Goal: Task Accomplishment & Management: Complete application form

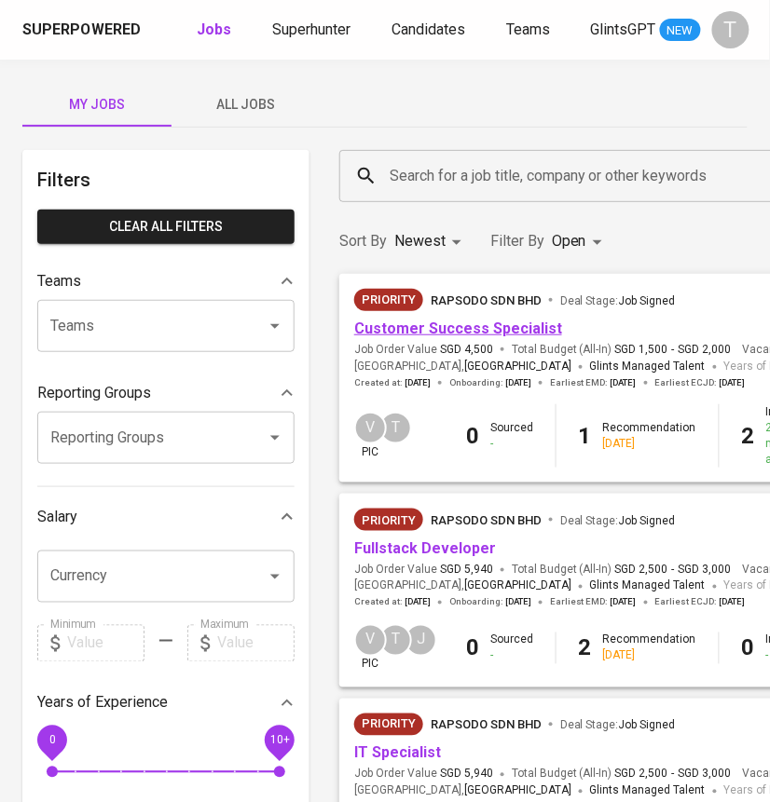
click at [449, 336] on link "Customer Success Specialist" at bounding box center [458, 329] width 208 height 18
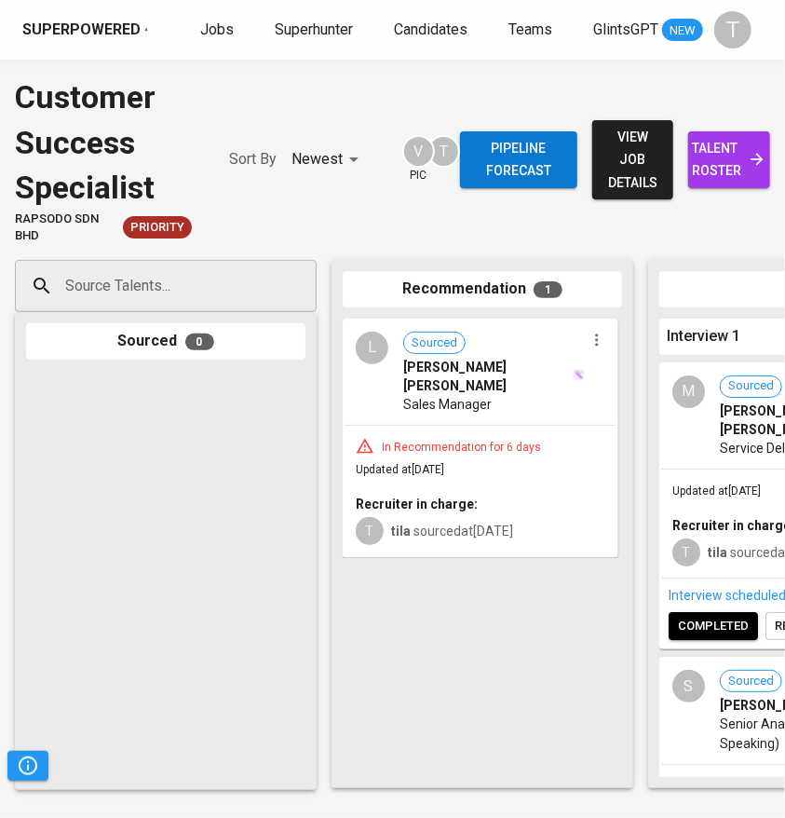
click at [134, 292] on input "Source Talents..." at bounding box center [159, 285] width 196 height 35
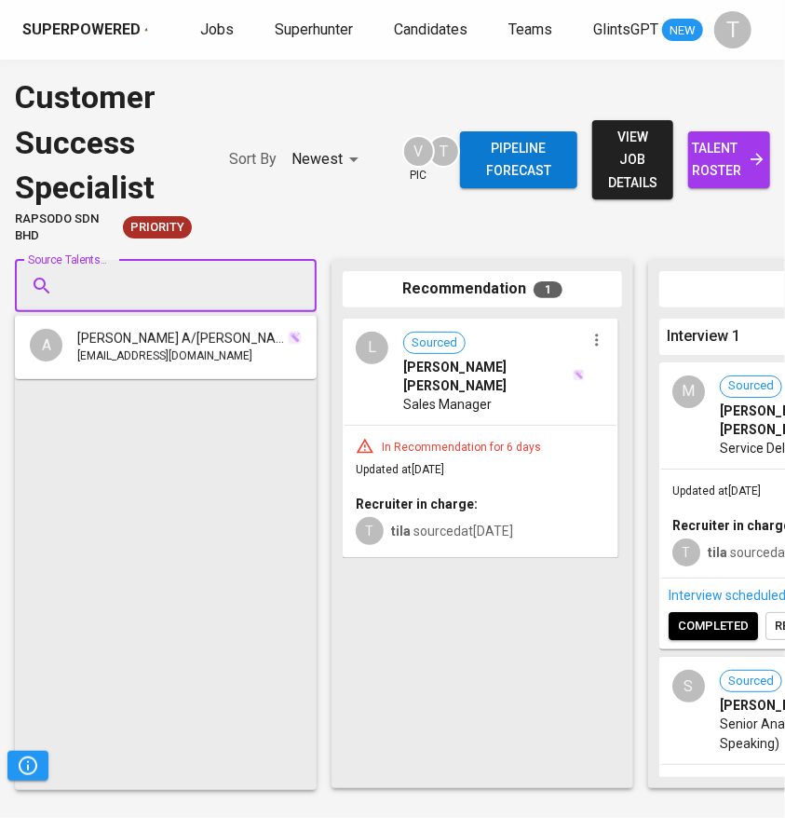
paste input "[EMAIL_ADDRESS][DOMAIN_NAME]"
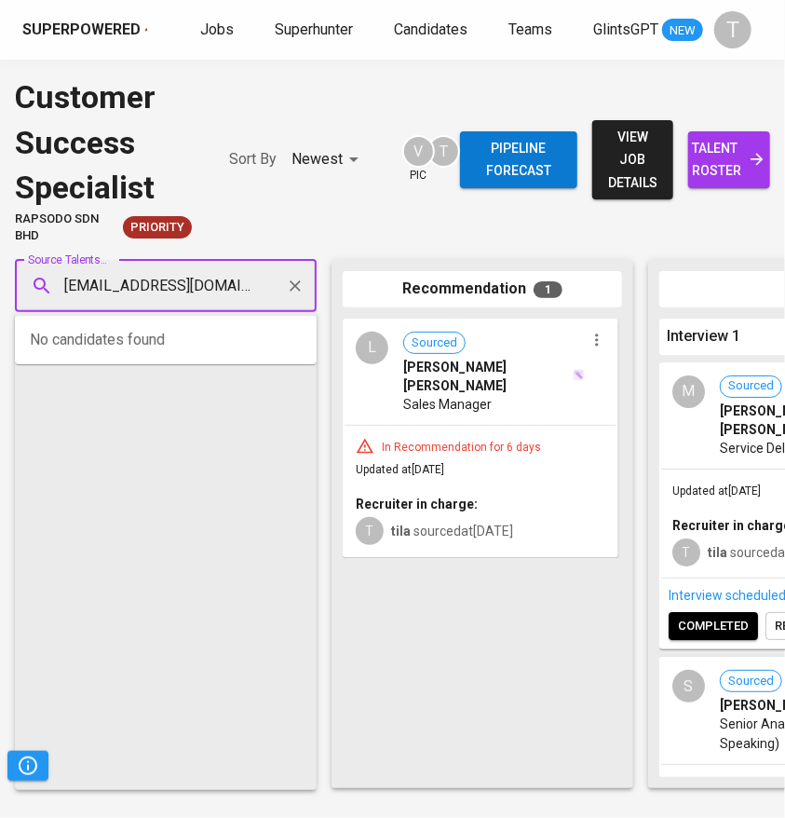
type input "[EMAIL_ADDRESS][DOMAIN_NAME]"
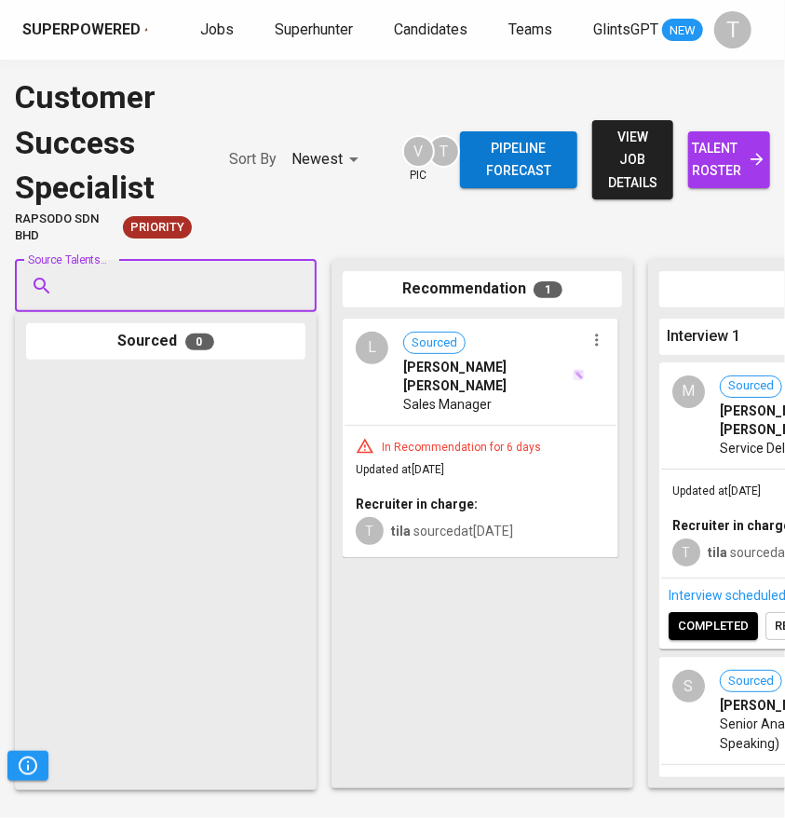
click at [151, 271] on input "Source Talents..." at bounding box center [159, 285] width 196 height 35
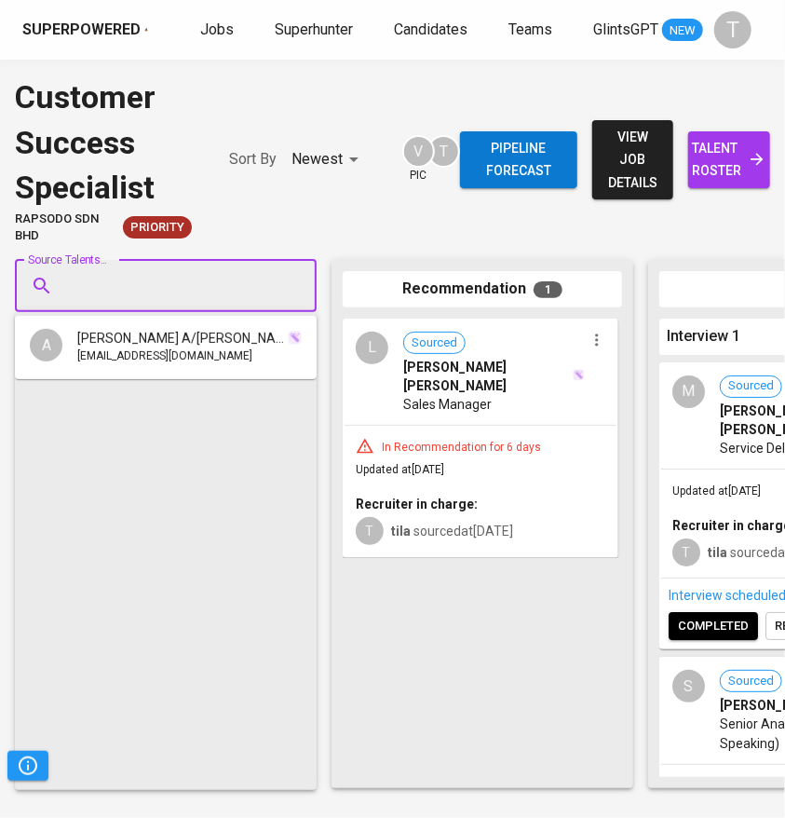
paste input "lim.keansan@gmail.com"
type input "lim.keansan@gmail.com"
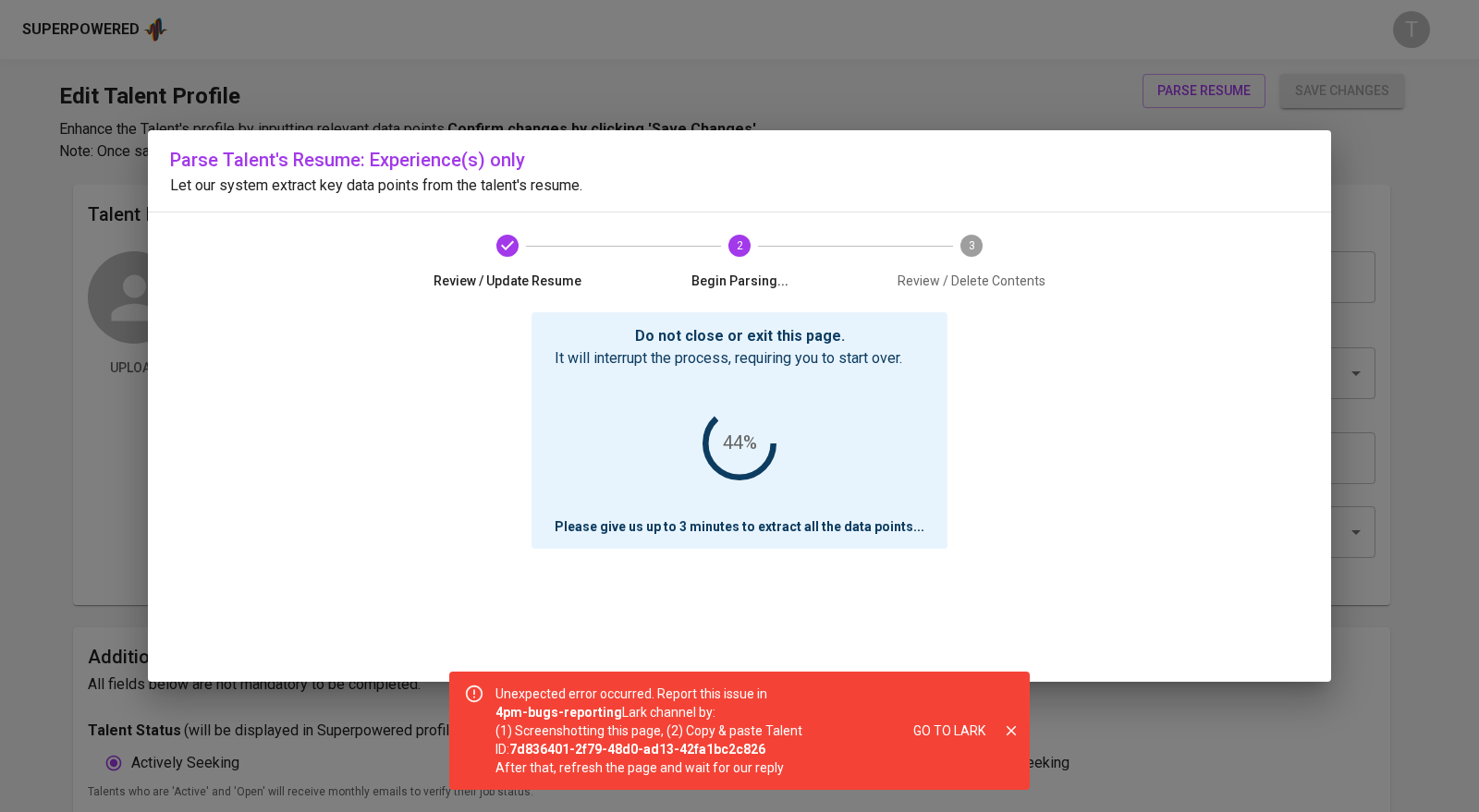
click at [1013, 730] on icon "close" at bounding box center [1011, 731] width 17 height 17
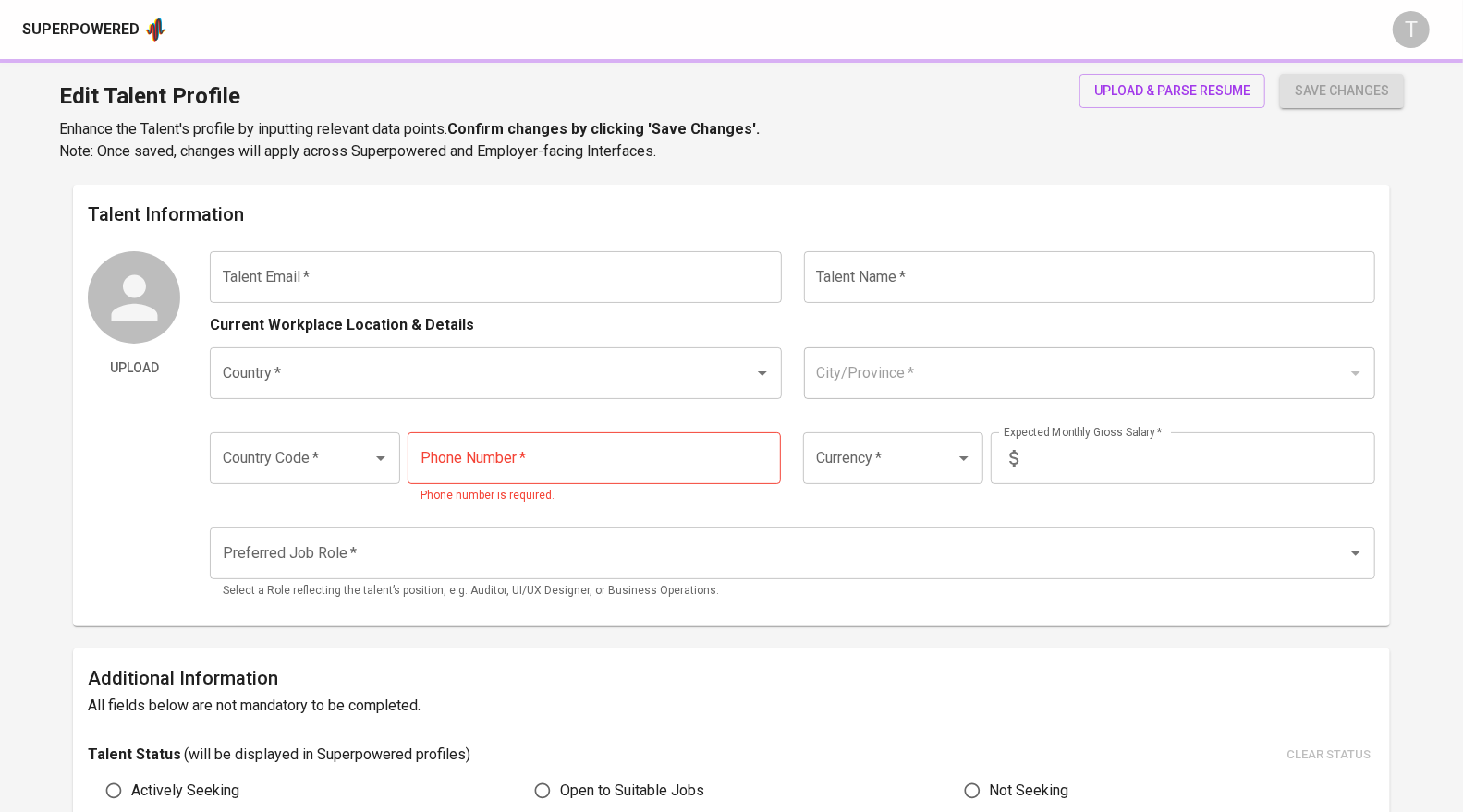
type input "[EMAIL_ADDRESS][DOMAIN_NAME]"
type input "[PERSON_NAME] A/[PERSON_NAME]"
type input "[GEOGRAPHIC_DATA]"
type input "+60"
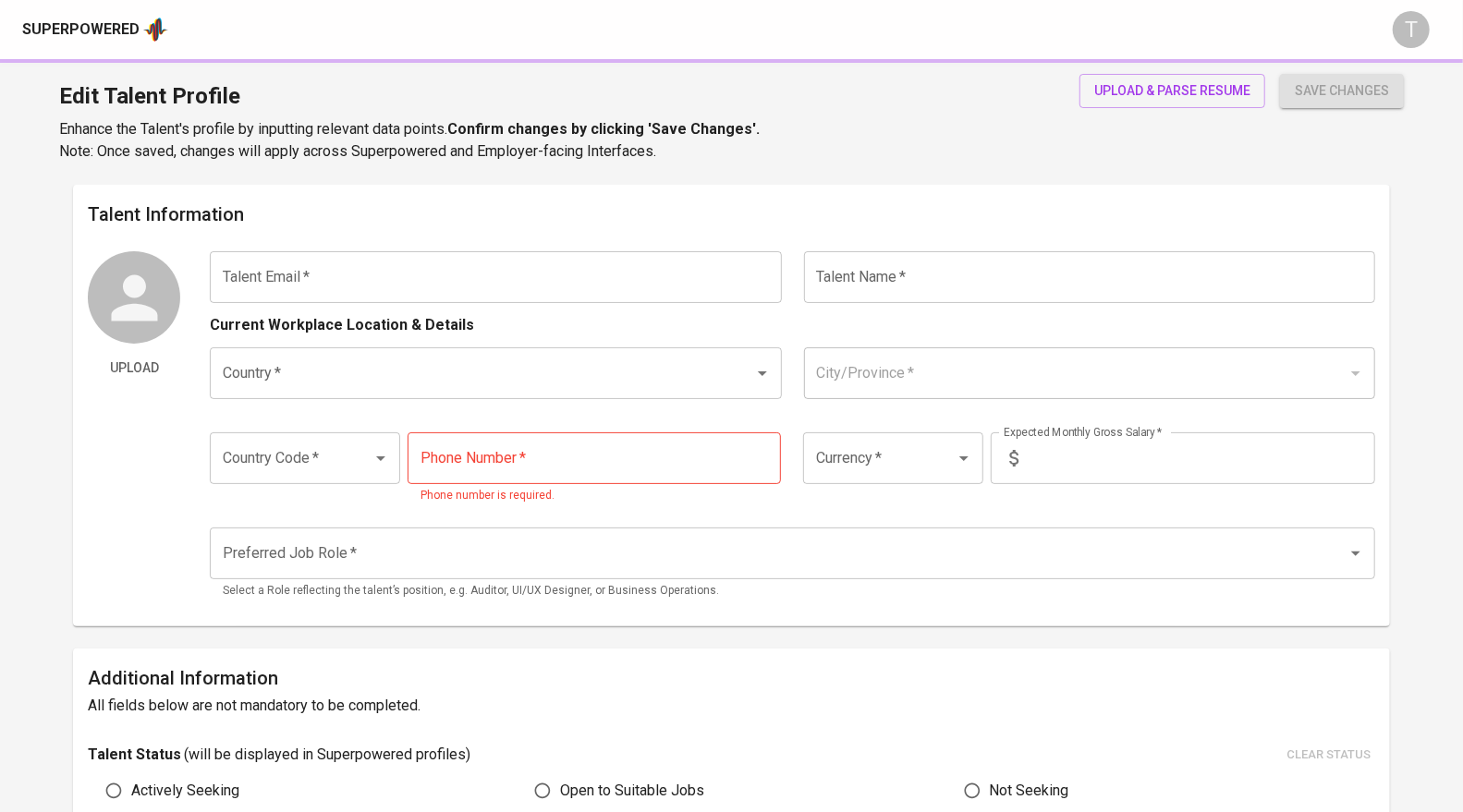
type input "12-254-1933"
type input "MYR"
type input "7,000"
type input "Maintenance Engineer"
radio input "true"
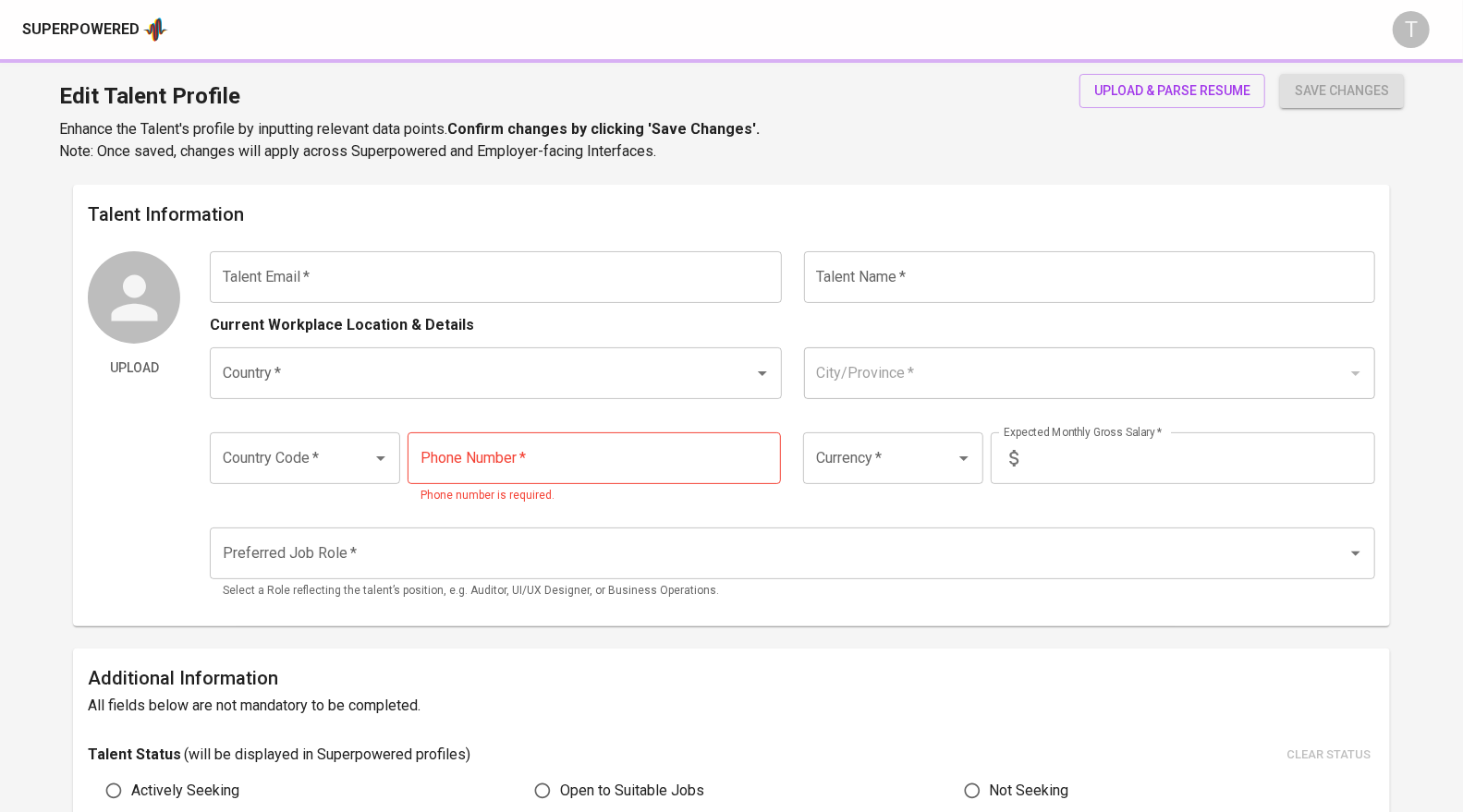
radio input "true"
type input "3"
type input "1 Week"
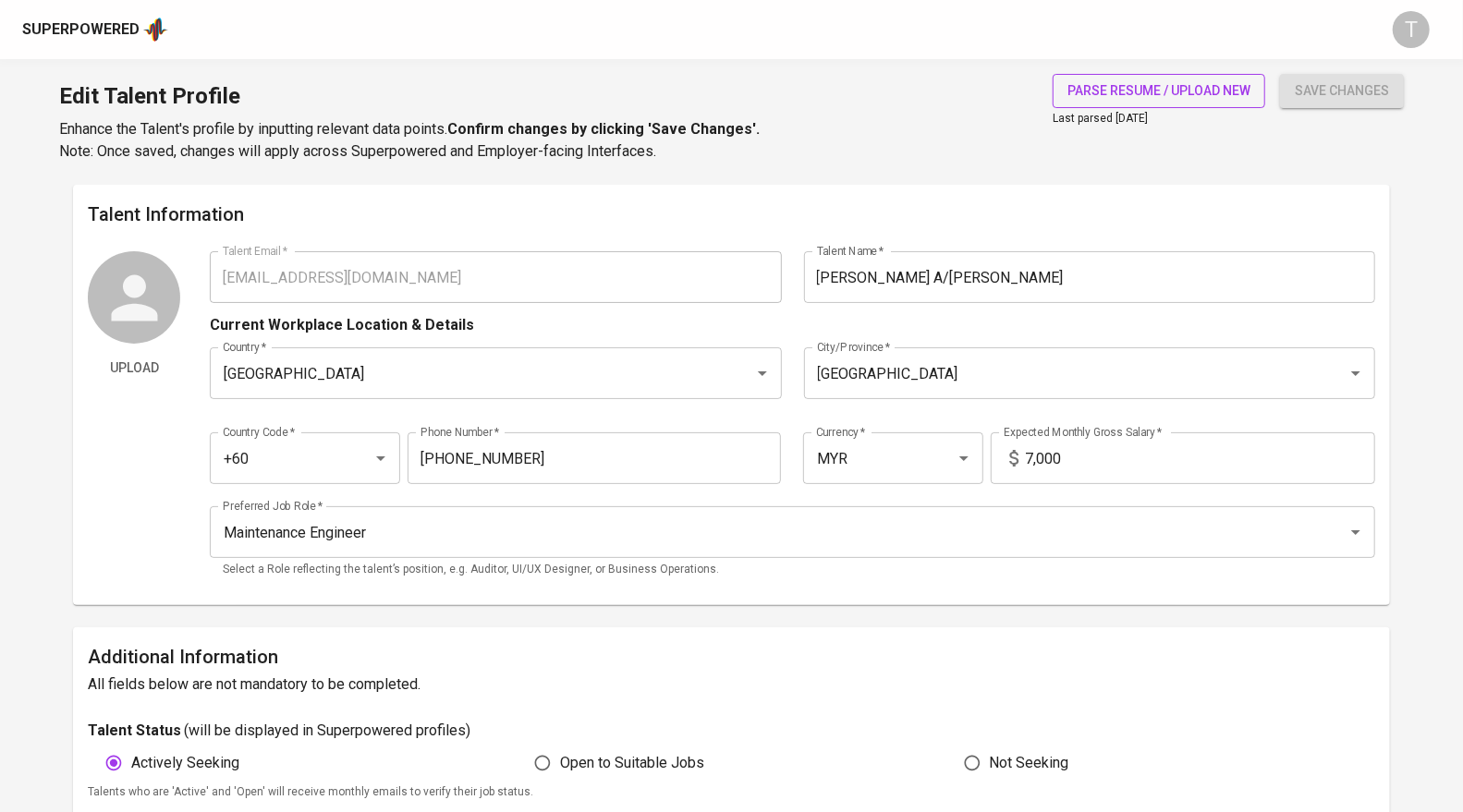
click at [1126, 100] on span "parse resume / upload new" at bounding box center [1158, 90] width 183 height 23
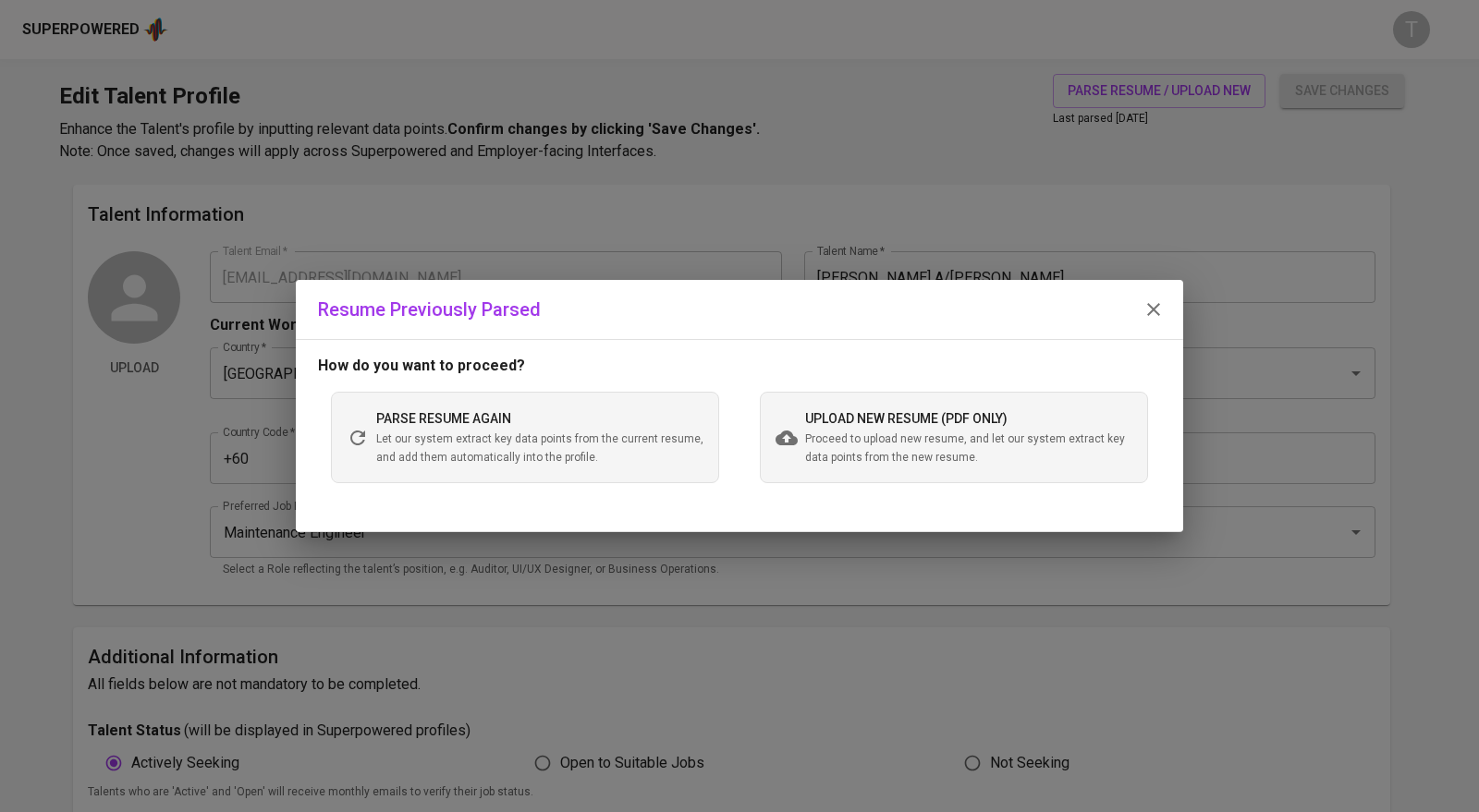
click at [538, 412] on div "parse resume again Let our system extract key data points from the current resu…" at bounding box center [540, 437] width 327 height 59
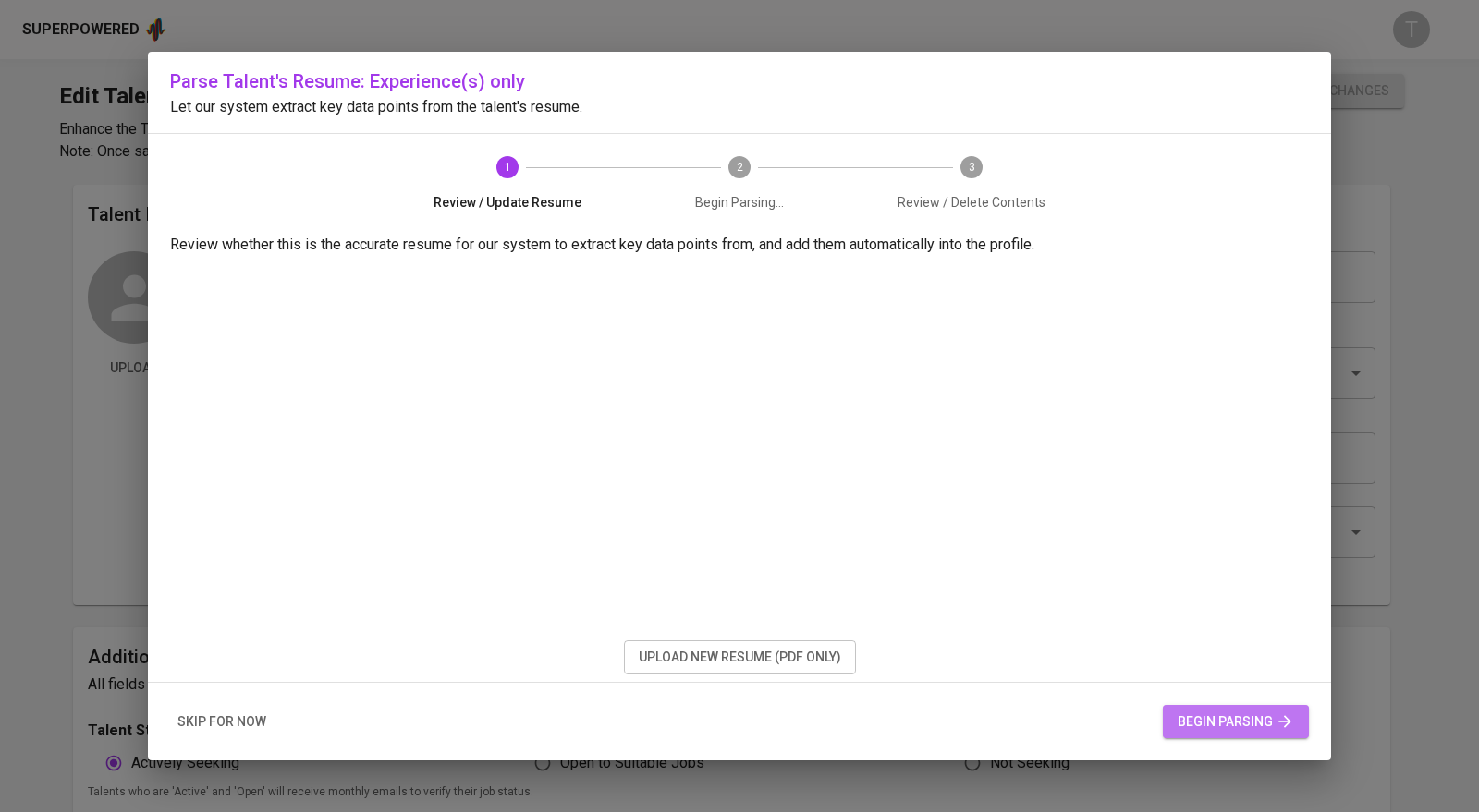
click at [1188, 724] on span "begin parsing" at bounding box center [1235, 721] width 116 height 23
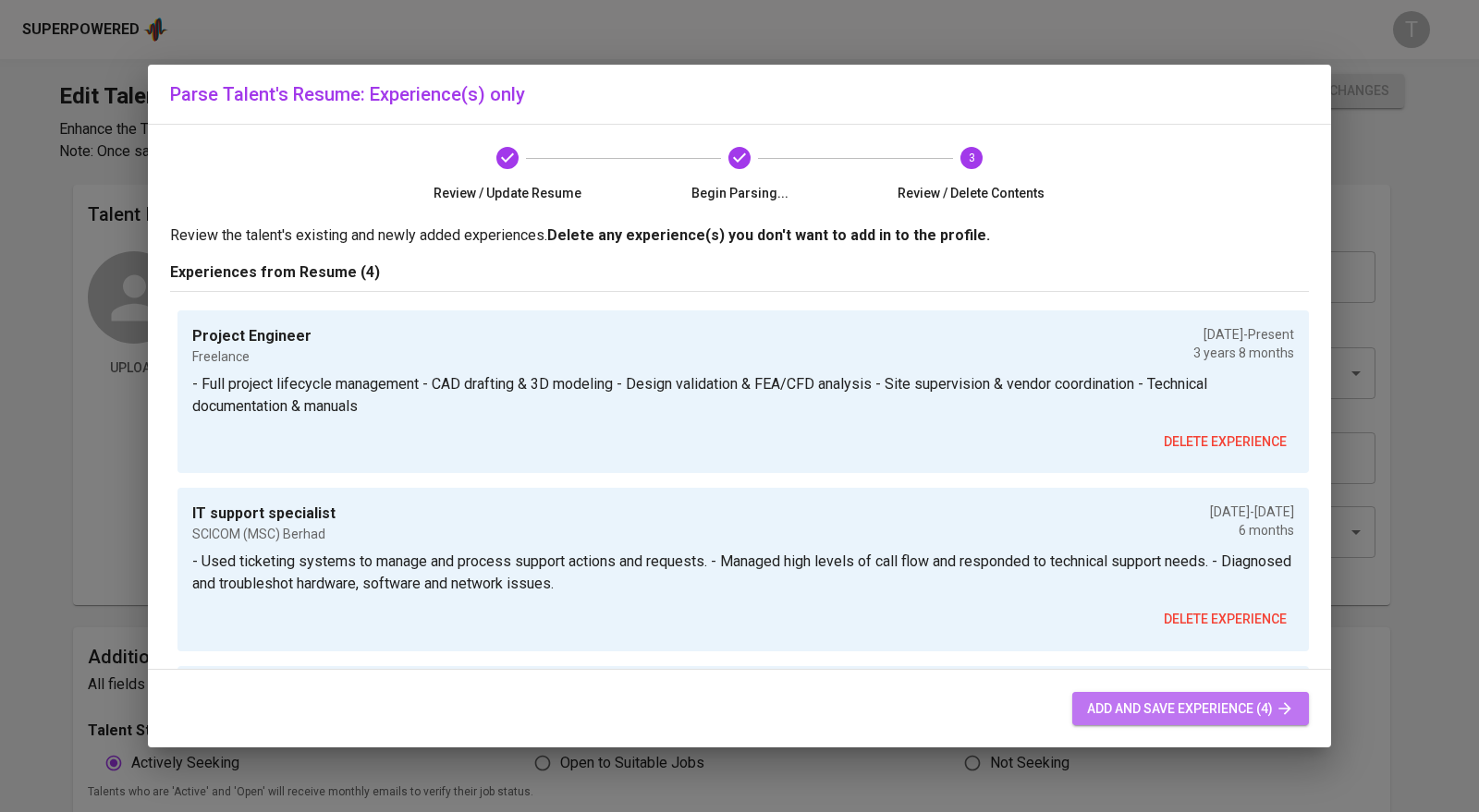
click at [1096, 707] on span "add and save experience (4)" at bounding box center [1190, 708] width 207 height 23
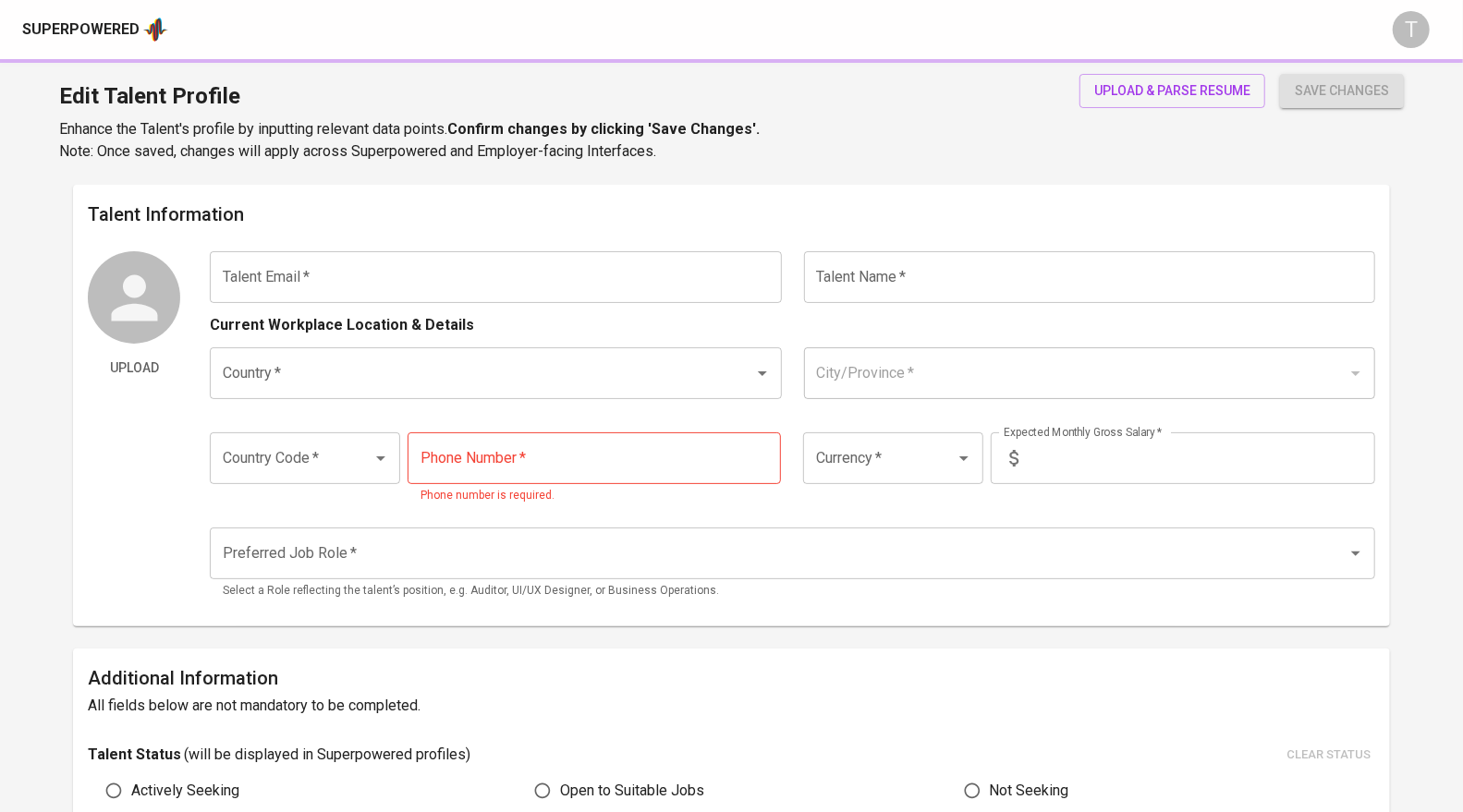
type input "[EMAIL_ADDRESS][DOMAIN_NAME]"
type input "[PERSON_NAME] A/[PERSON_NAME]"
type input "[GEOGRAPHIC_DATA]"
type input "+60"
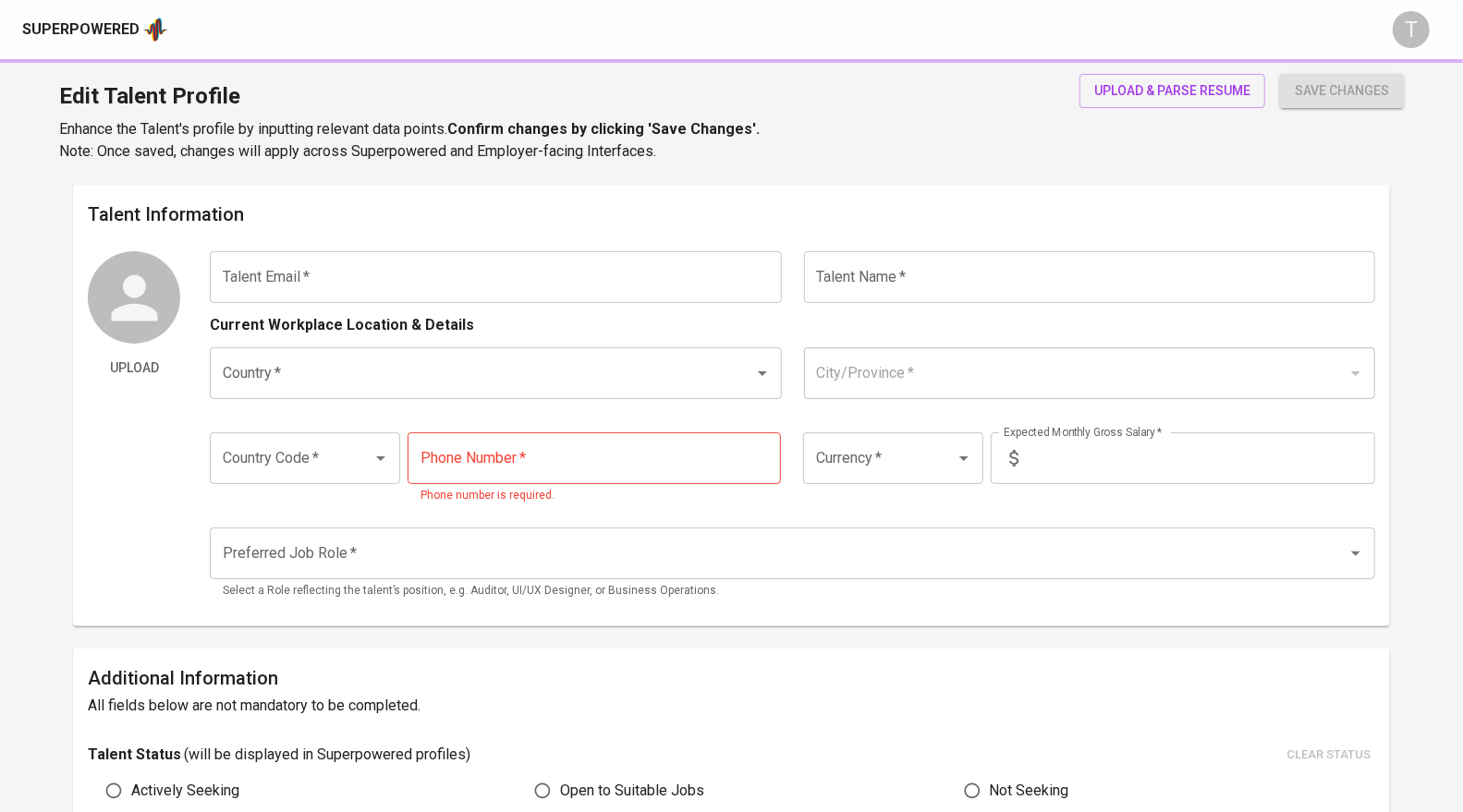
type input "12-254-1933"
type input "MYR"
type input "7,000"
type input "Maintenance Engineer"
radio input "true"
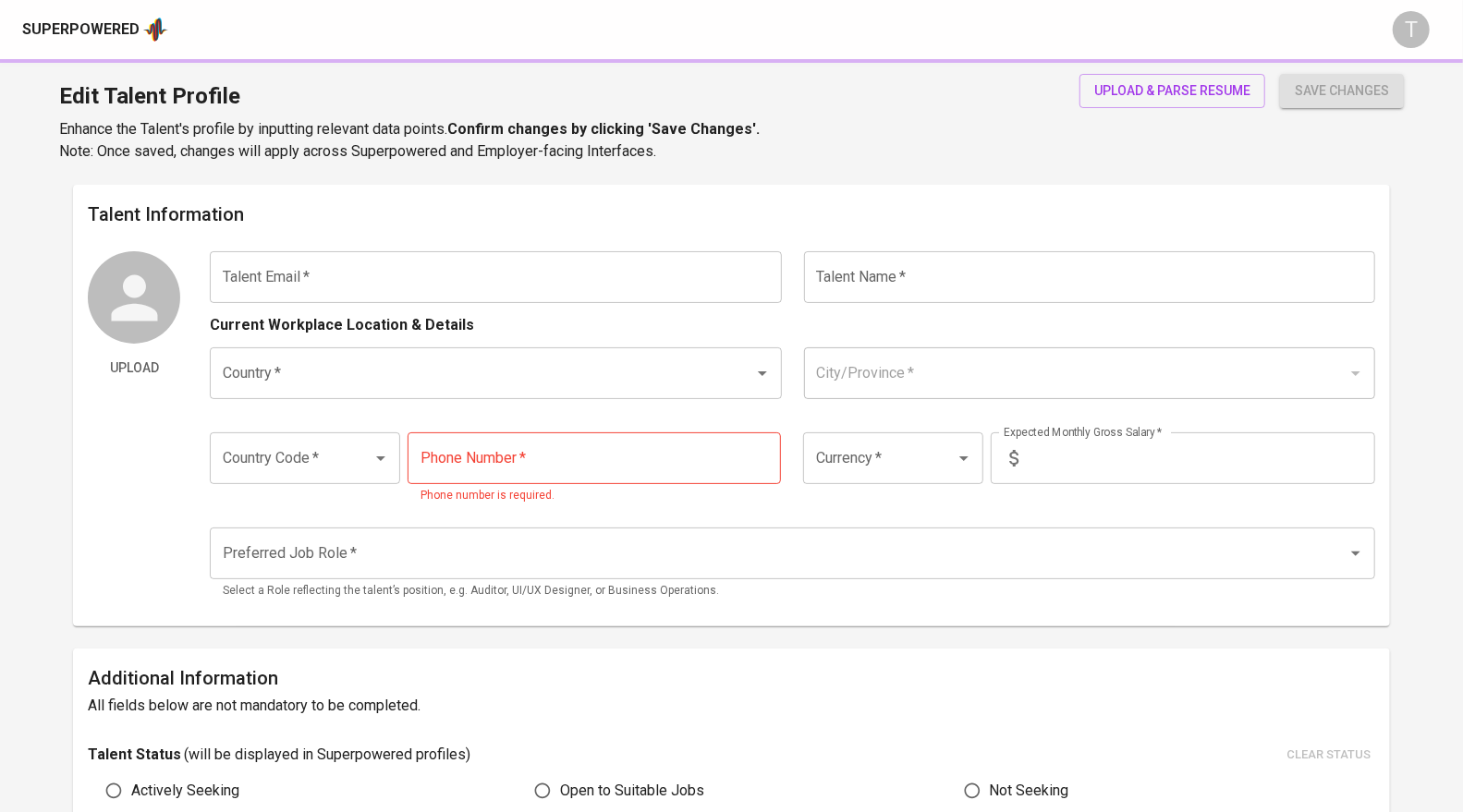
radio input "true"
type input "3"
type input "1 Week"
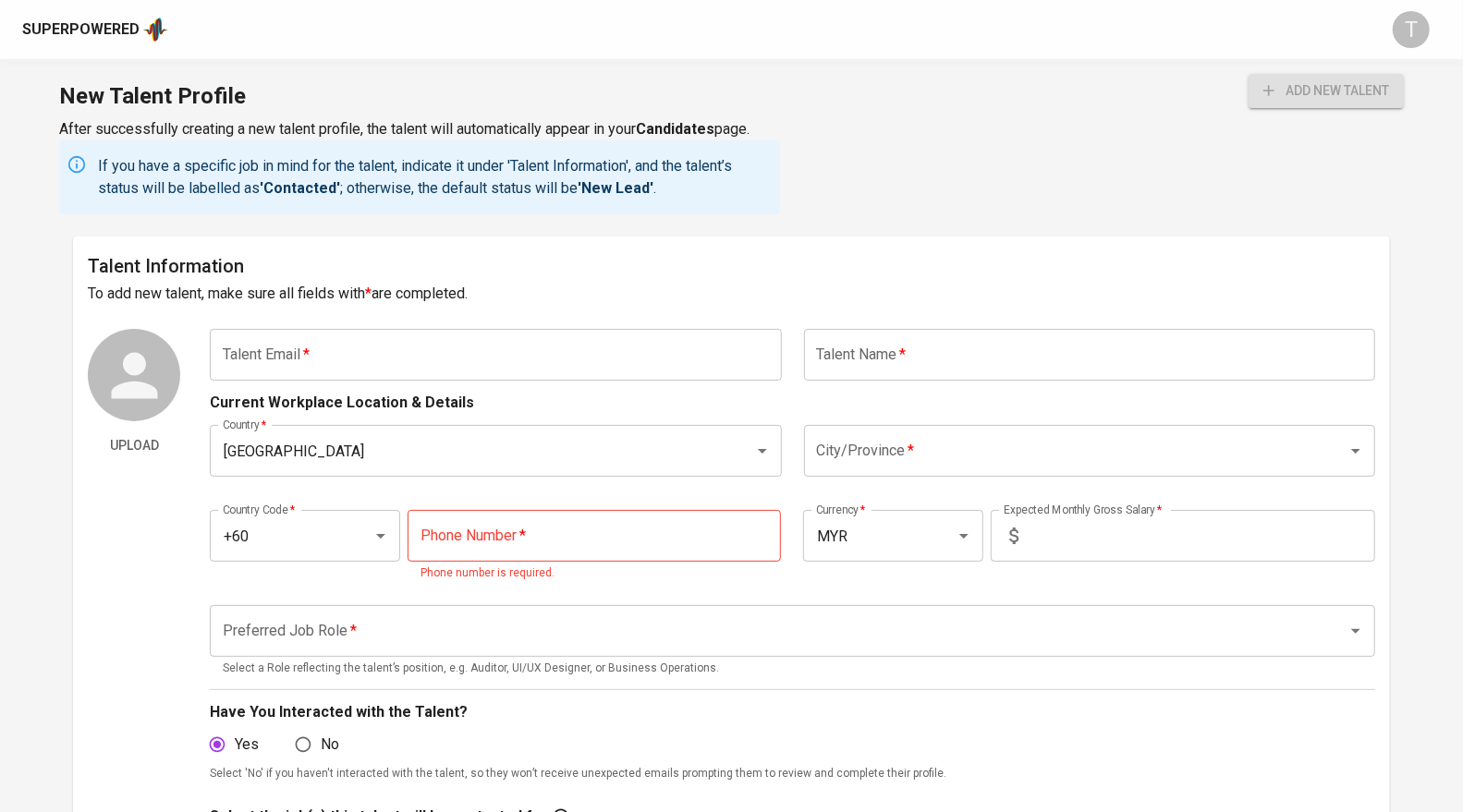
click at [602, 342] on input "text" at bounding box center [495, 355] width 571 height 52
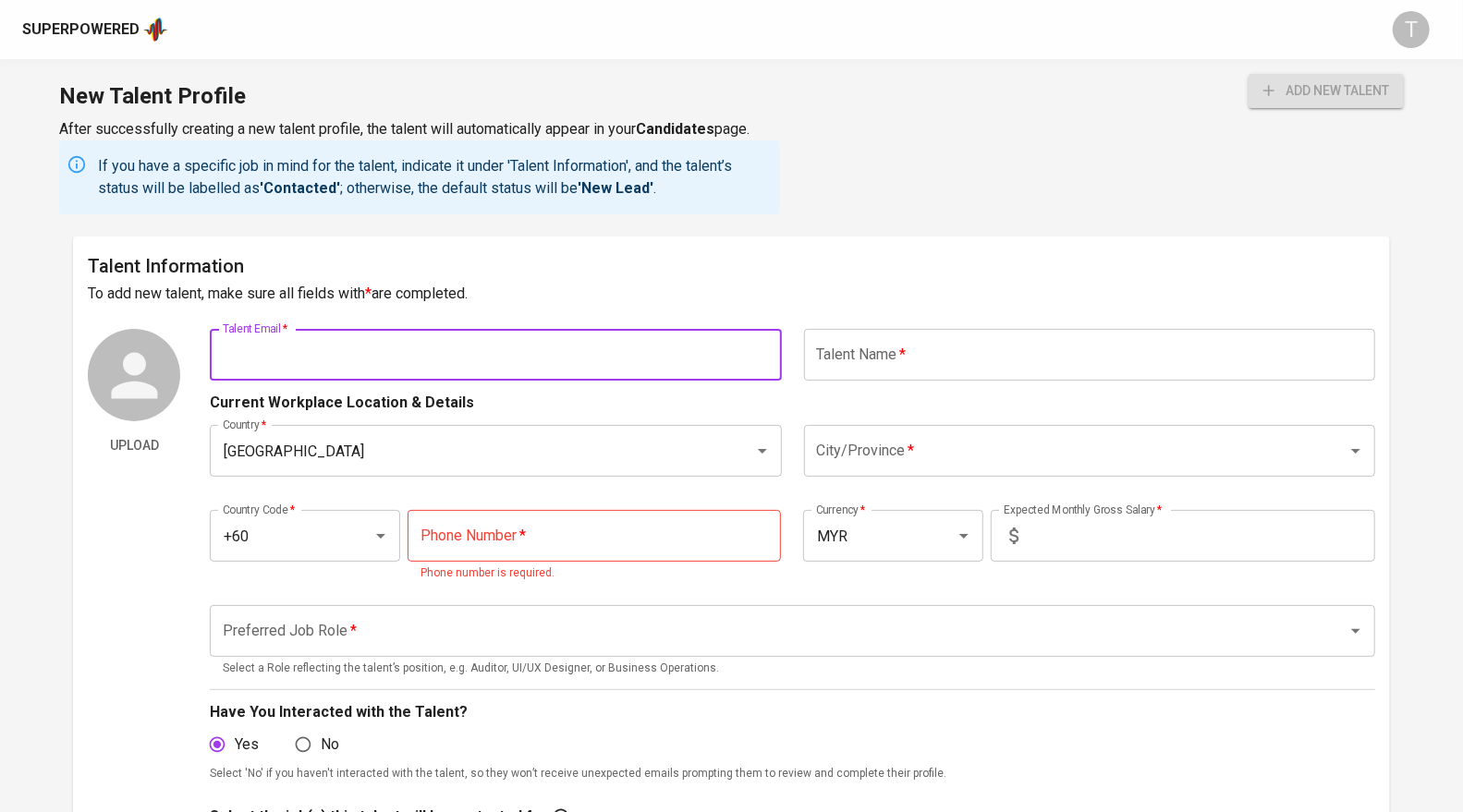
paste input "[EMAIL_ADDRESS][DOMAIN_NAME]"
type input "[EMAIL_ADDRESS][DOMAIN_NAME]"
drag, startPoint x: 887, startPoint y: 351, endPoint x: 887, endPoint y: 380, distance: 29.0
click at [887, 351] on input "text" at bounding box center [1090, 355] width 571 height 52
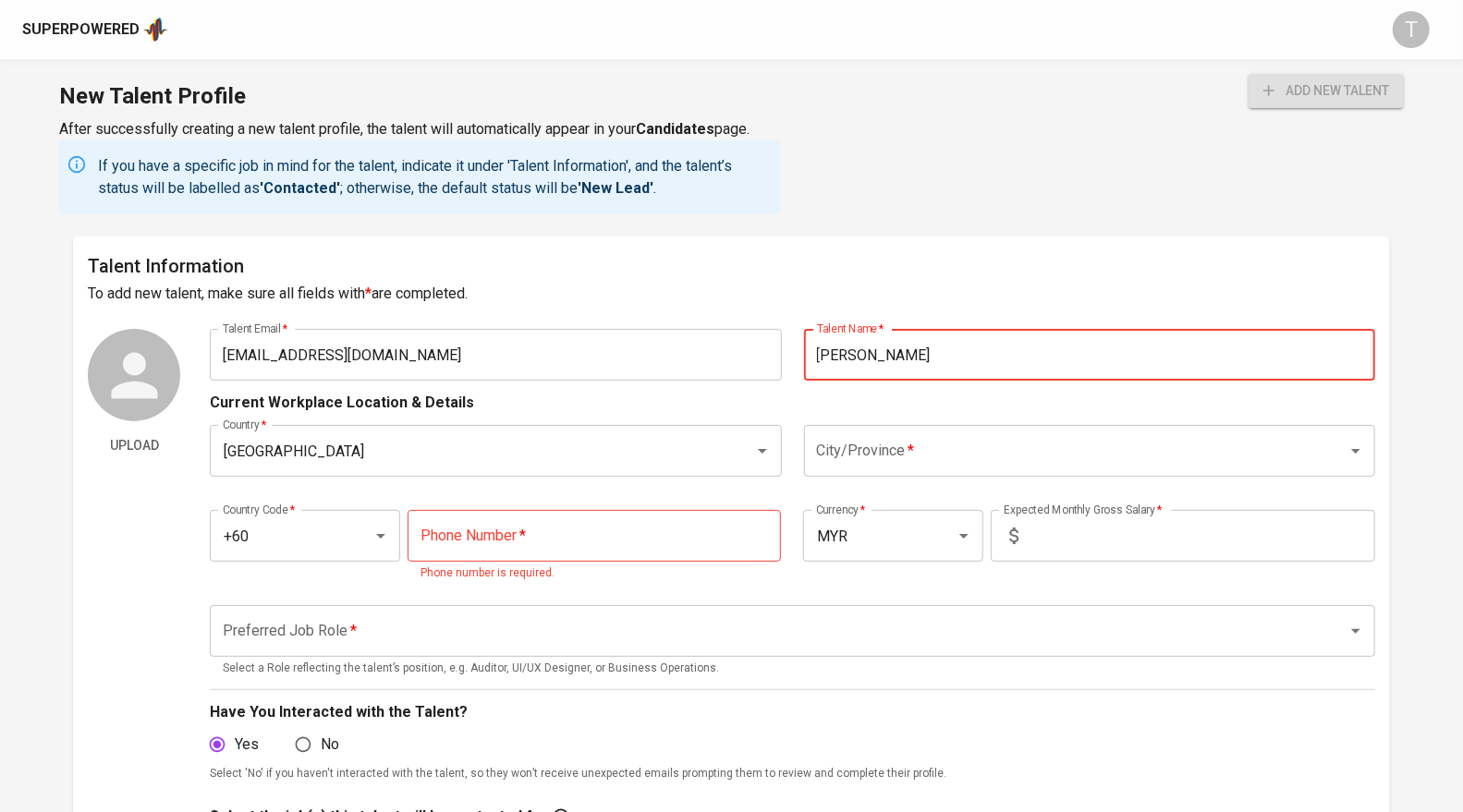
type input "[PERSON_NAME]"
click at [928, 446] on input "City/Province   *" at bounding box center [1063, 450] width 503 height 35
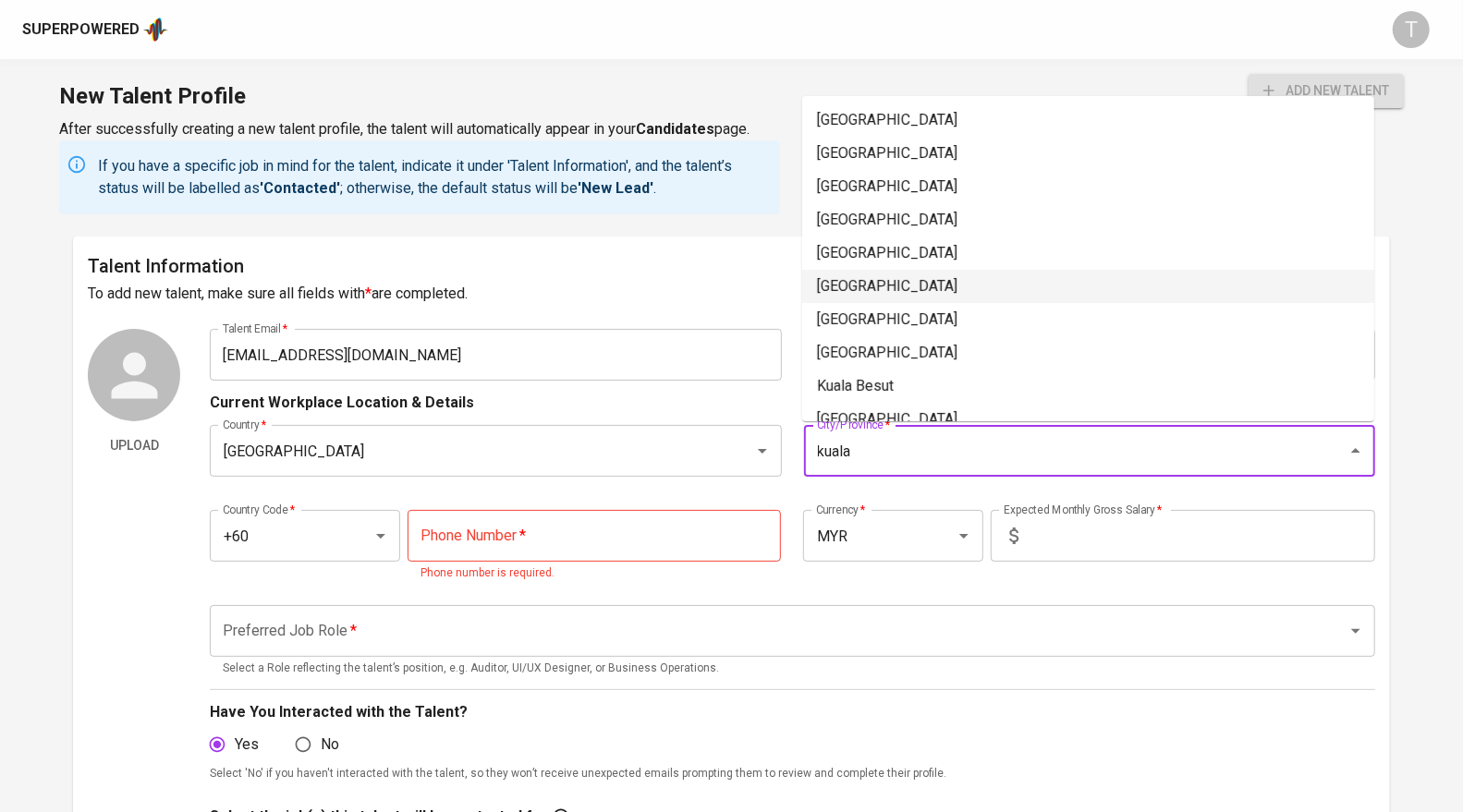
click at [916, 275] on li "[GEOGRAPHIC_DATA]" at bounding box center [1088, 287] width 572 height 34
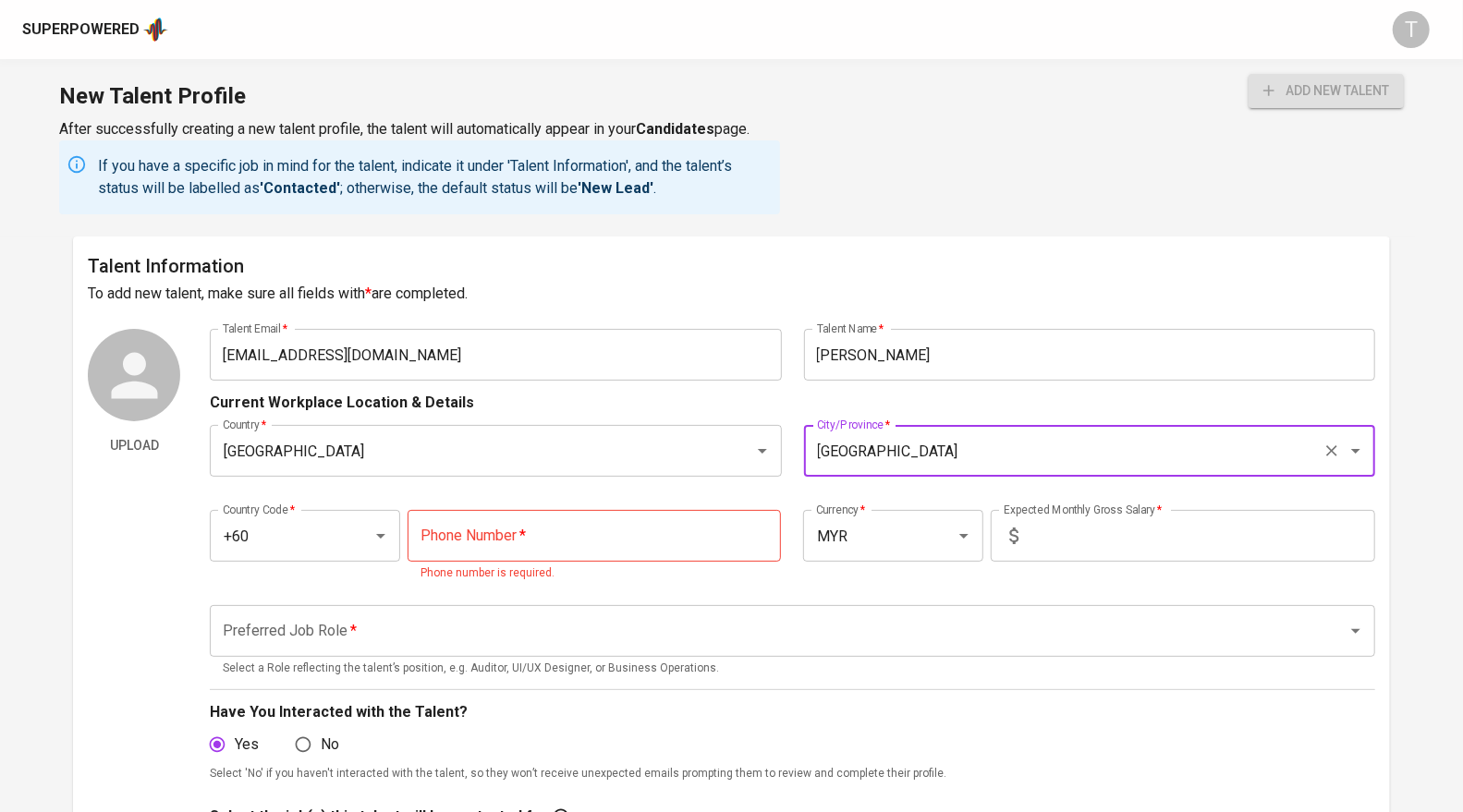
type input "[GEOGRAPHIC_DATA]"
click at [565, 548] on input "tel" at bounding box center [594, 535] width 373 height 52
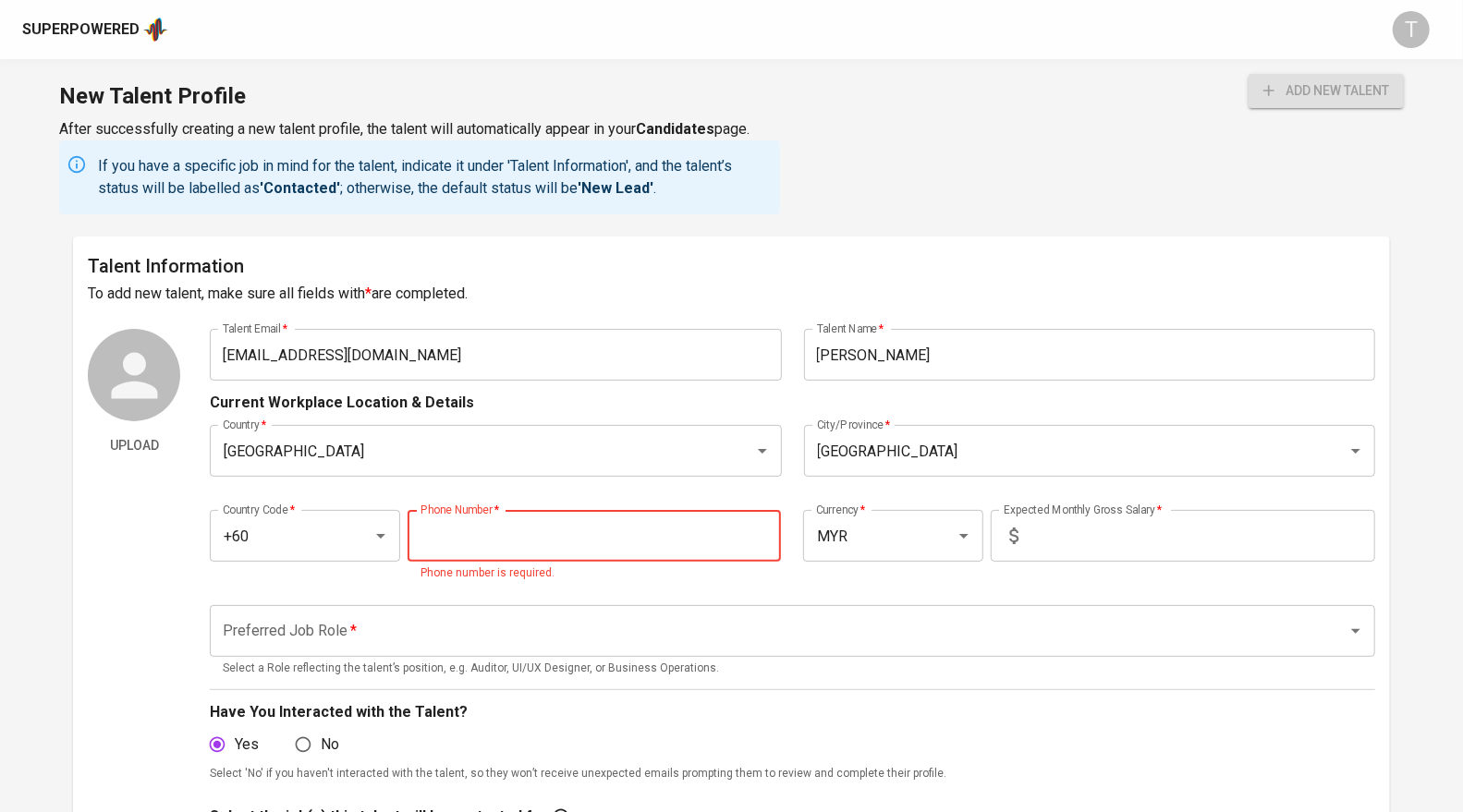
paste input "12-362-8443"
type input "[PHONE_NUMBER]"
click at [1157, 543] on input "text" at bounding box center [1200, 535] width 349 height 52
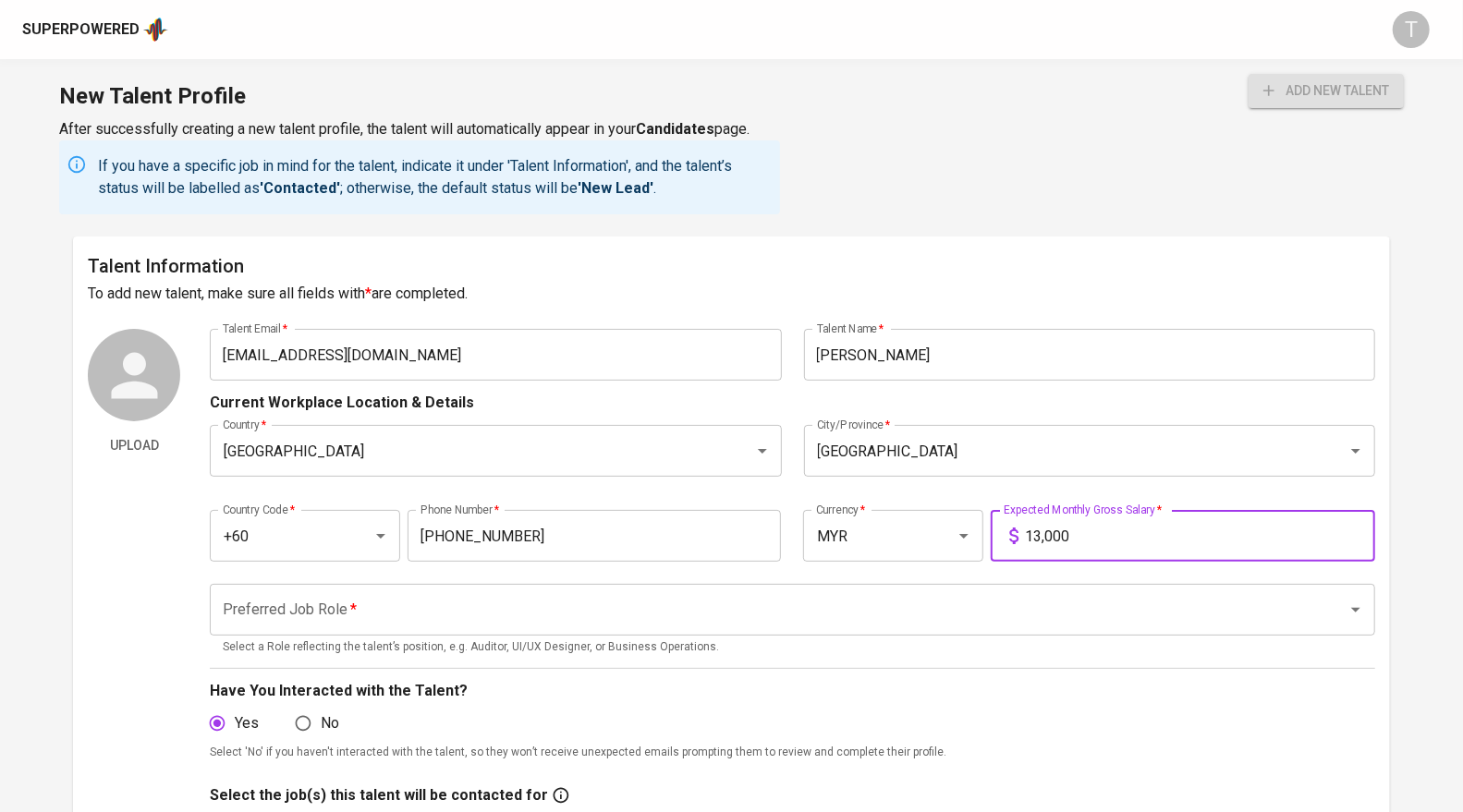
type input "13,000"
click at [981, 610] on input "Preferred Job Role   *" at bounding box center [767, 609] width 1097 height 35
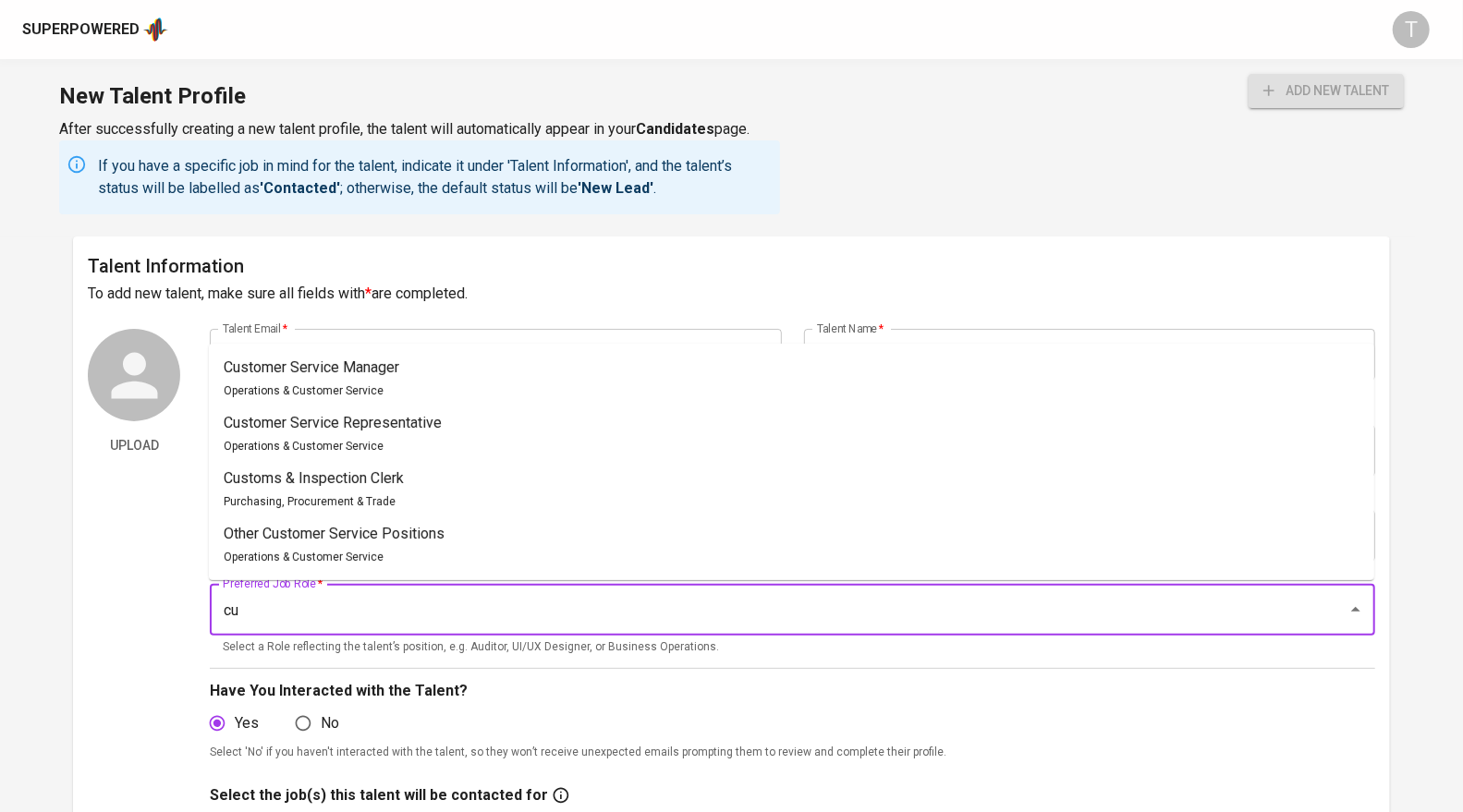
type input "c"
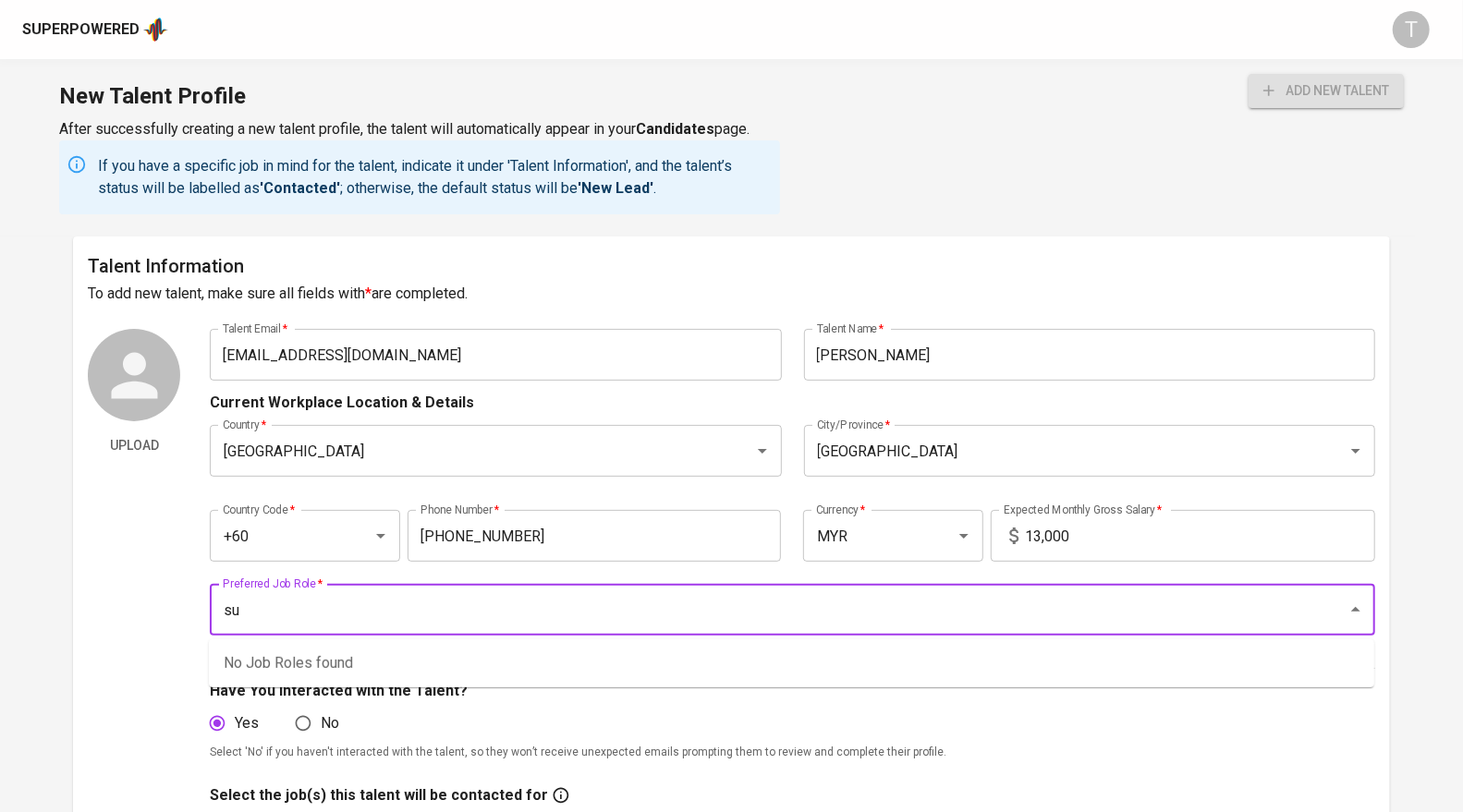
type input "s"
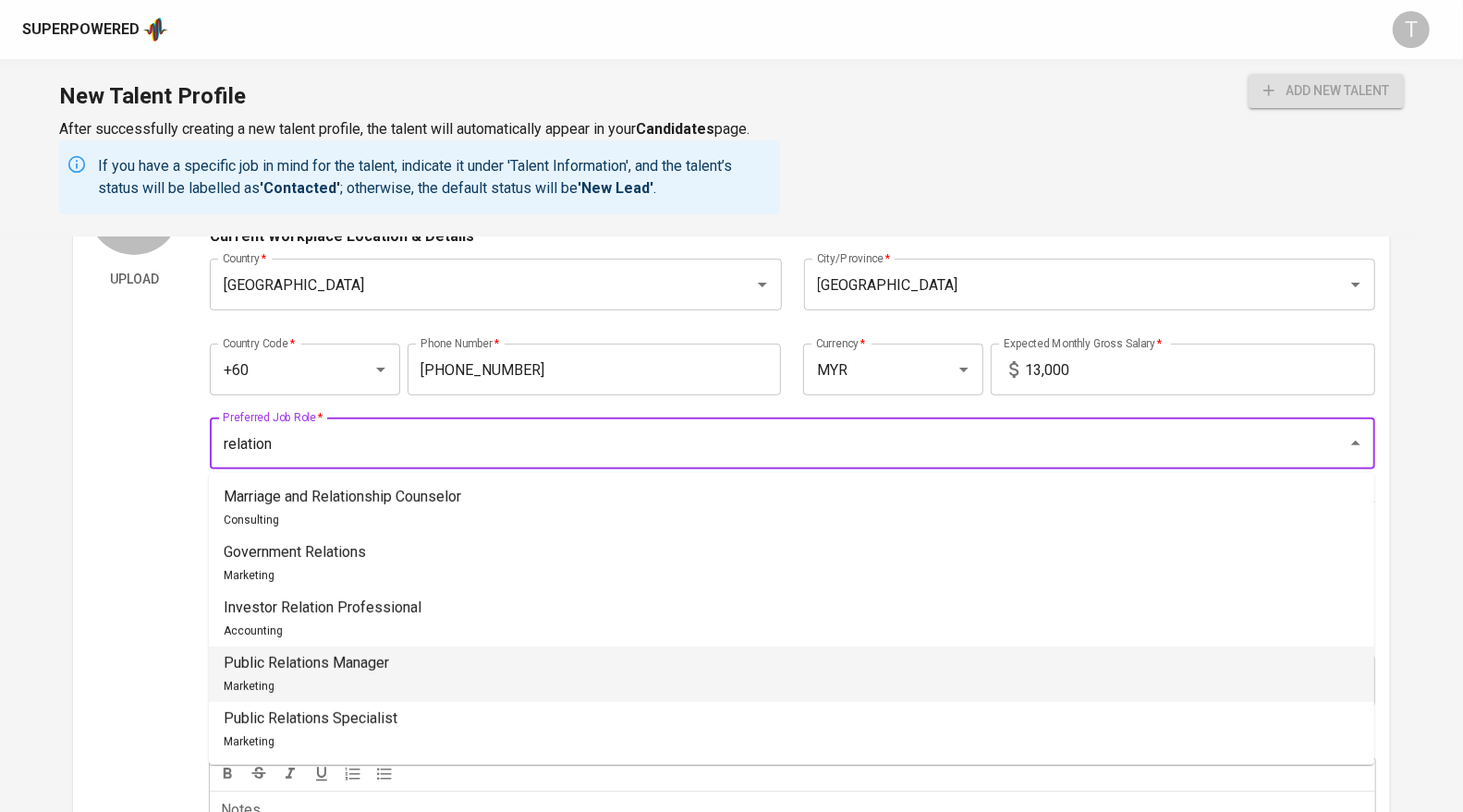
click at [586, 654] on li "Public Relations Manager Marketing" at bounding box center [792, 674] width 1165 height 56
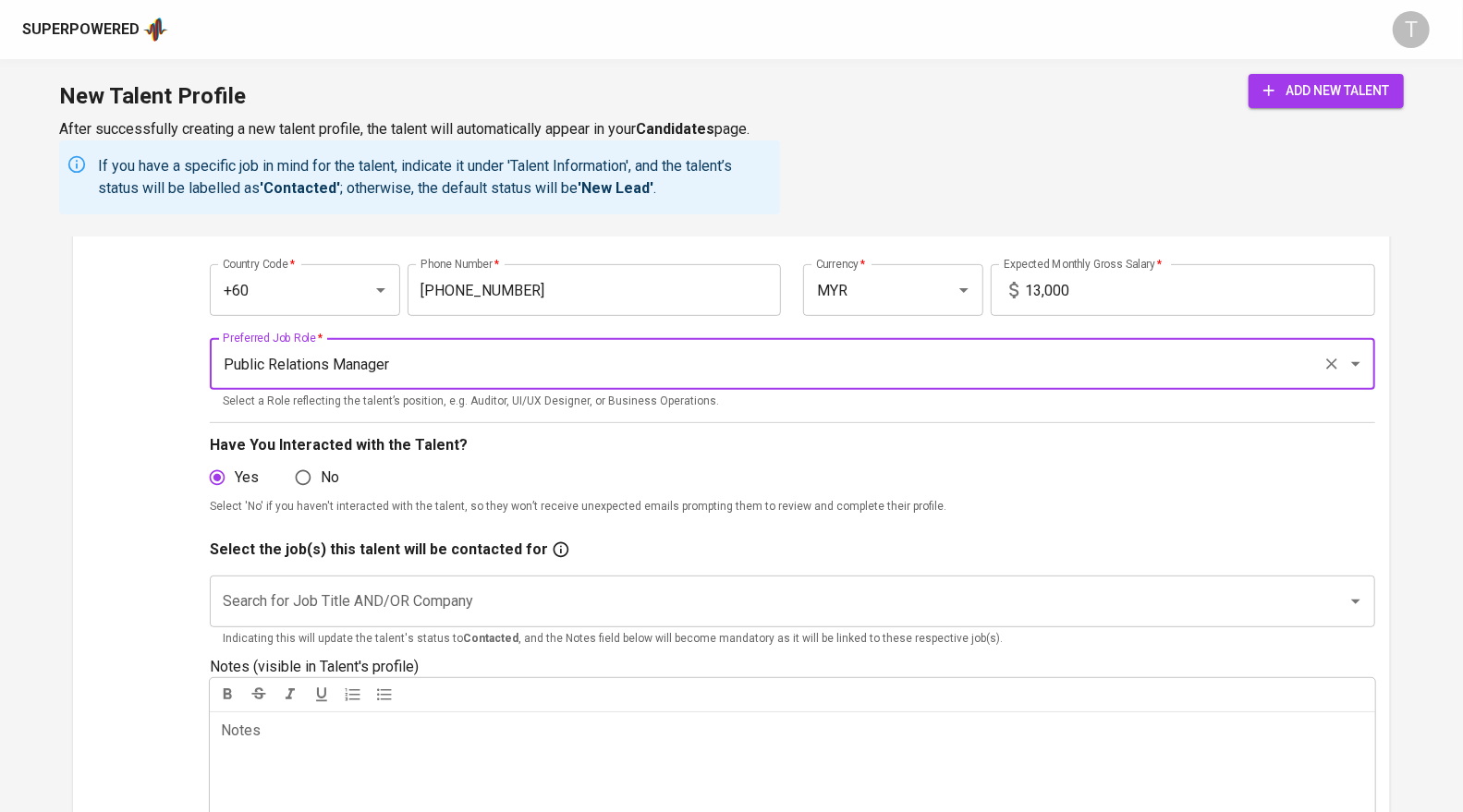
scroll to position [247, 0]
type input "Public Relations Manager"
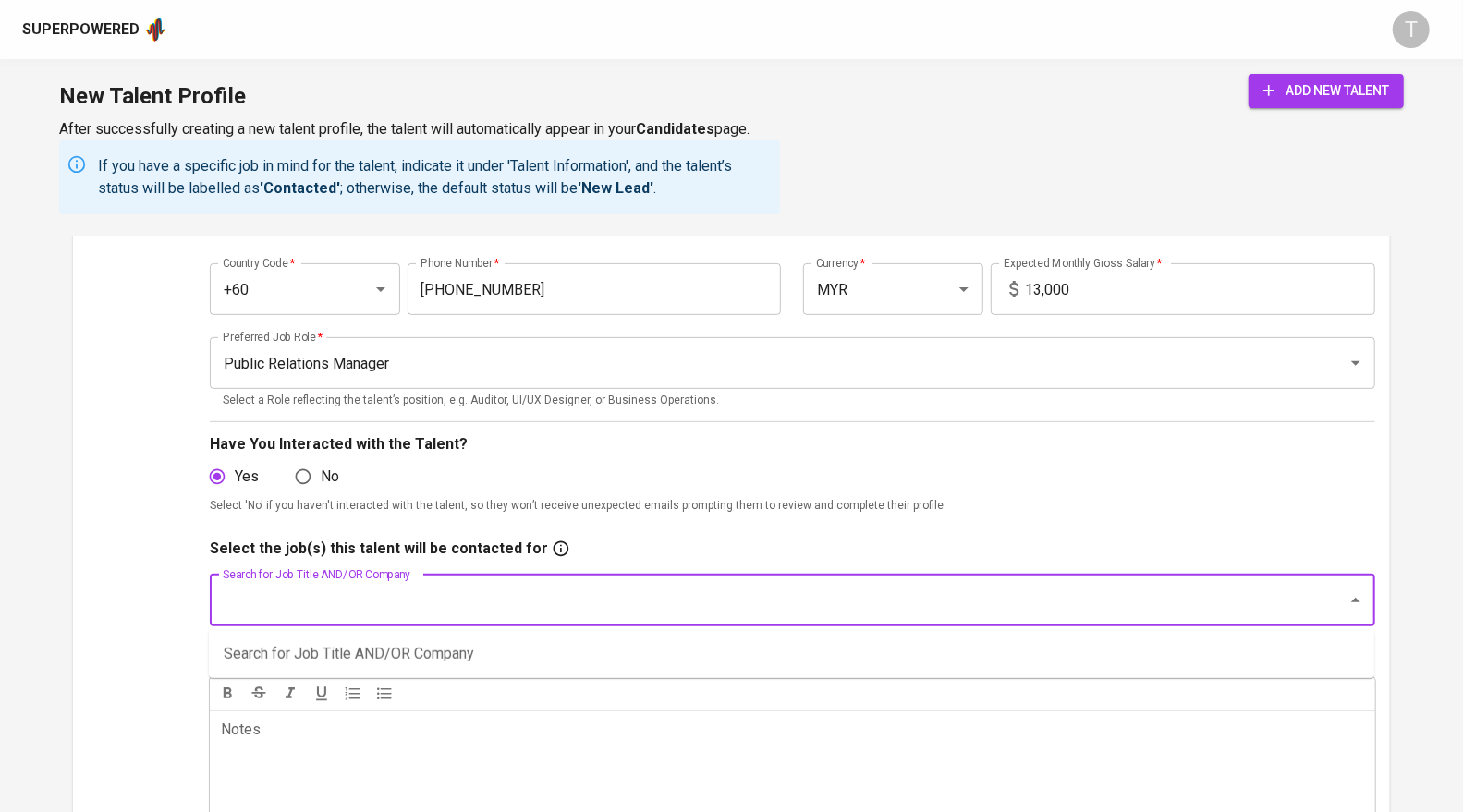
click at [563, 607] on input "Search for Job Title AND/OR Company" at bounding box center [767, 600] width 1097 height 35
type input "r"
type input "cust"
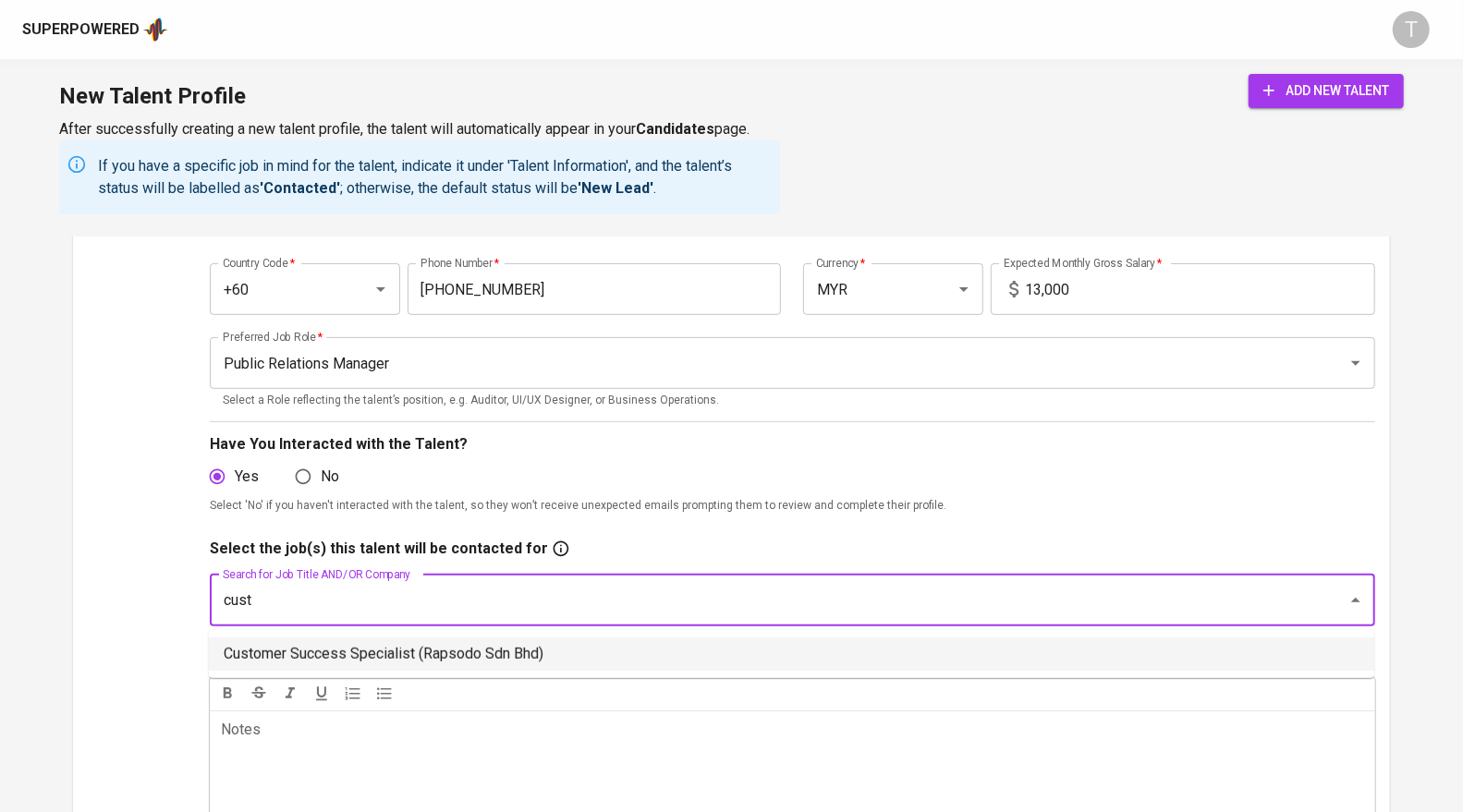
click at [513, 648] on li "Customer Success Specialist (Rapsodo Sdn Bhd)" at bounding box center [792, 654] width 1165 height 34
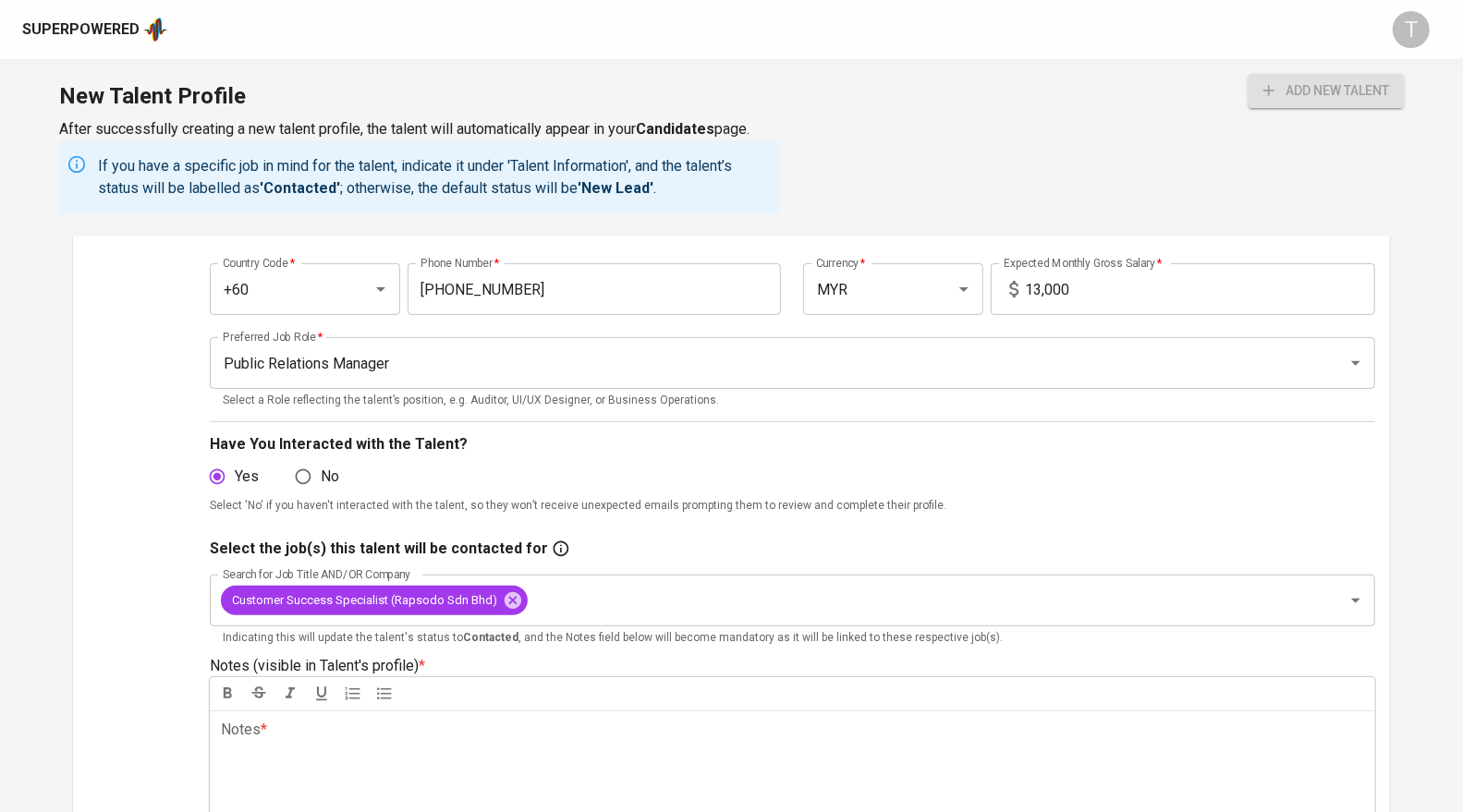
click at [675, 48] on div "Superpowered T" at bounding box center [731, 30] width 1463 height 59
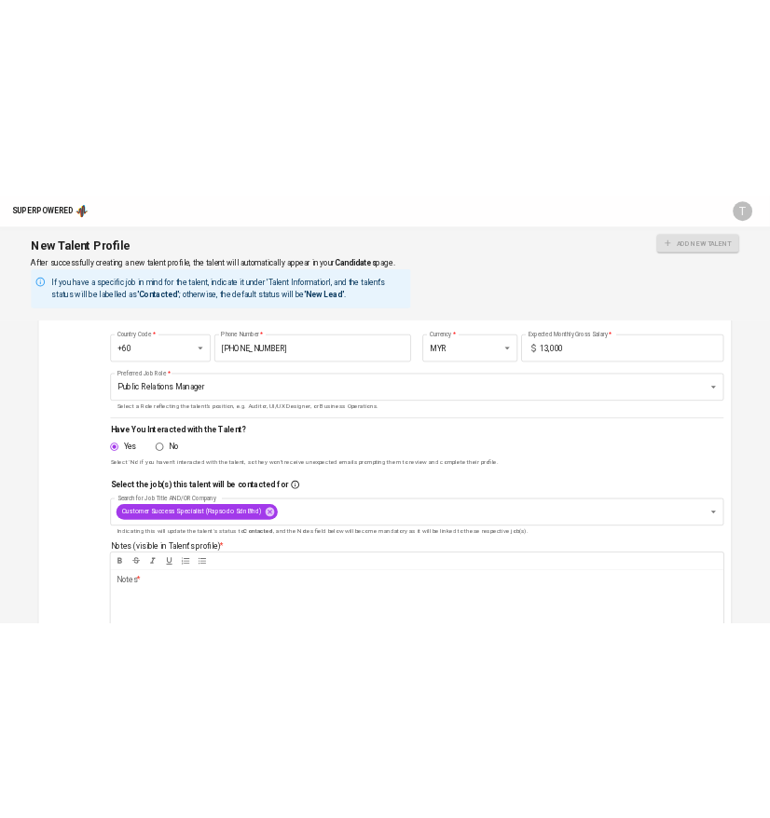
scroll to position [293, 0]
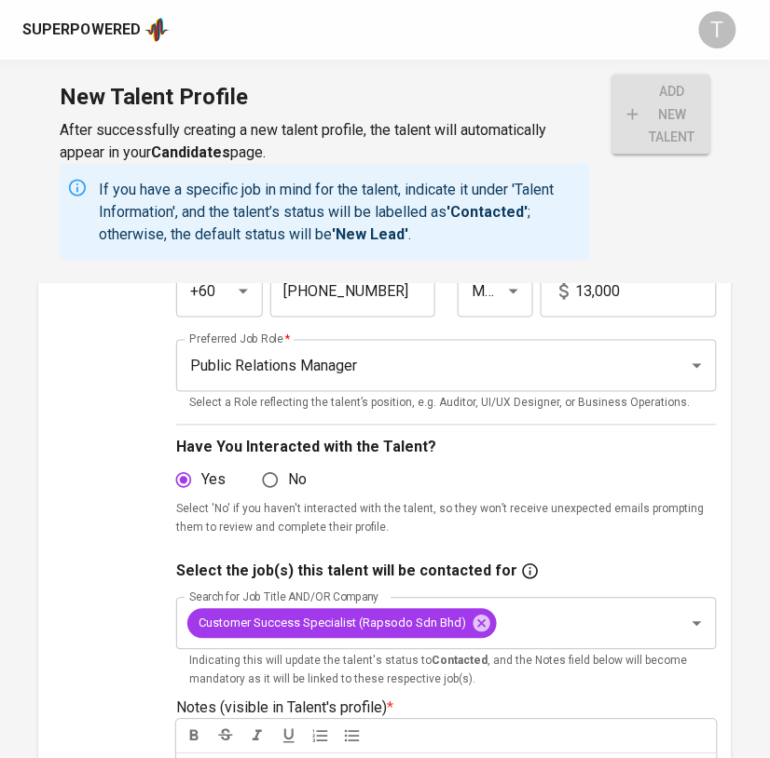
click at [622, 698] on p "Notes (visible in Talent's profile) *" at bounding box center [445, 709] width 539 height 22
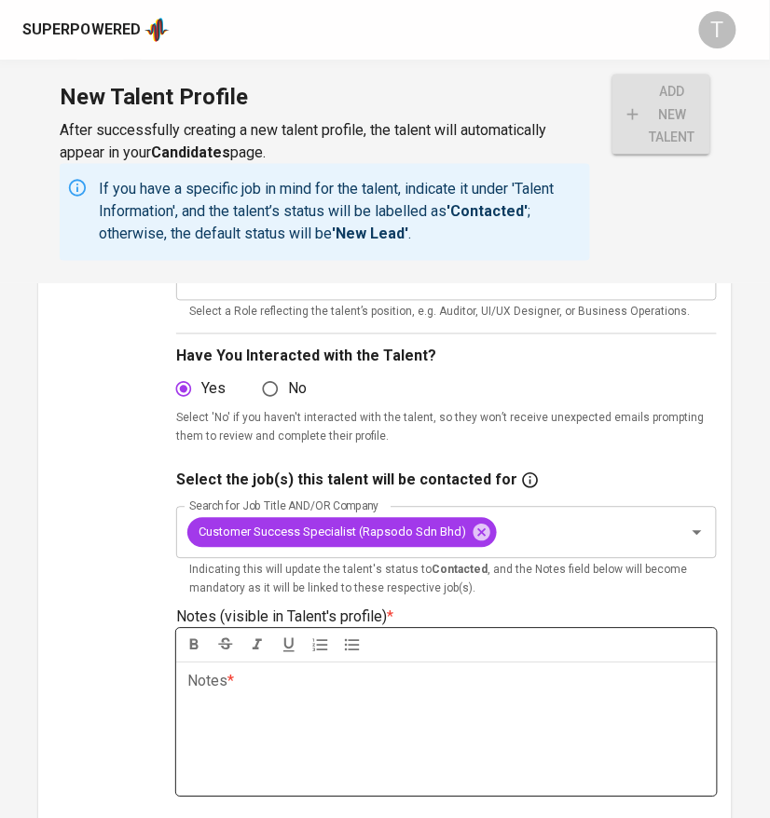
scroll to position [419, 0]
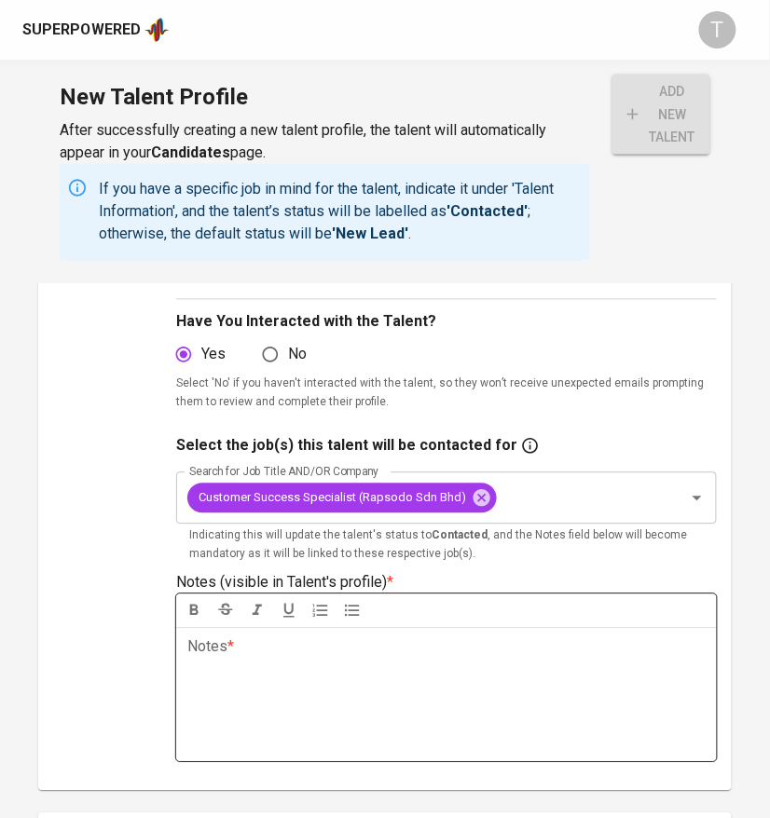
drag, startPoint x: 296, startPoint y: 660, endPoint x: 760, endPoint y: 770, distance: 477.0
click at [296, 660] on div "Notes * ﻿" at bounding box center [445, 695] width 539 height 134
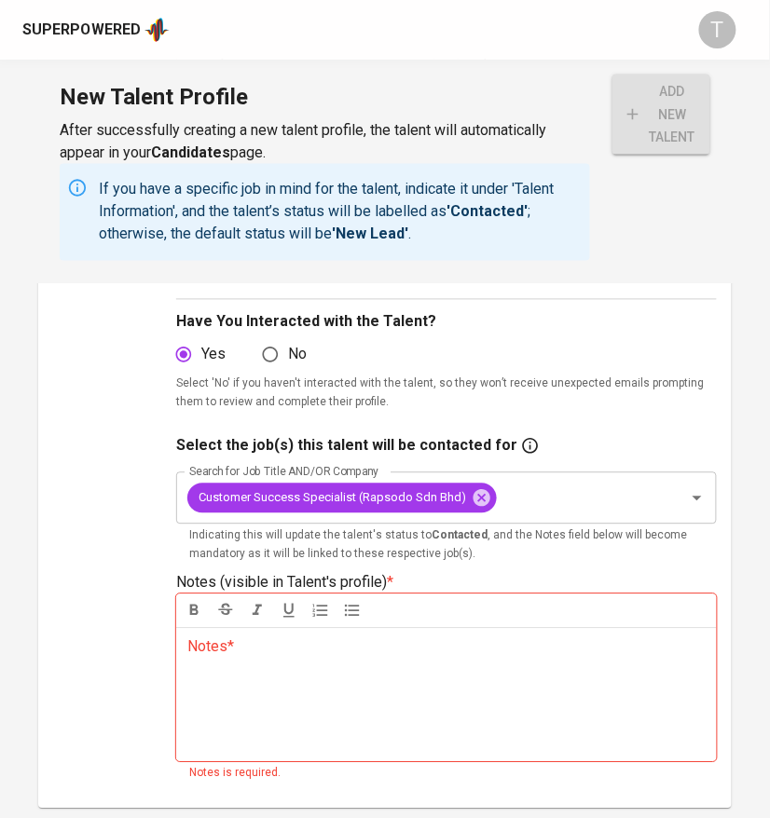
click at [239, 679] on div "Notes * ﻿" at bounding box center [445, 695] width 539 height 134
click at [239, 665] on div "Notes * ﻿" at bounding box center [445, 695] width 539 height 134
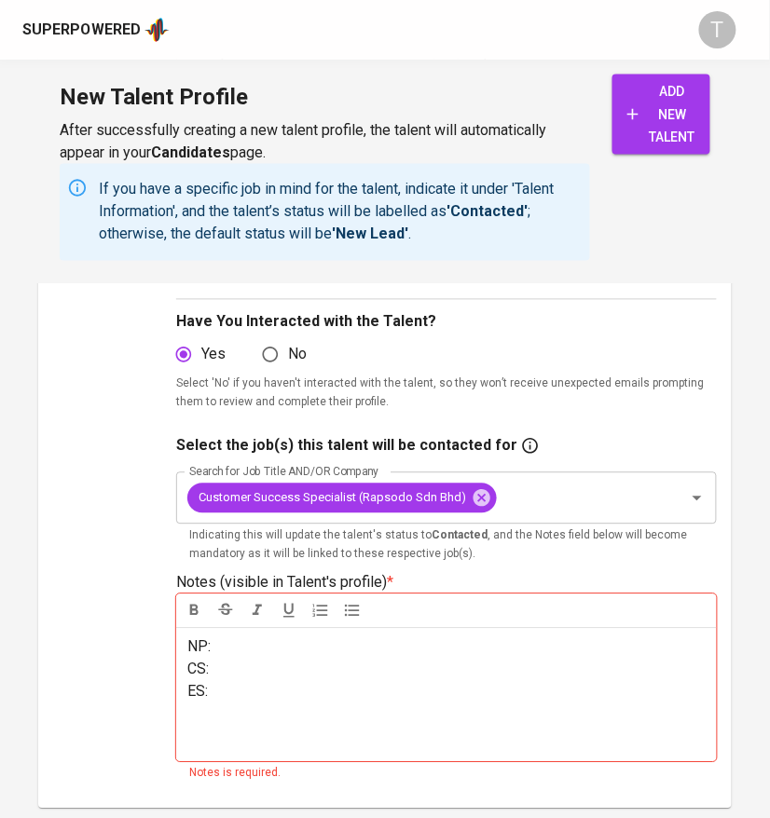
click at [239, 665] on p "CS:" at bounding box center [445, 670] width 517 height 22
click at [242, 692] on p "ES:" at bounding box center [445, 692] width 517 height 22
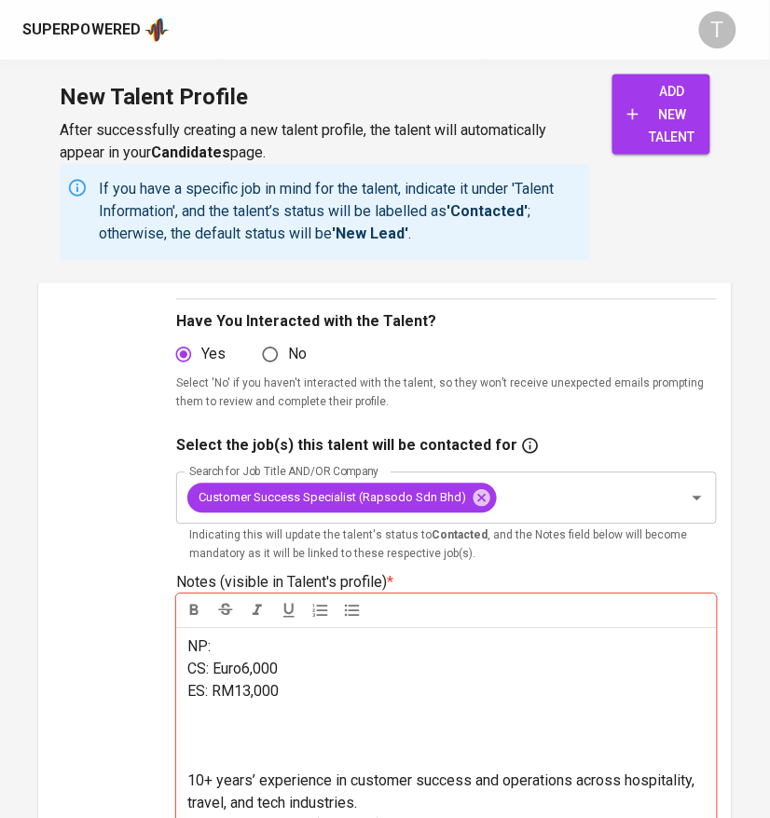
click at [233, 743] on p at bounding box center [445, 748] width 517 height 45
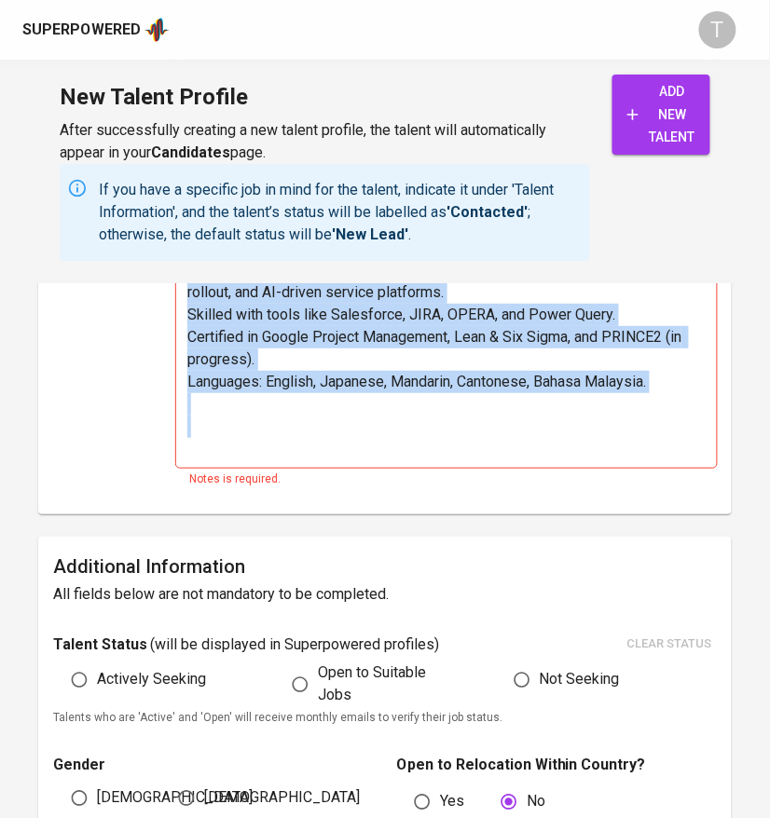
scroll to position [1388, 0]
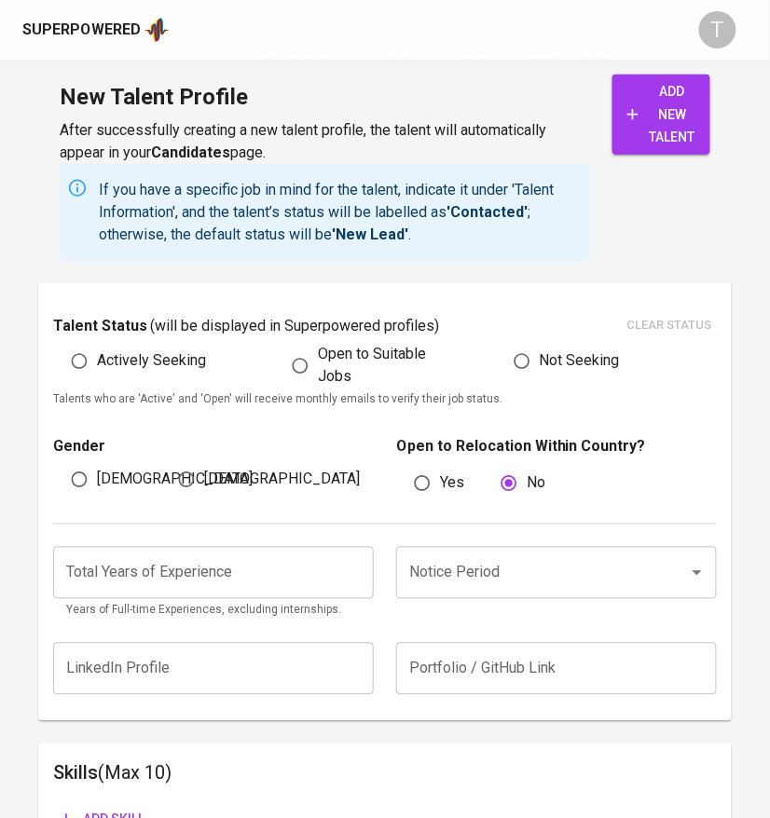
drag, startPoint x: 186, startPoint y: 504, endPoint x: 497, endPoint y: 813, distance: 438.1
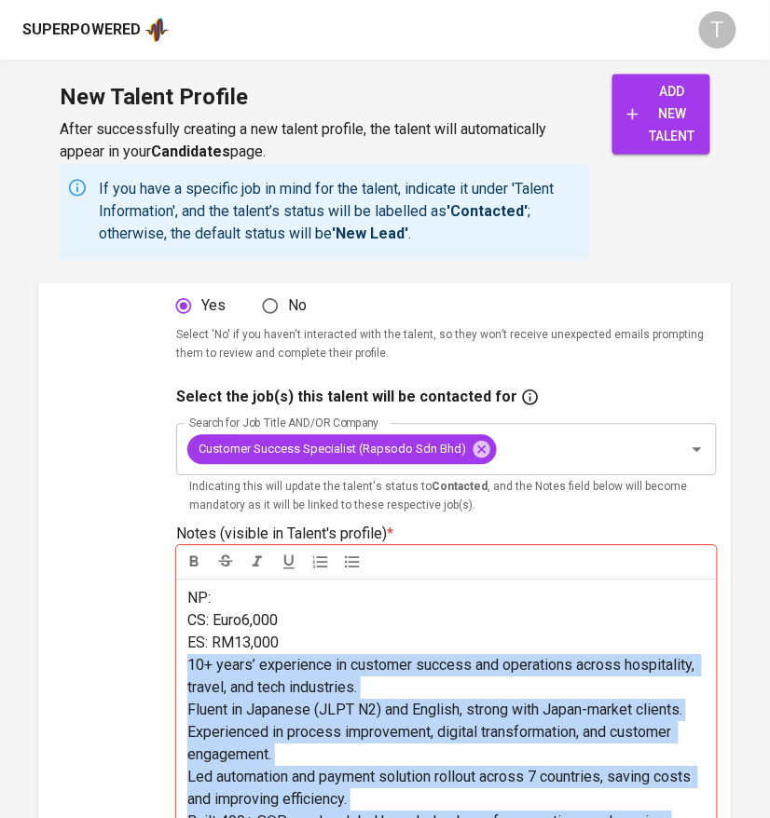
scroll to position [475, 0]
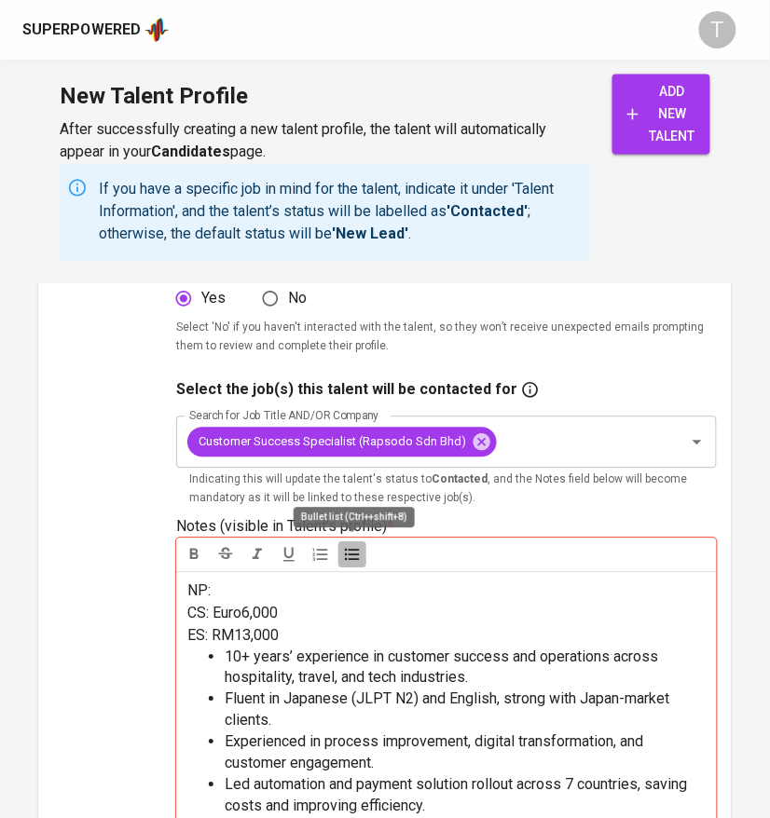
click at [358, 553] on icon "button" at bounding box center [352, 555] width 14 height 12
click at [366, 615] on p "CS: Euro6,000" at bounding box center [445, 614] width 517 height 22
click at [279, 580] on p "NP:" at bounding box center [445, 591] width 517 height 22
click at [276, 580] on p "NP:" at bounding box center [445, 591] width 517 height 22
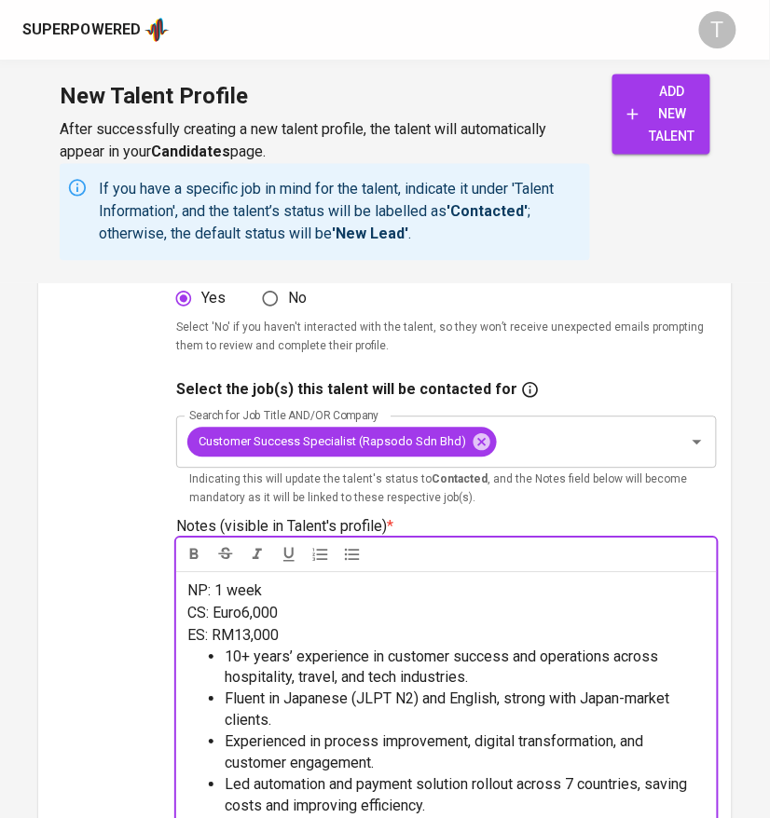
scroll to position [47, 0]
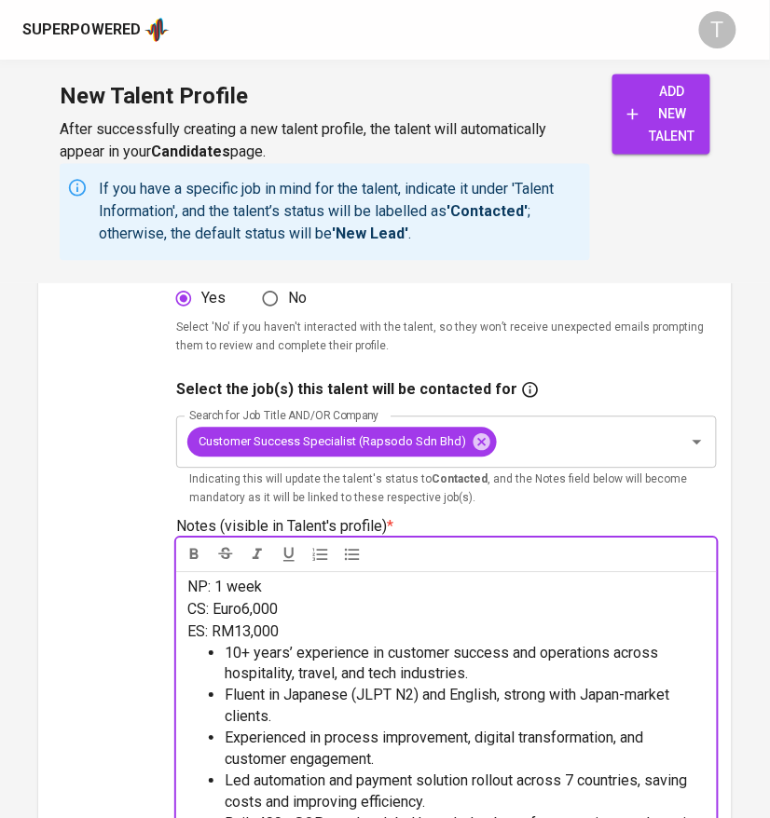
click at [111, 632] on div "Upload" at bounding box center [99, 485] width 93 height 1169
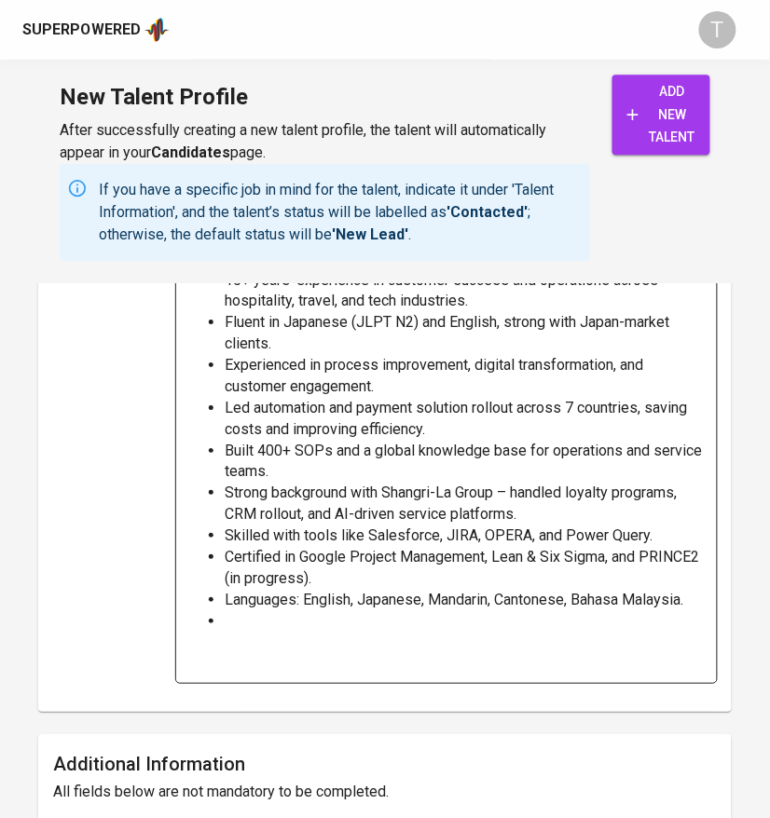
scroll to position [851, 0]
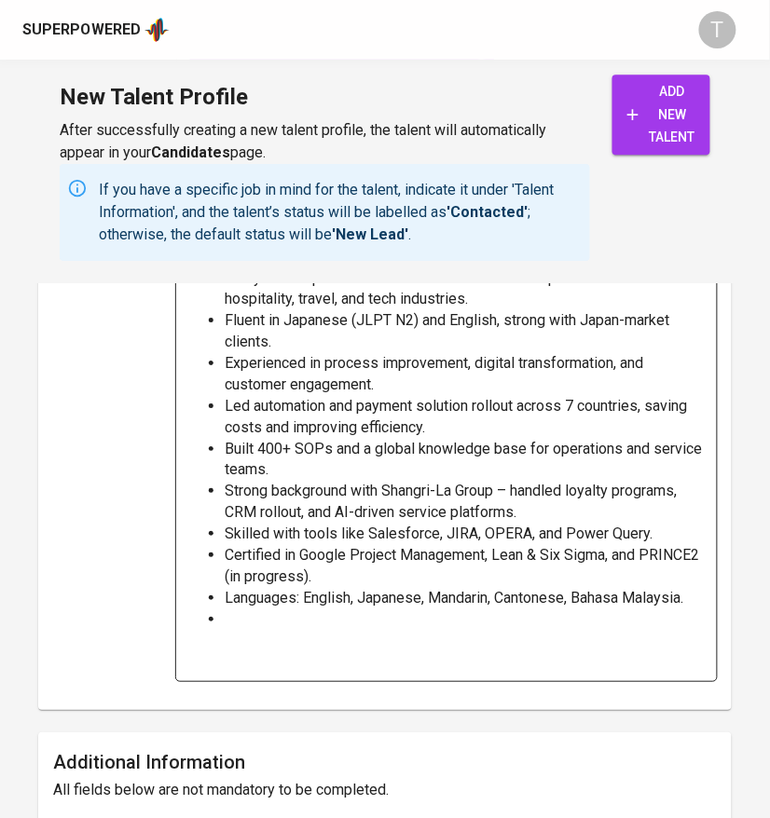
click at [276, 620] on ul "10+ years’ experience in customer success and operations across hospitality, tr…" at bounding box center [445, 470] width 517 height 405
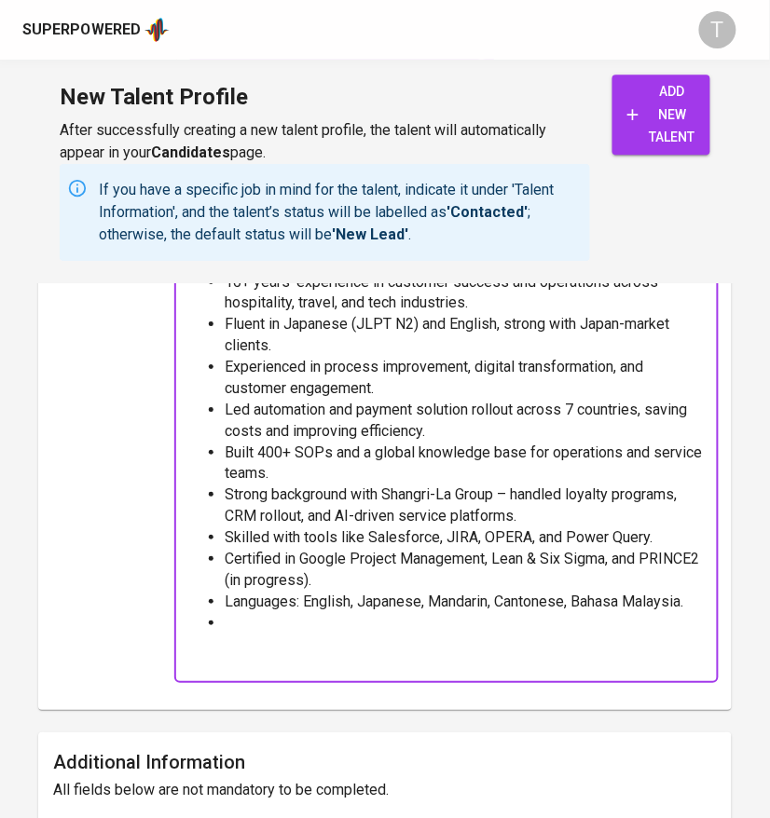
click at [276, 664] on li at bounding box center [465, 645] width 480 height 64
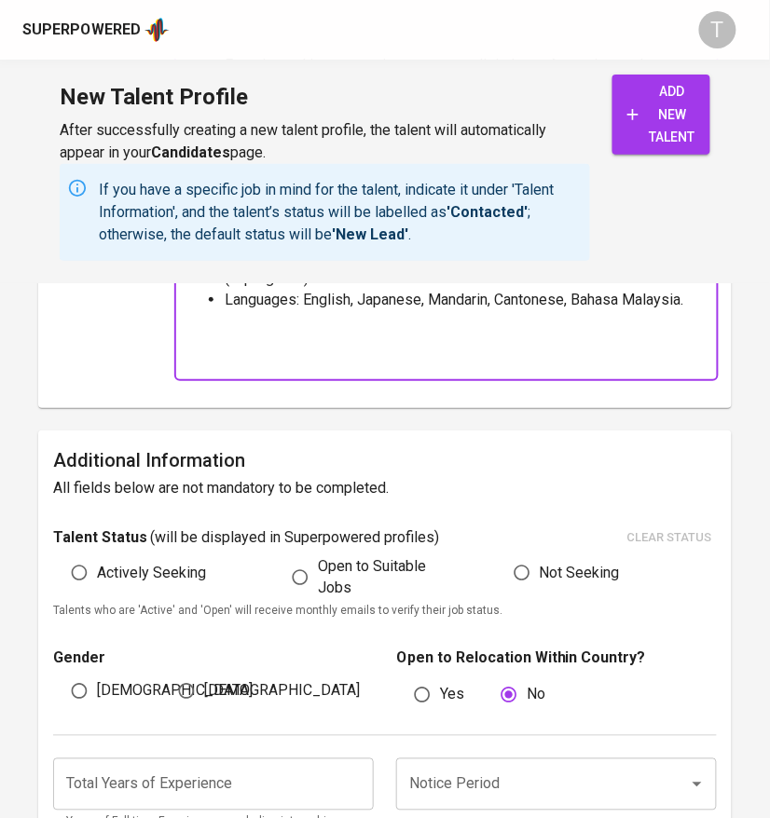
scroll to position [1153, 0]
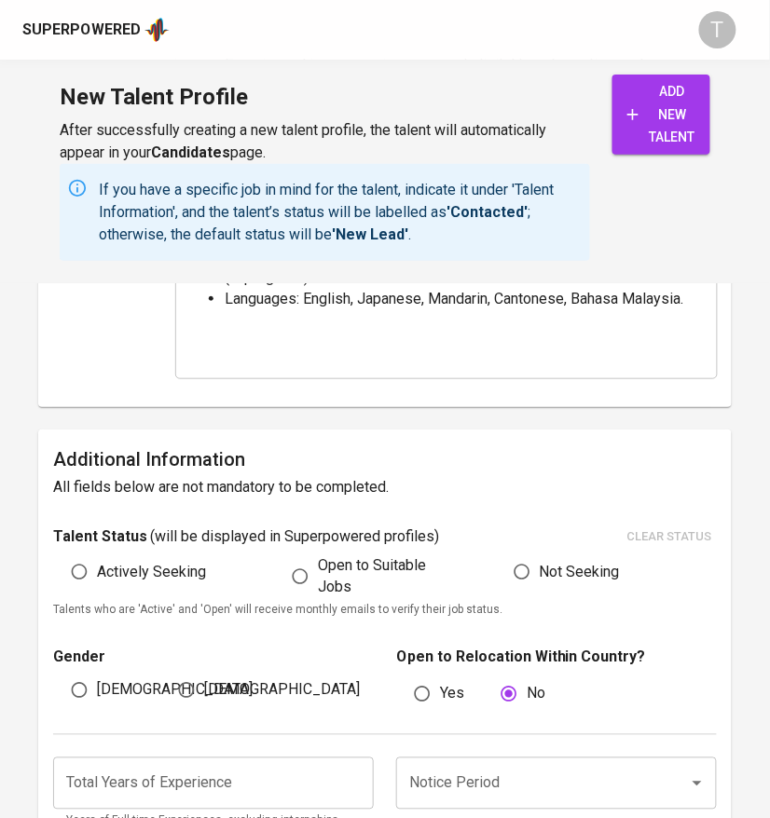
drag, startPoint x: 168, startPoint y: 578, endPoint x: 172, endPoint y: 612, distance: 34.8
click at [168, 580] on span "Actively Seeking" at bounding box center [151, 572] width 109 height 22
click at [97, 580] on input "Actively Seeking" at bounding box center [78, 571] width 35 height 35
radio input "true"
click at [217, 681] on span "[DEMOGRAPHIC_DATA]" at bounding box center [282, 690] width 156 height 22
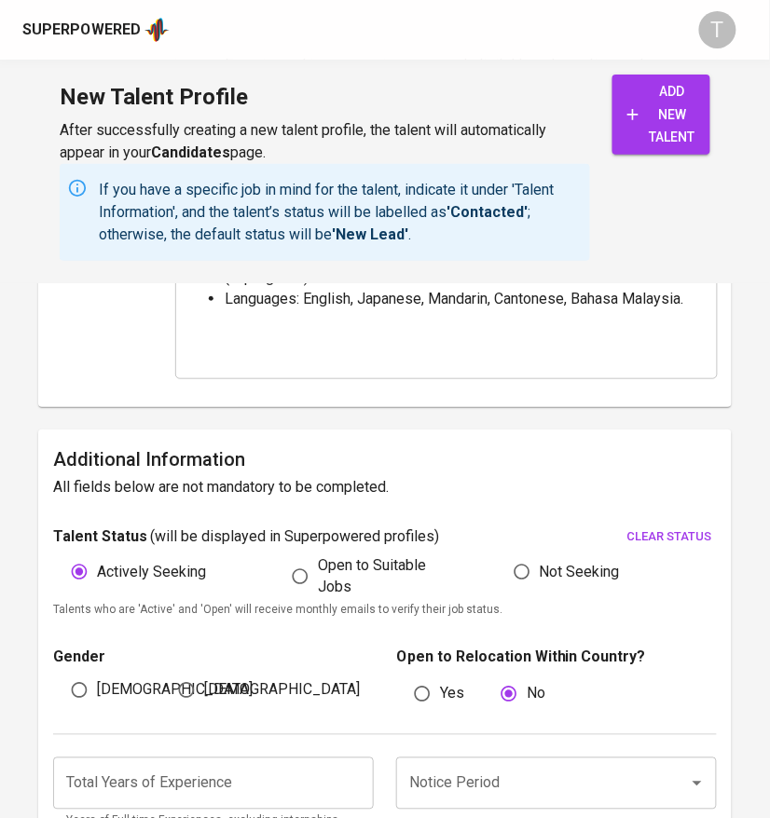
click at [204, 681] on input "[DEMOGRAPHIC_DATA]" at bounding box center [186, 690] width 35 height 35
radio input "true"
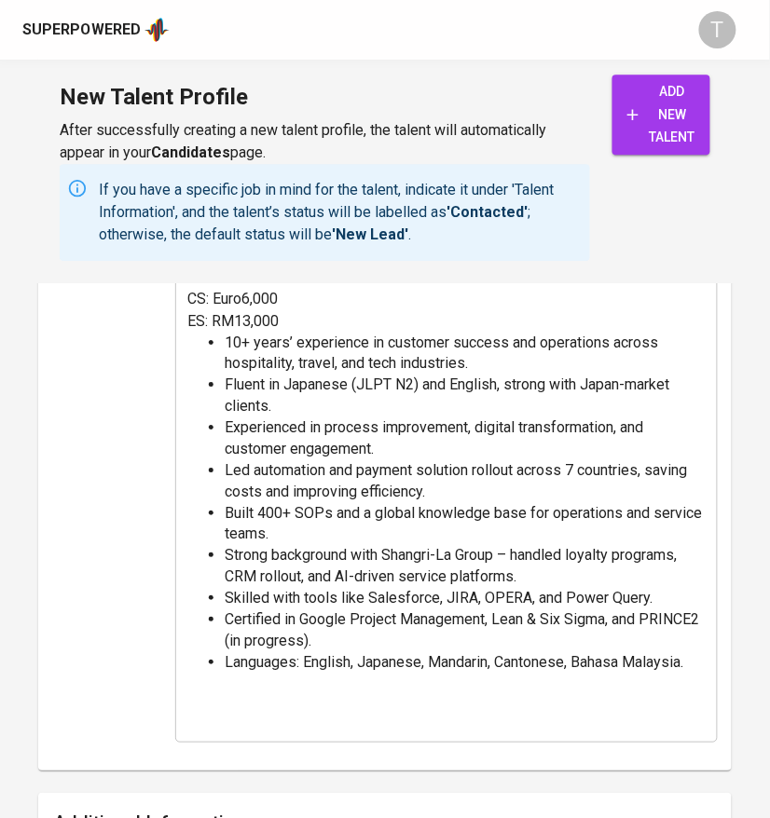
scroll to position [789, 0]
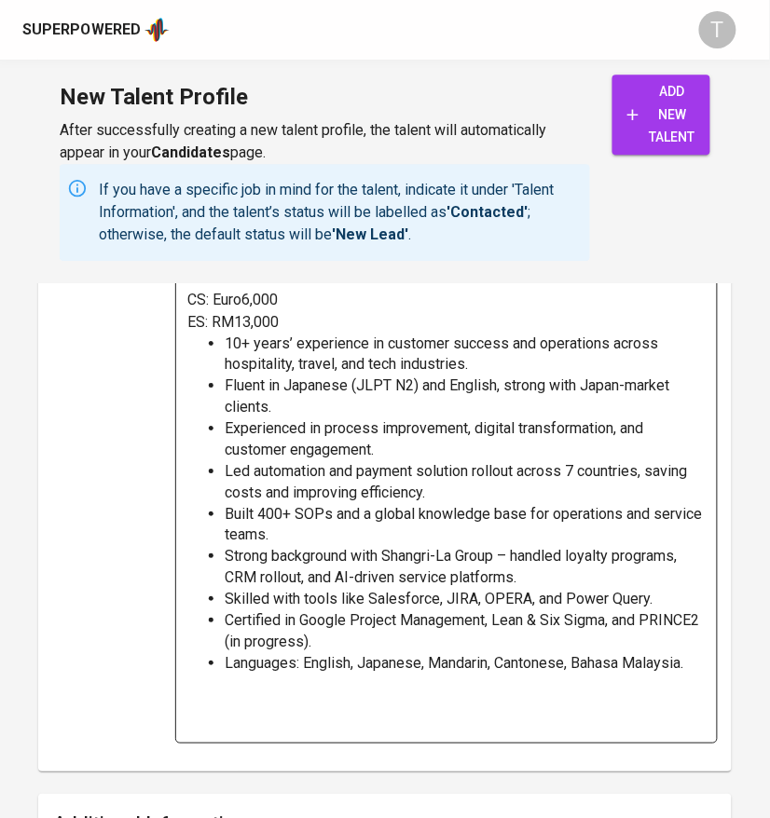
click at [239, 357] on span "10+ years’ experience in customer success and operations across hospitality, tr…" at bounding box center [443, 353] width 437 height 39
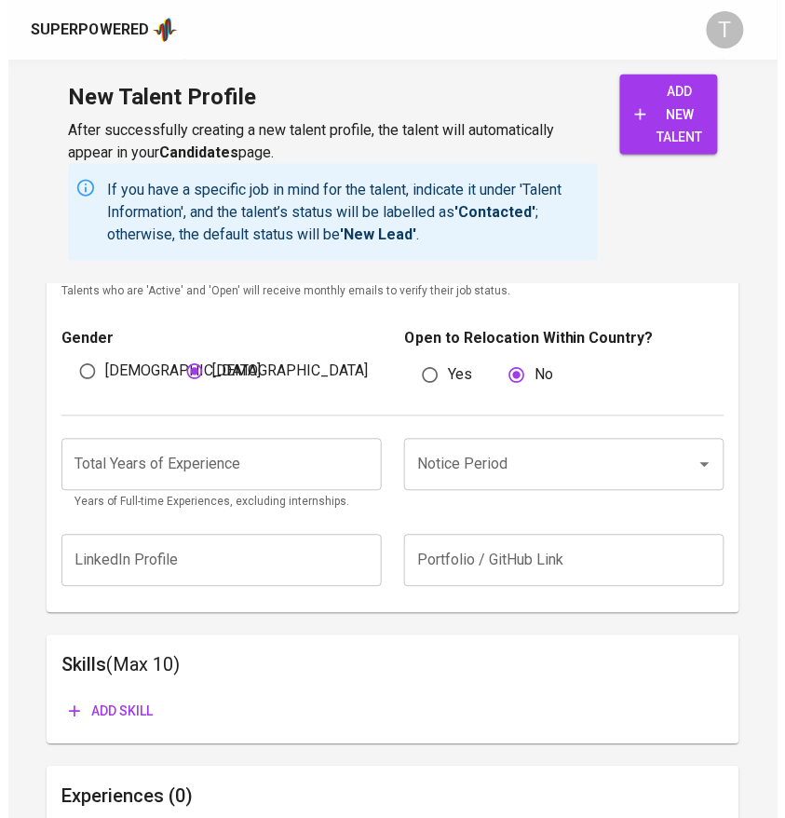
scroll to position [1471, 0]
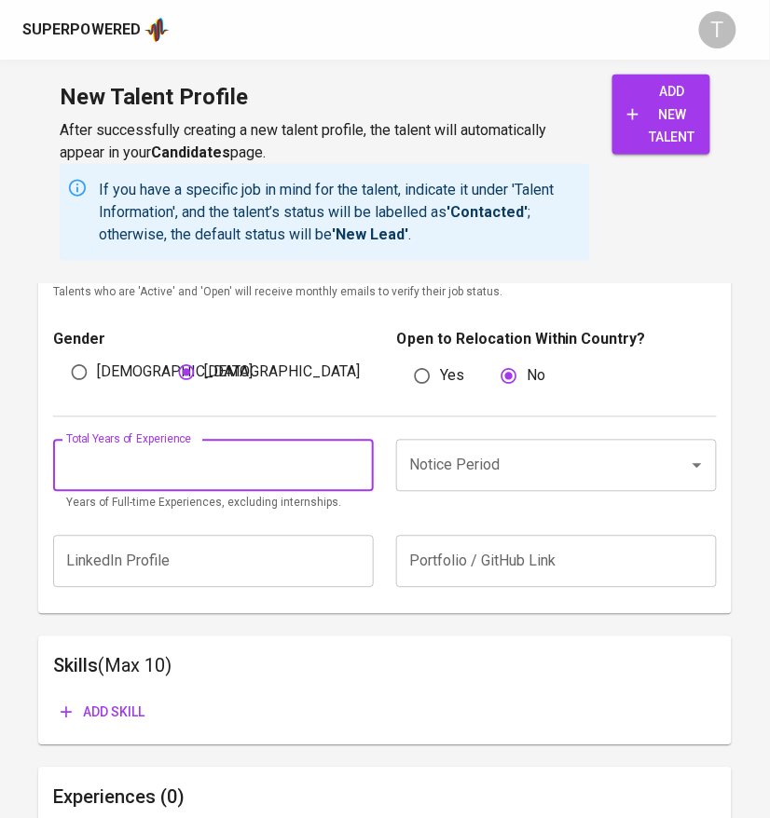
click at [102, 477] on input "number" at bounding box center [213, 466] width 320 height 52
type input "18"
click at [444, 469] on input "Notice Period" at bounding box center [530, 465] width 252 height 35
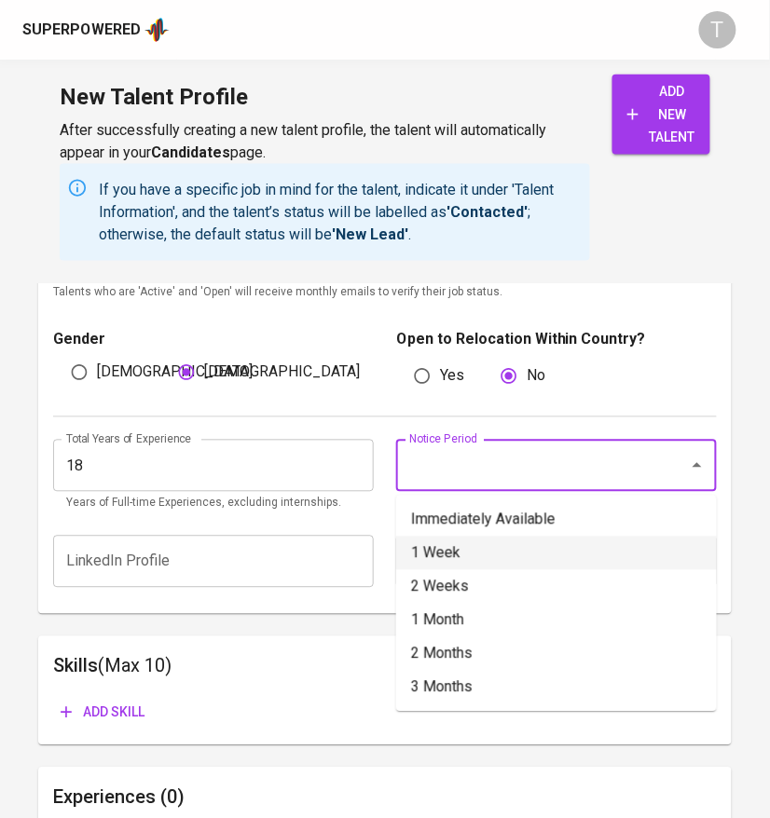
click at [453, 549] on li "1 Week" at bounding box center [556, 554] width 320 height 34
type input "1 Week"
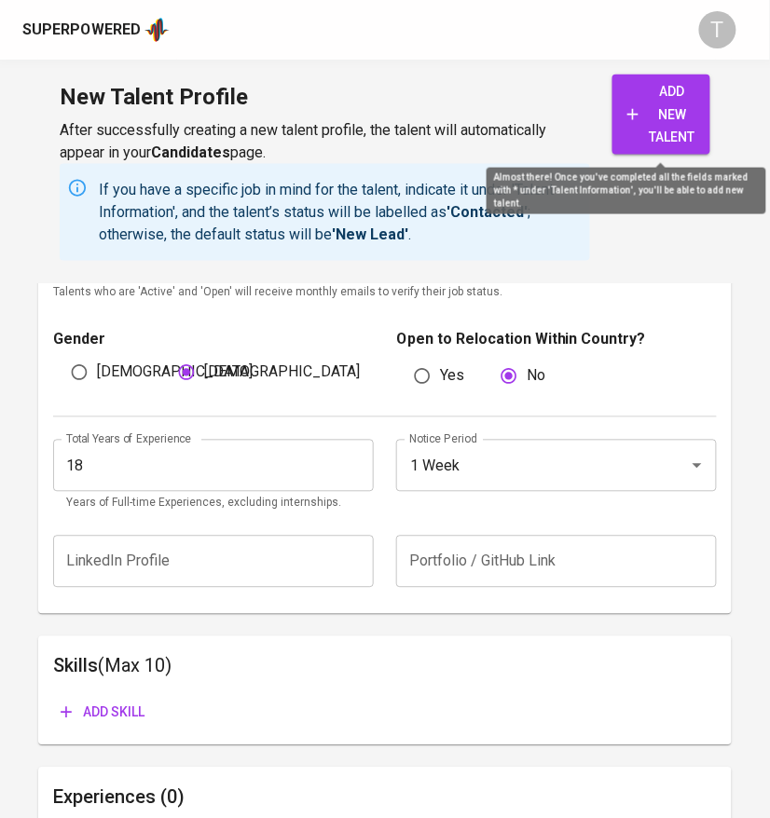
click at [668, 107] on span "add new talent" at bounding box center [661, 114] width 68 height 69
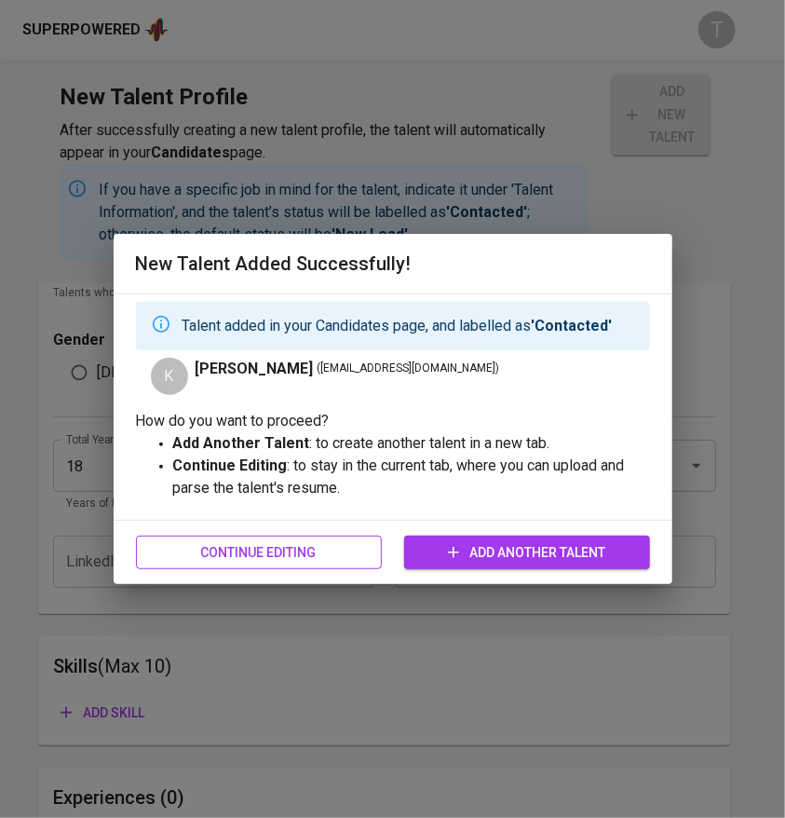
click at [309, 538] on button "Continue Editing" at bounding box center [259, 553] width 246 height 34
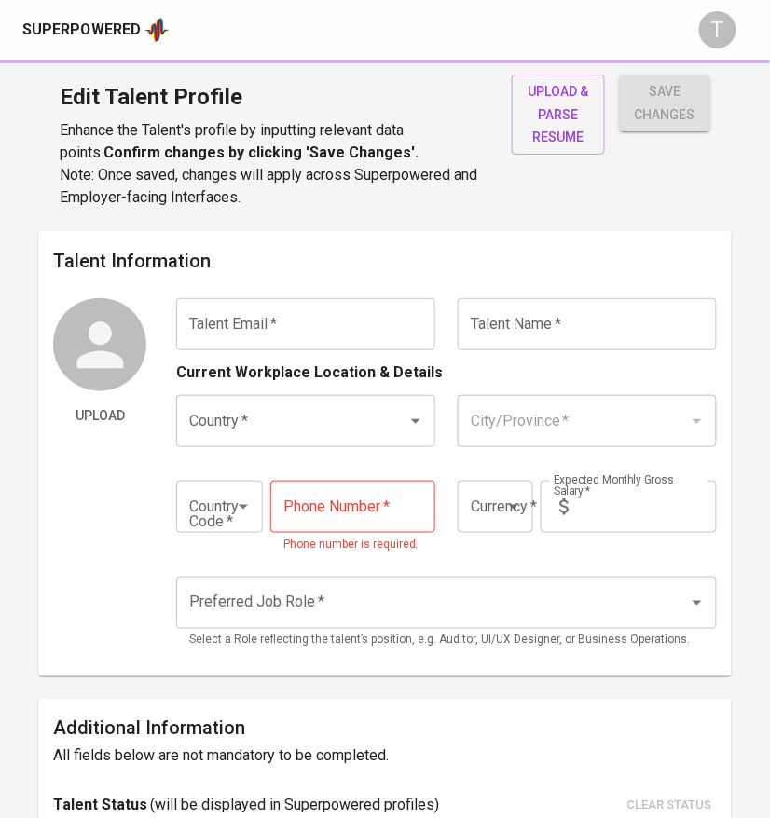
type input "[EMAIL_ADDRESS][DOMAIN_NAME]"
type input "Keiko Lim"
type input "Malaysia"
type input "Kuala Lumpur"
type input "+60"
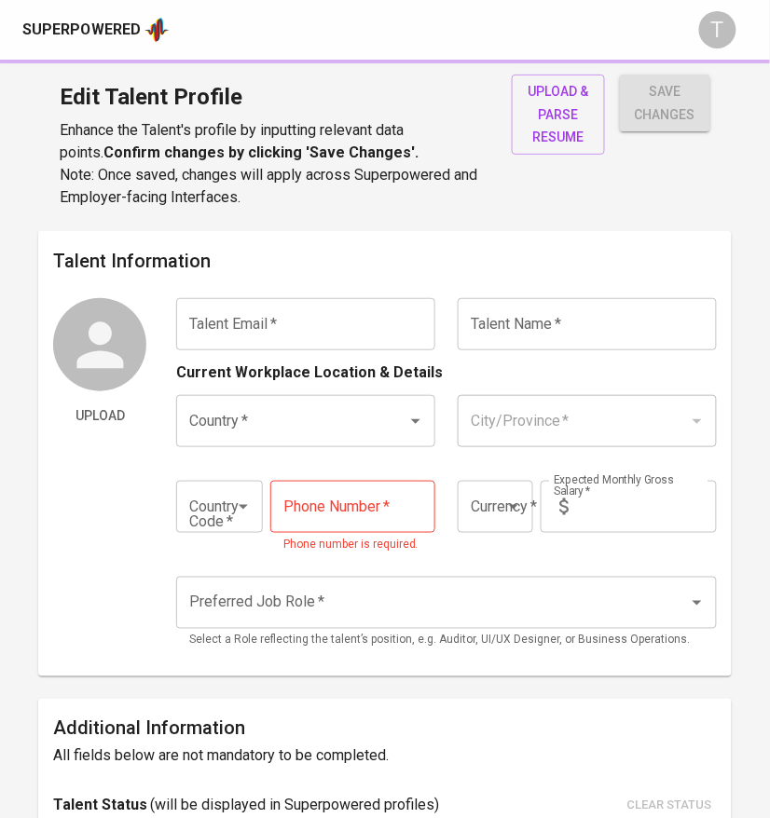
type input "12-362-8443"
type input "MYR"
type input "13,000"
type input "Public Relations Manager"
radio input "true"
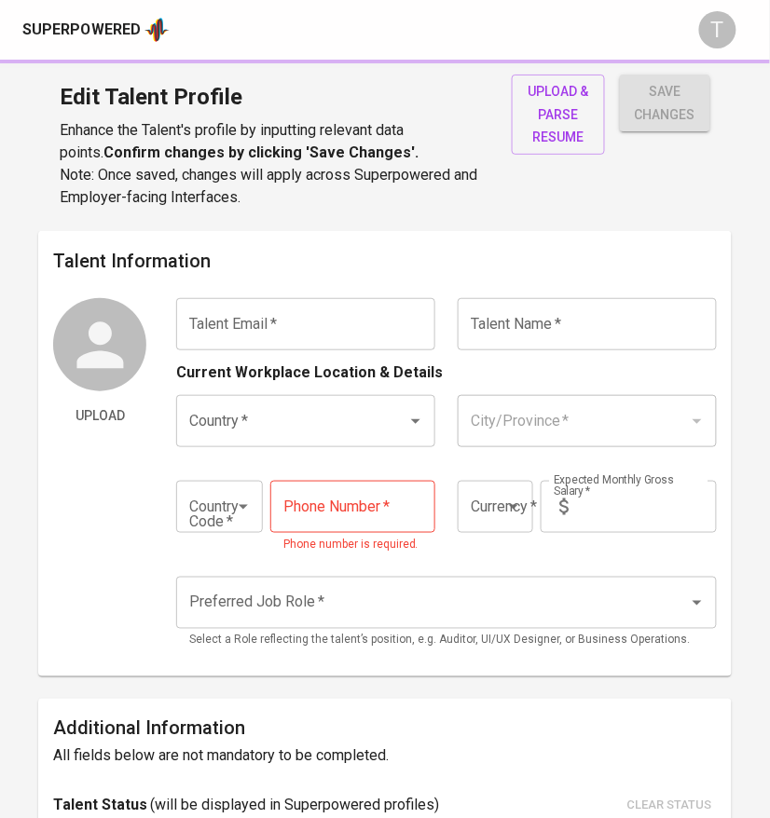
radio input "true"
type input "18"
type input "1 Week"
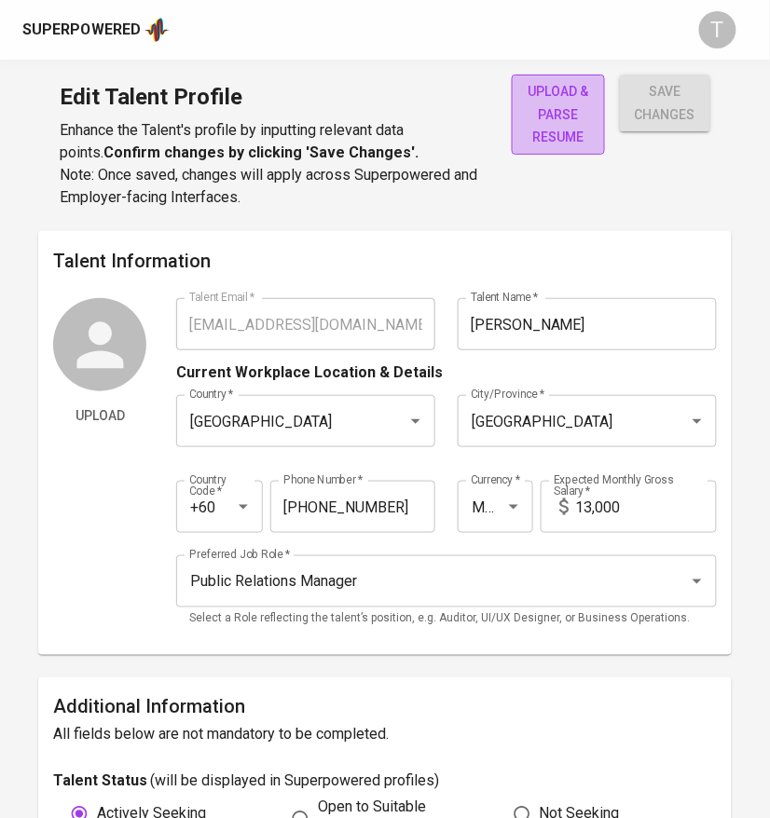
click at [552, 147] on span "upload & parse resume" at bounding box center [557, 114] width 63 height 69
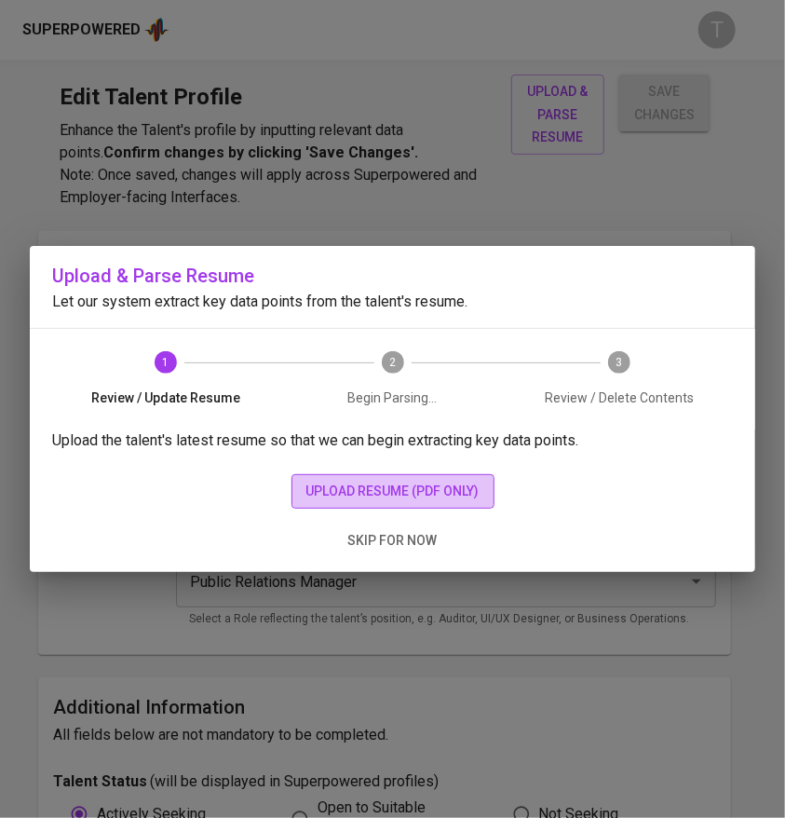
click at [353, 494] on span "upload resume (pdf only)" at bounding box center [393, 491] width 173 height 23
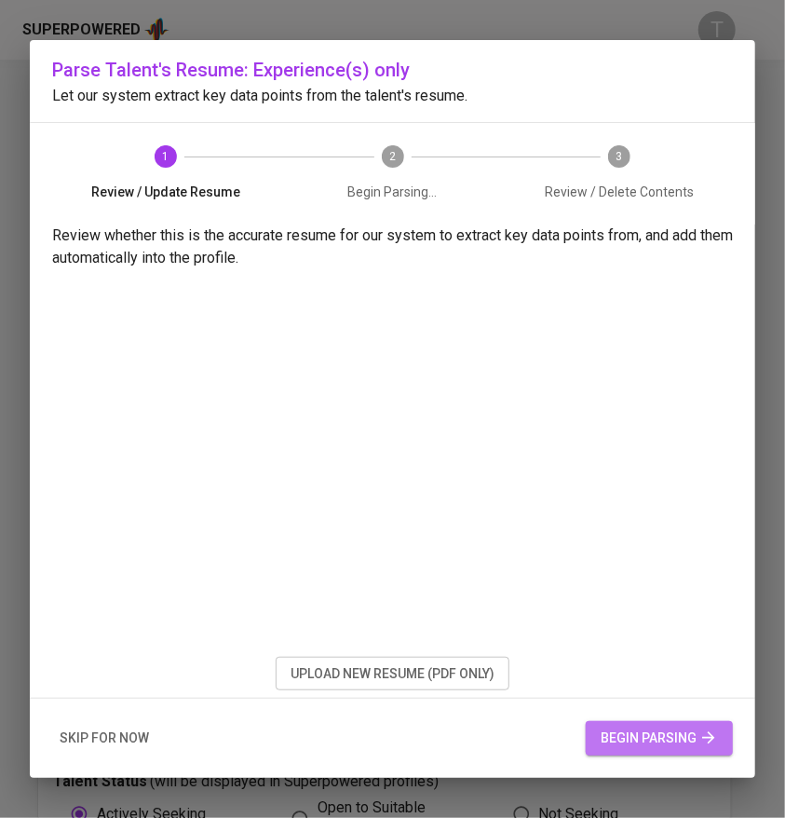
click at [648, 729] on span "begin parsing" at bounding box center [659, 738] width 117 height 23
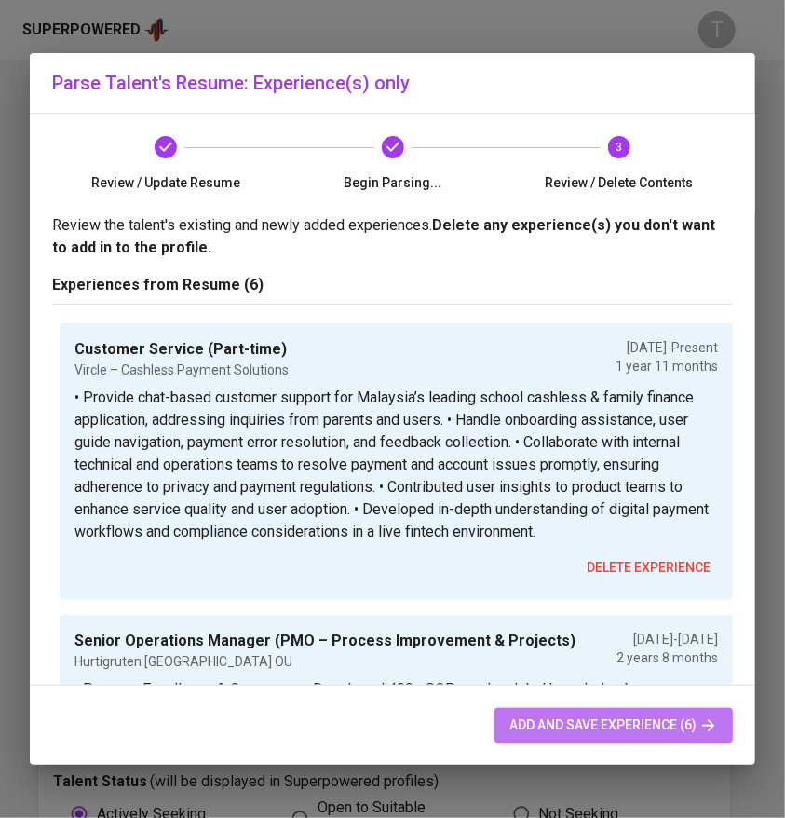
click at [613, 723] on span "add and save experience (6)" at bounding box center [614, 725] width 209 height 23
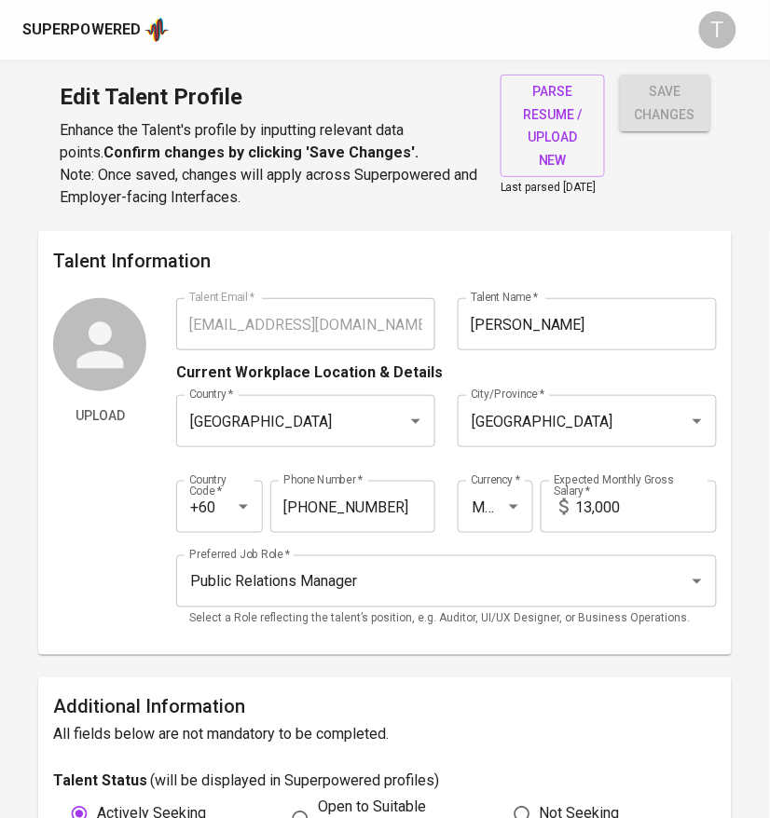
click at [133, 321] on div "Upload Talent Email   * lim.keansan@gmail.com Talent Email * Talent Name   * Ke…" at bounding box center [384, 469] width 662 height 342
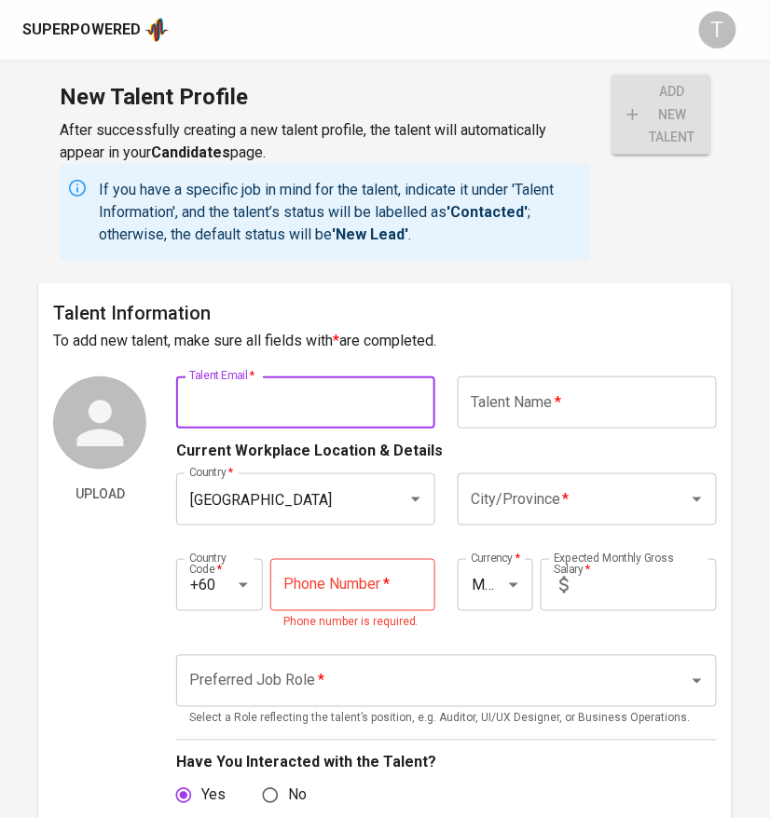
click at [402, 395] on input "text" at bounding box center [305, 402] width 259 height 52
paste input "izzati_taipor@yahoo.com.my"
type input "izzati_taipor@yahoo.com.my"
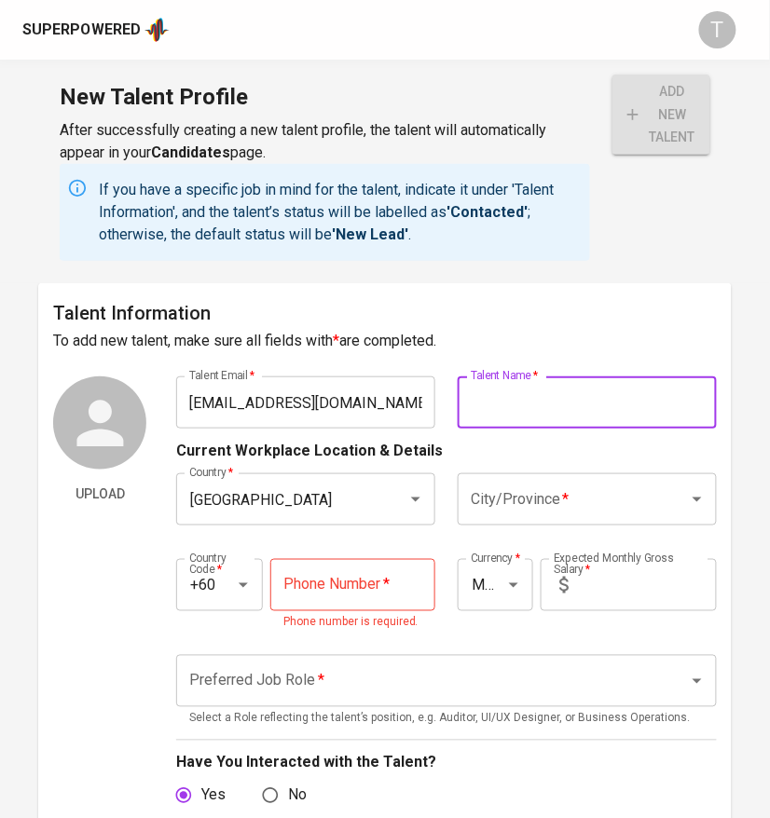
click at [559, 412] on input "text" at bounding box center [586, 402] width 259 height 52
click at [480, 398] on input "text" at bounding box center [586, 402] width 259 height 52
paste input "Nurul ‘Izzati Mohd Taipor"
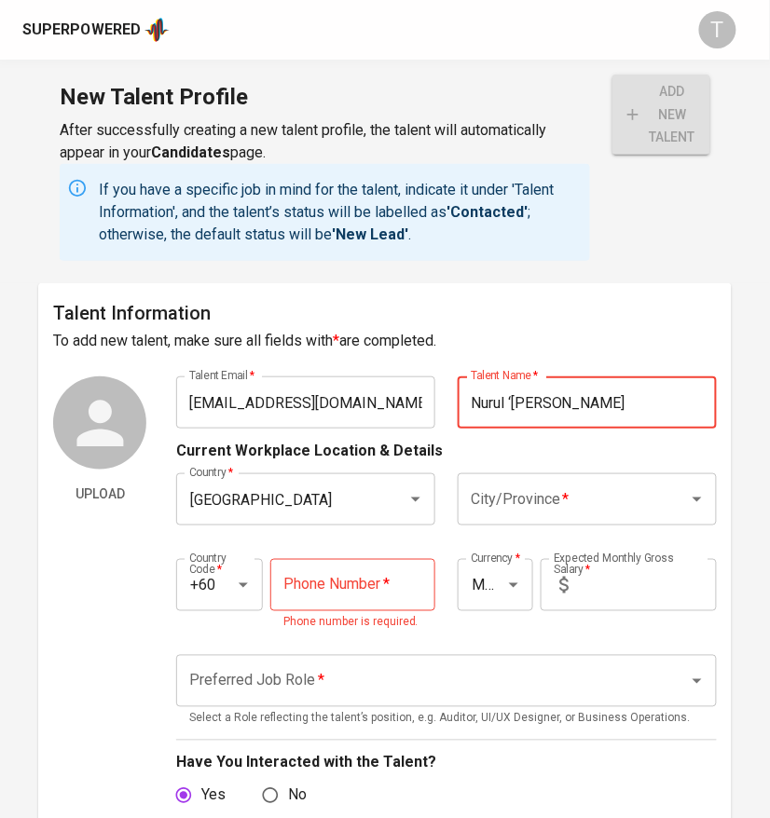
type input "Nurul ‘Izzati Mohd Taipor"
click at [558, 491] on input "City/Province   *" at bounding box center [561, 499] width 190 height 35
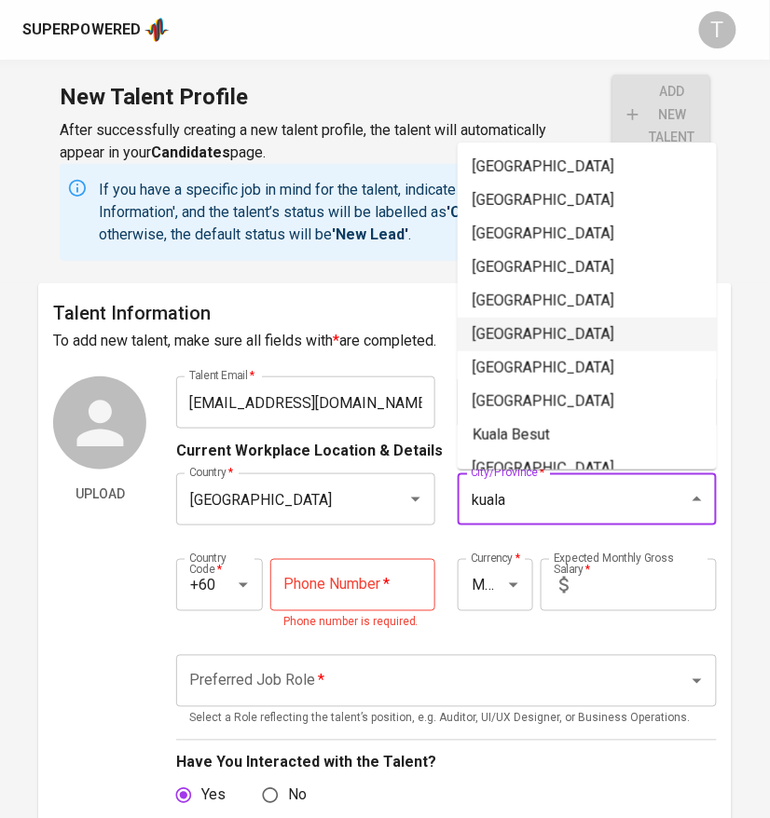
click at [540, 326] on li "[GEOGRAPHIC_DATA]" at bounding box center [586, 335] width 259 height 34
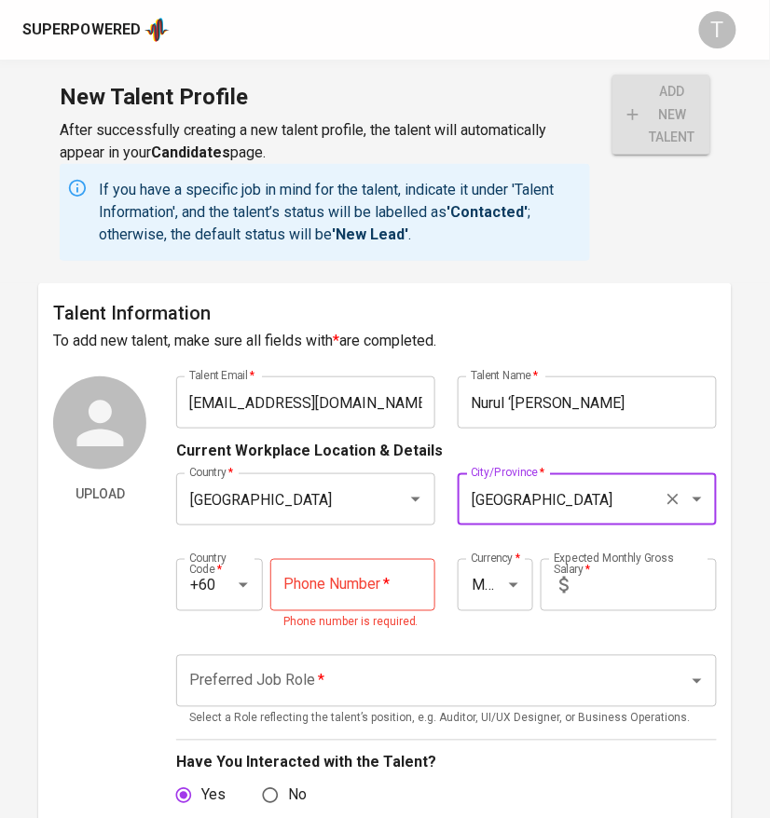
type input "[GEOGRAPHIC_DATA]"
click at [345, 603] on input "tel" at bounding box center [352, 585] width 165 height 52
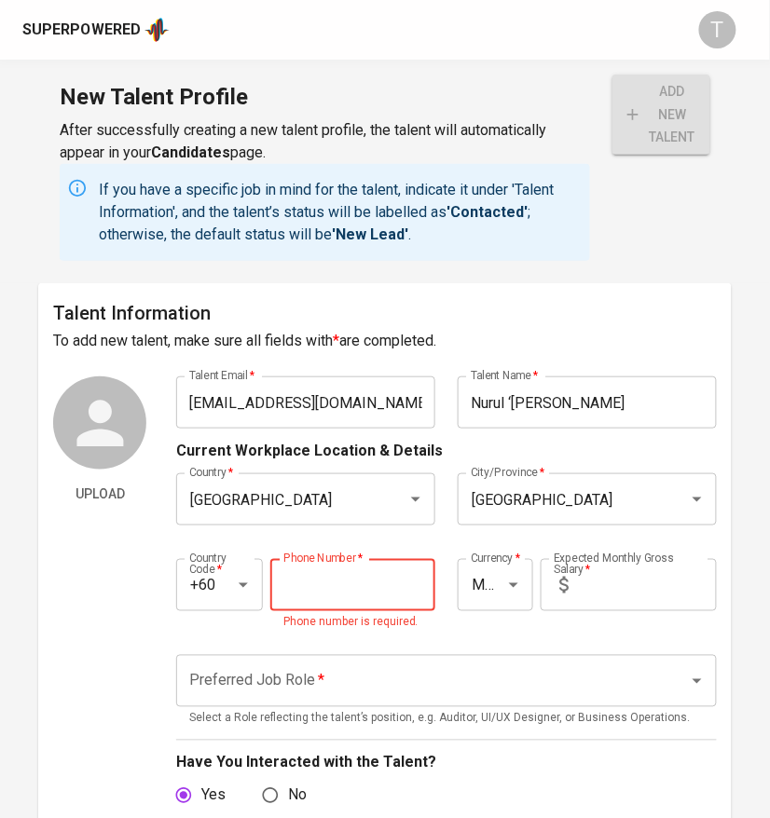
paste input "19-375-8358"
type input "19-375-8358"
click at [673, 587] on input "text" at bounding box center [646, 585] width 141 height 52
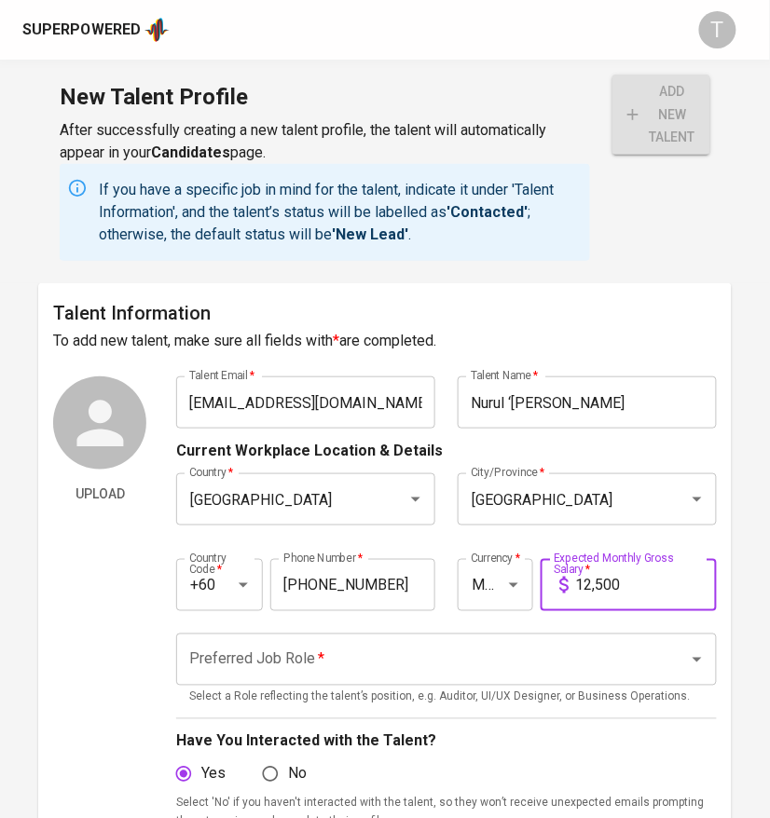
click at [567, 685] on div "Preferred Job Role   * Preferred Job Role * Select a Role reflecting the talent…" at bounding box center [445, 671] width 539 height 74
type input "12,500"
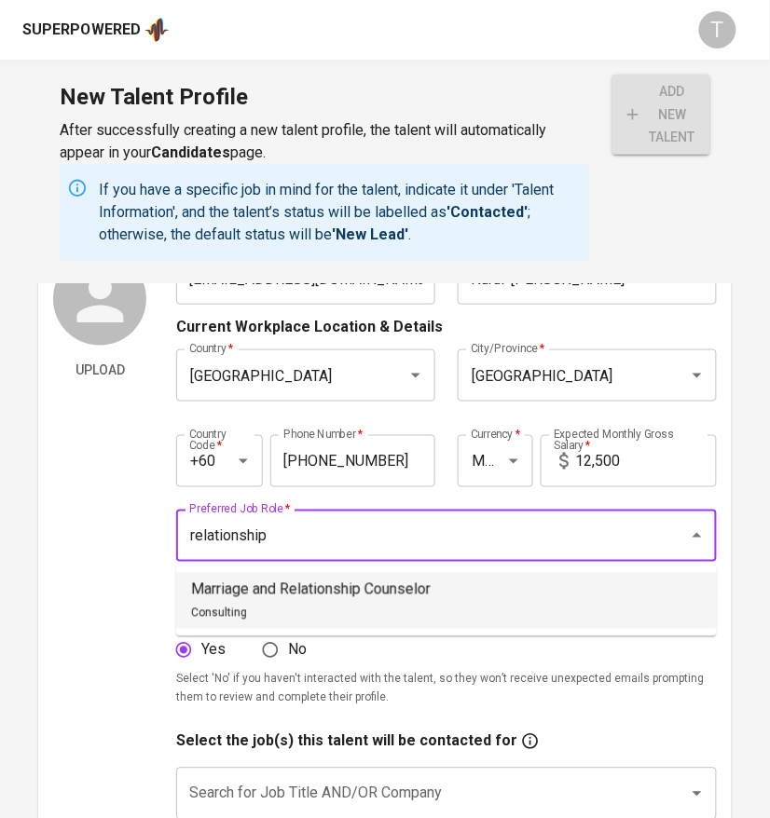
scroll to position [149, 0]
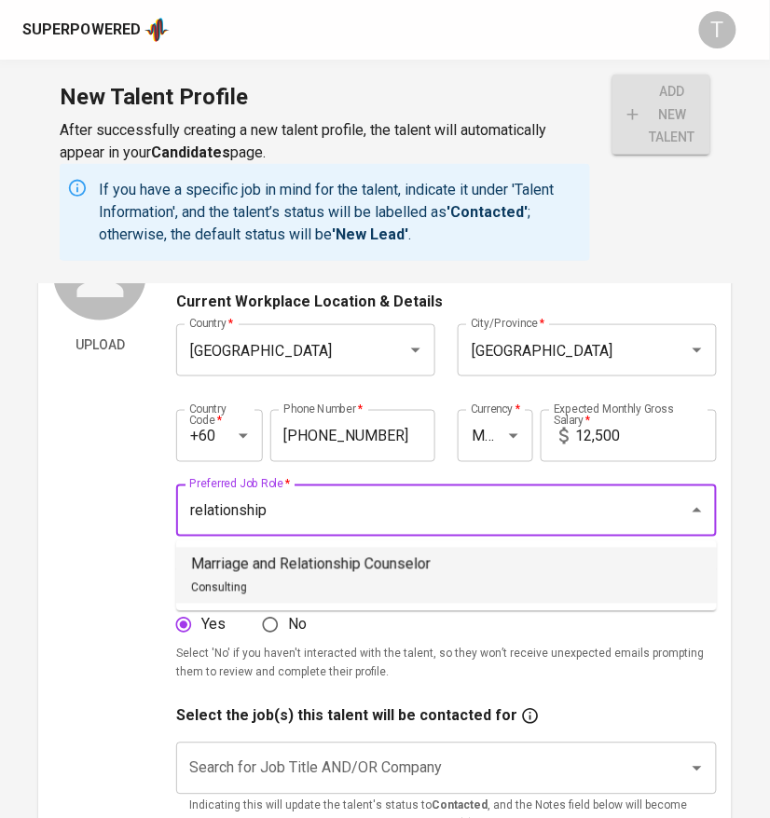
click at [525, 512] on input "relationship" at bounding box center [419, 510] width 470 height 35
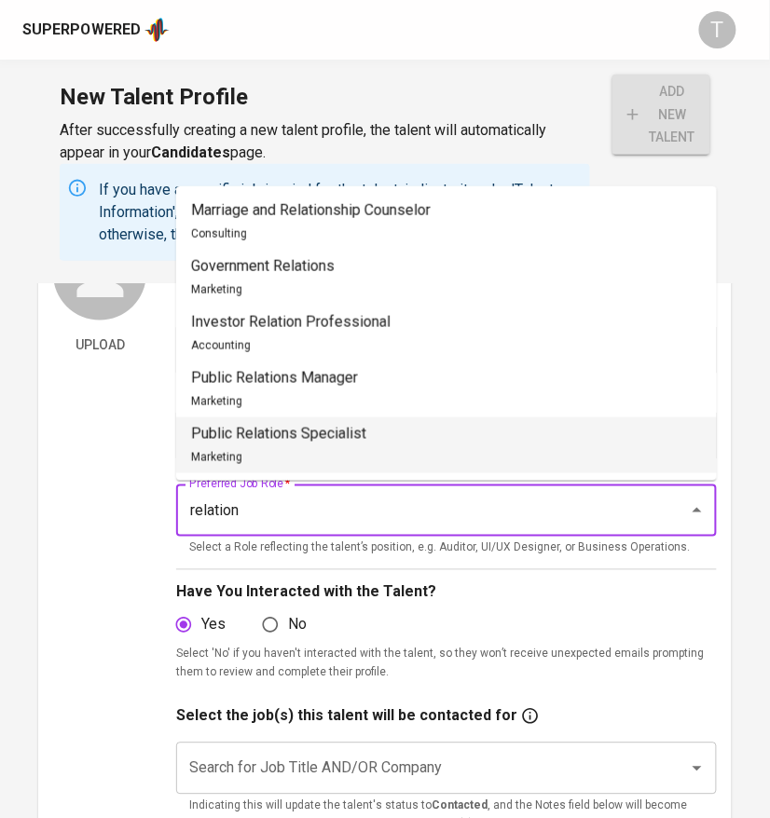
drag, startPoint x: 495, startPoint y: 452, endPoint x: 425, endPoint y: 443, distance: 70.5
click at [425, 443] on li "Public Relations Specialist Marketing" at bounding box center [446, 445] width 540 height 56
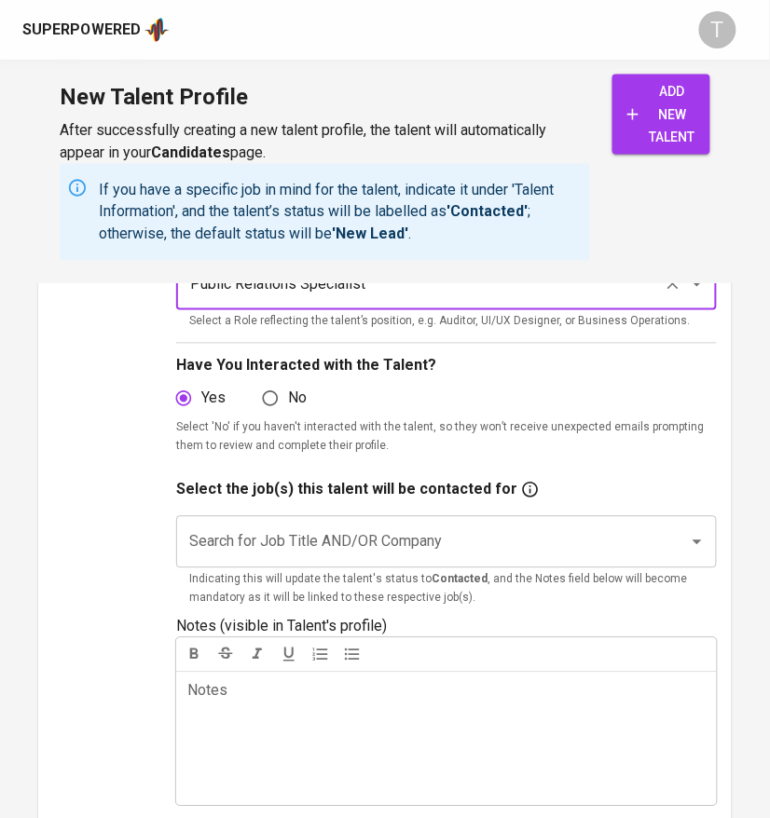
scroll to position [377, 0]
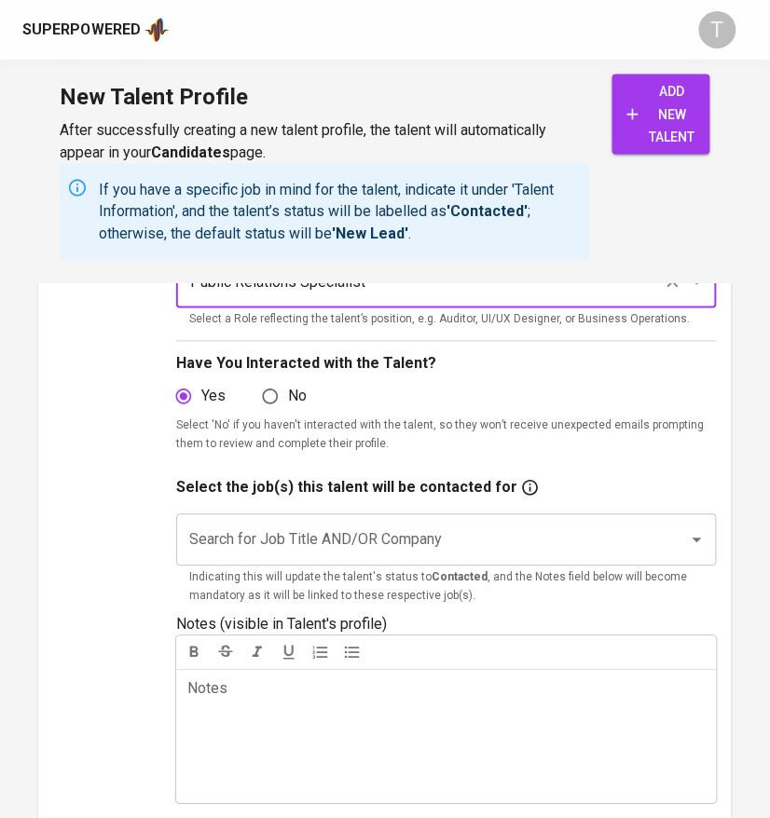
type input "Public Relations Specialist"
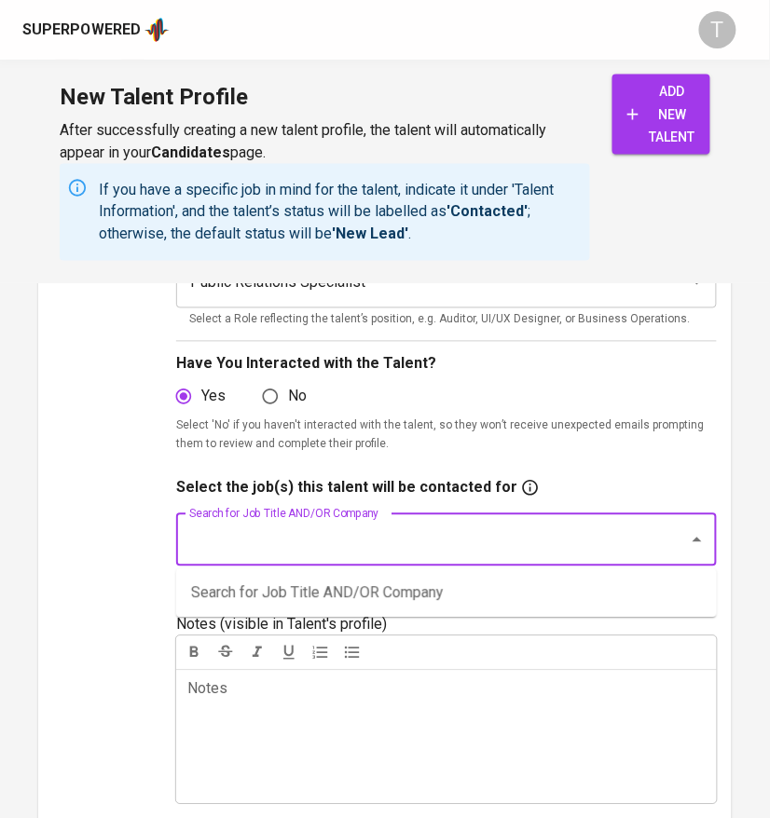
click at [380, 536] on input "Search for Job Title AND/OR Company" at bounding box center [419, 540] width 470 height 35
type input "customer"
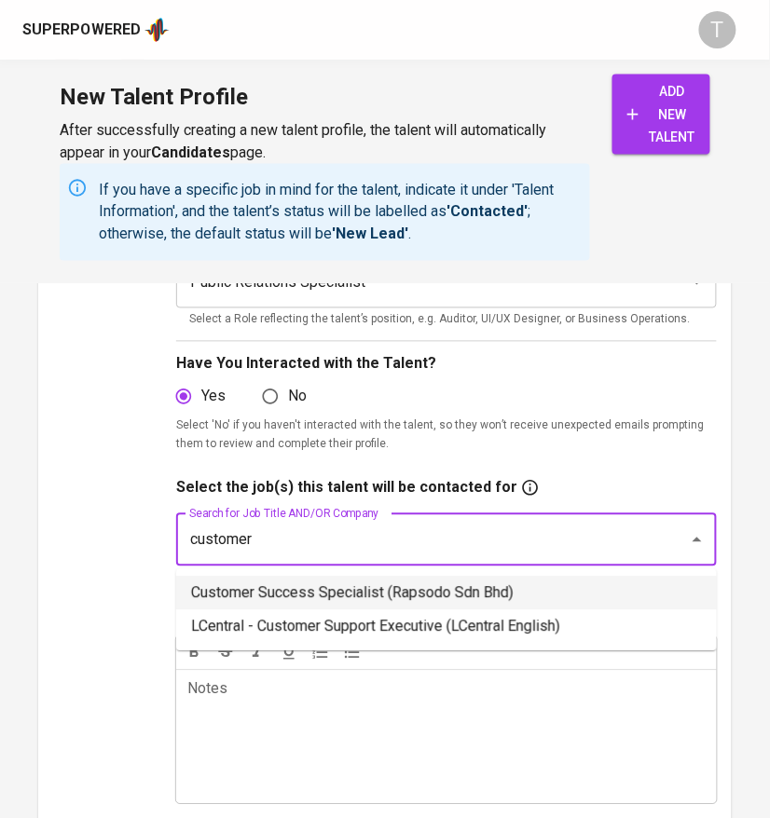
click at [386, 604] on li "Customer Success Specialist (Rapsodo Sdn Bhd)" at bounding box center [446, 594] width 540 height 34
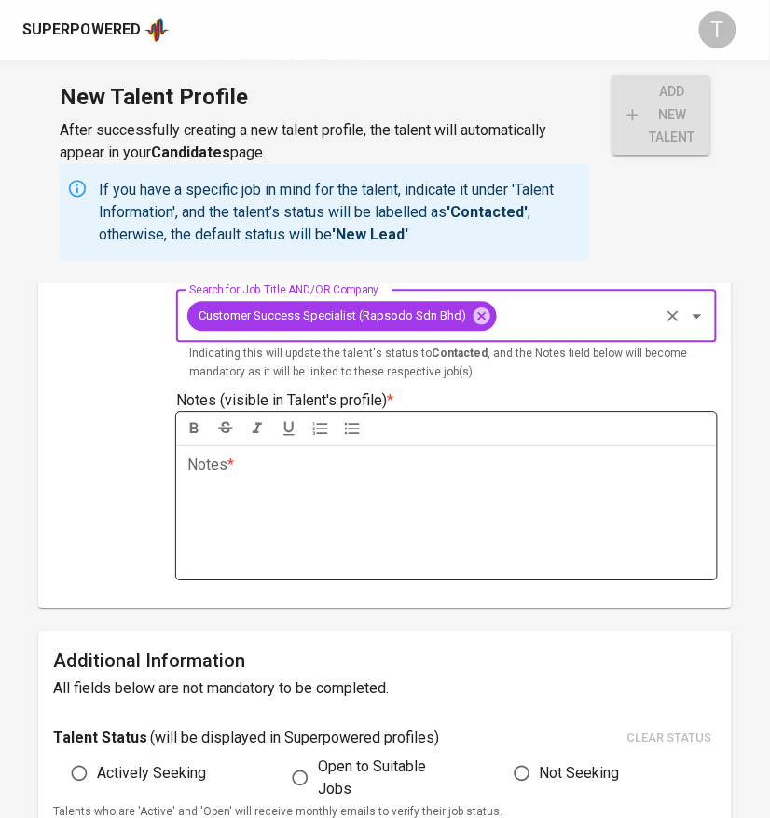
scroll to position [603, 0]
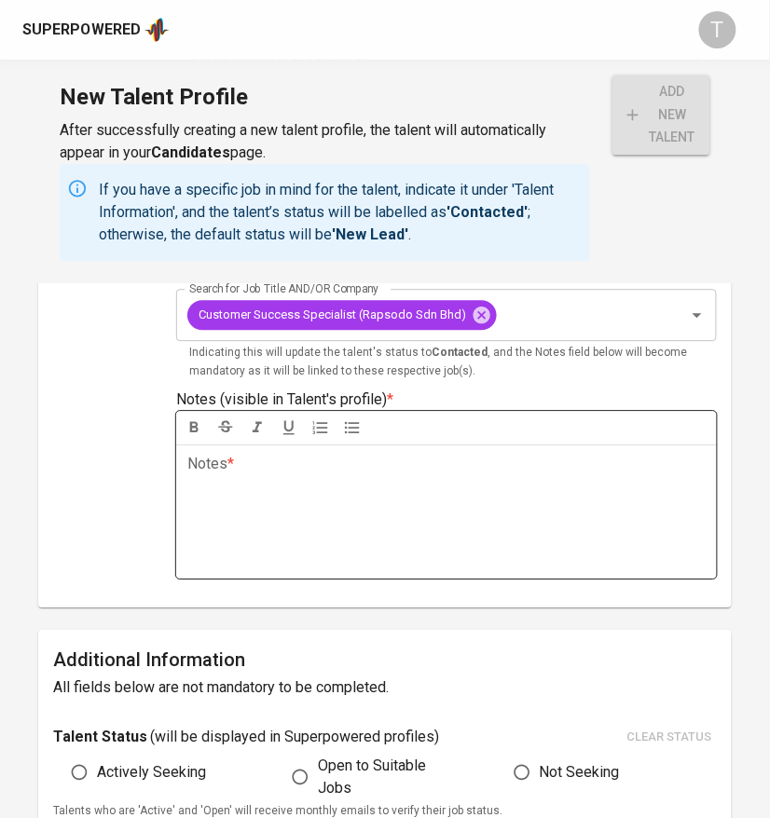
click at [433, 511] on div "Notes * ﻿" at bounding box center [445, 511] width 539 height 134
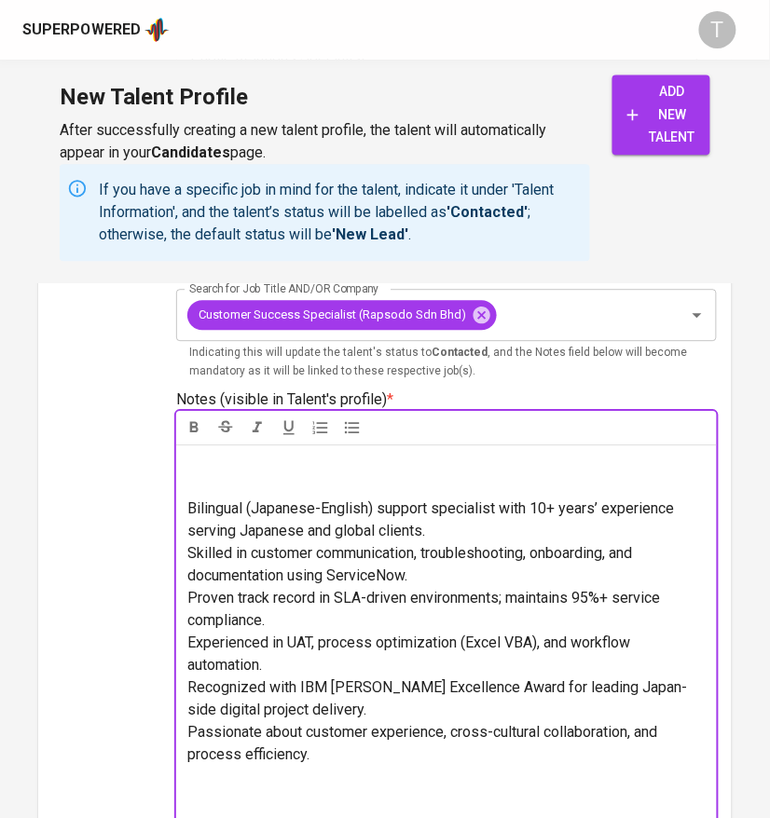
click at [382, 475] on p at bounding box center [445, 475] width 517 height 45
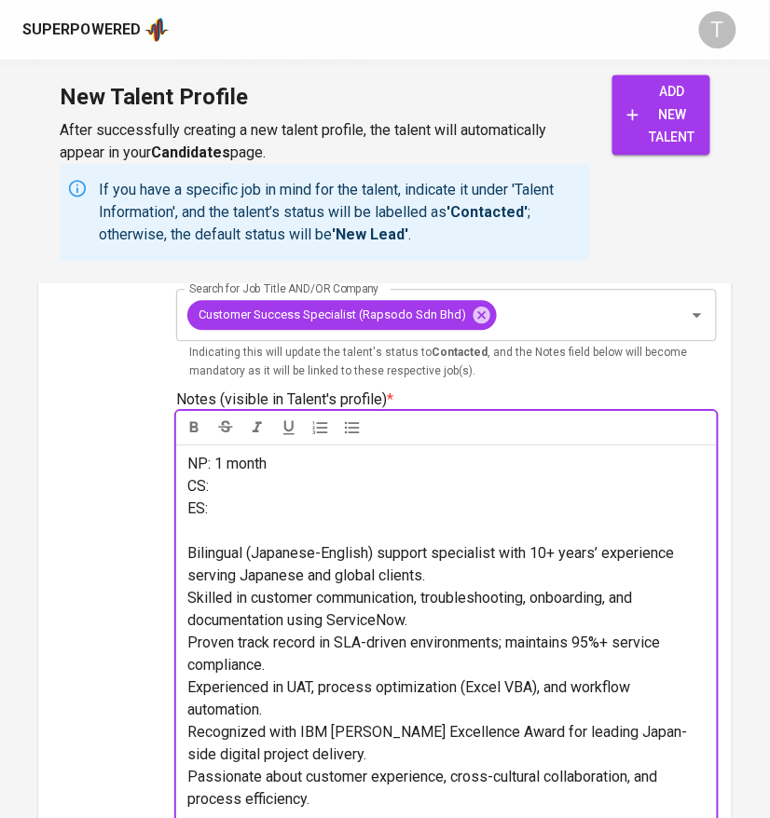
click at [231, 498] on p "CS:" at bounding box center [445, 486] width 517 height 22
click at [286, 520] on p "ES:" at bounding box center [445, 509] width 517 height 22
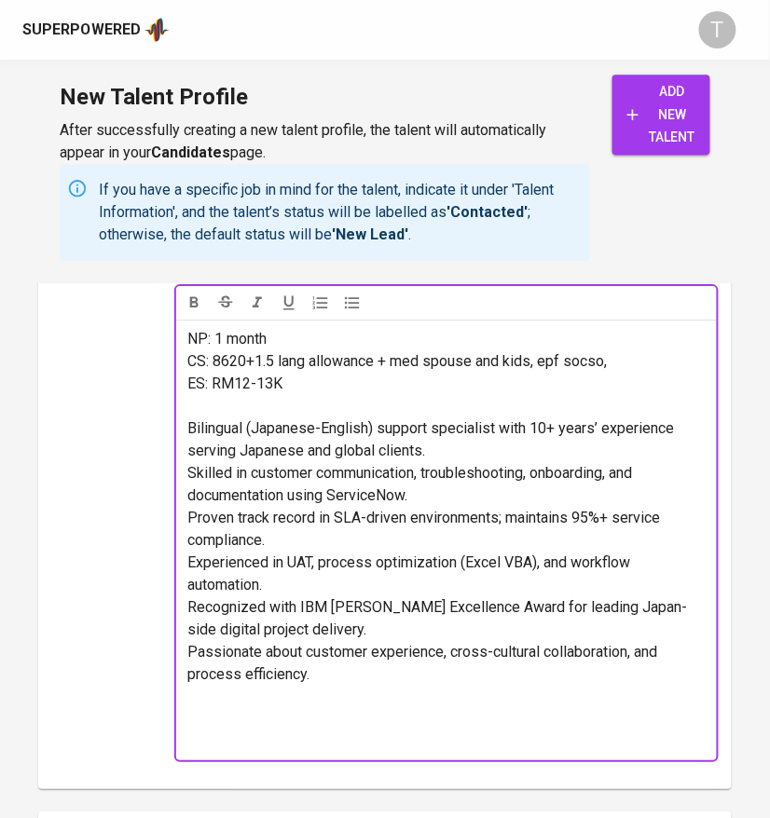
scroll to position [729, 0]
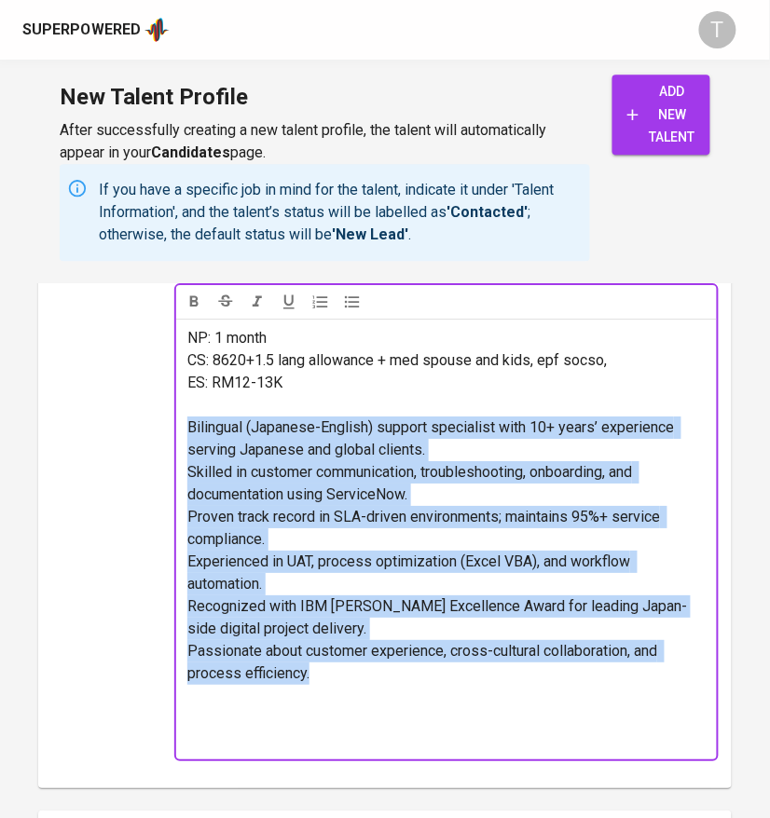
drag, startPoint x: 184, startPoint y: 447, endPoint x: 500, endPoint y: 684, distance: 394.7
click at [500, 684] on div "NP: 1 month CS: 8620+1.5 lang allowance + med spouse and kids, epf socso, ES: R…" at bounding box center [445, 539] width 539 height 441
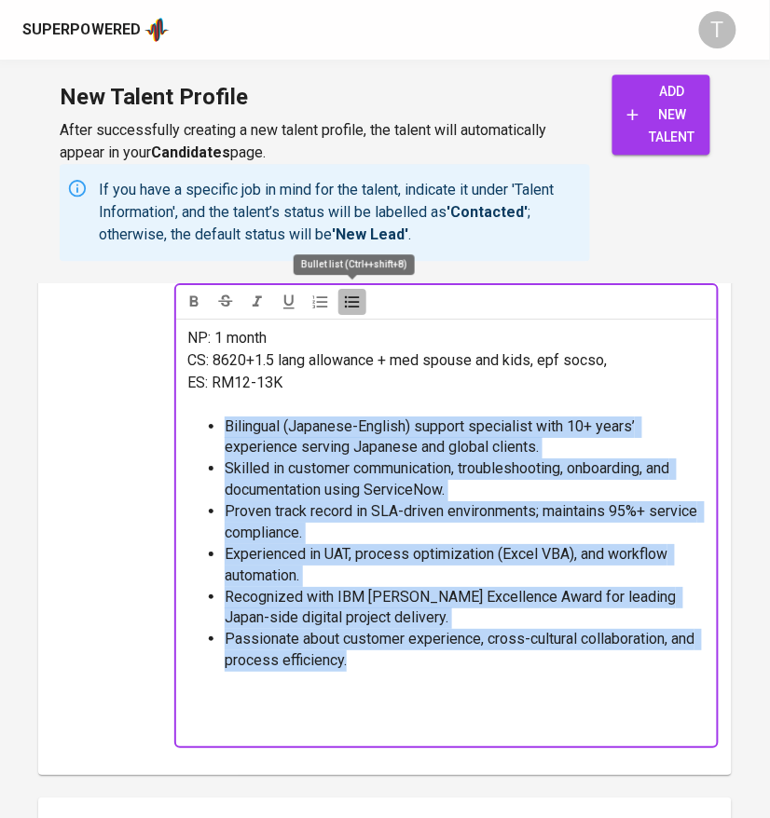
click at [356, 307] on icon "button" at bounding box center [352, 302] width 19 height 19
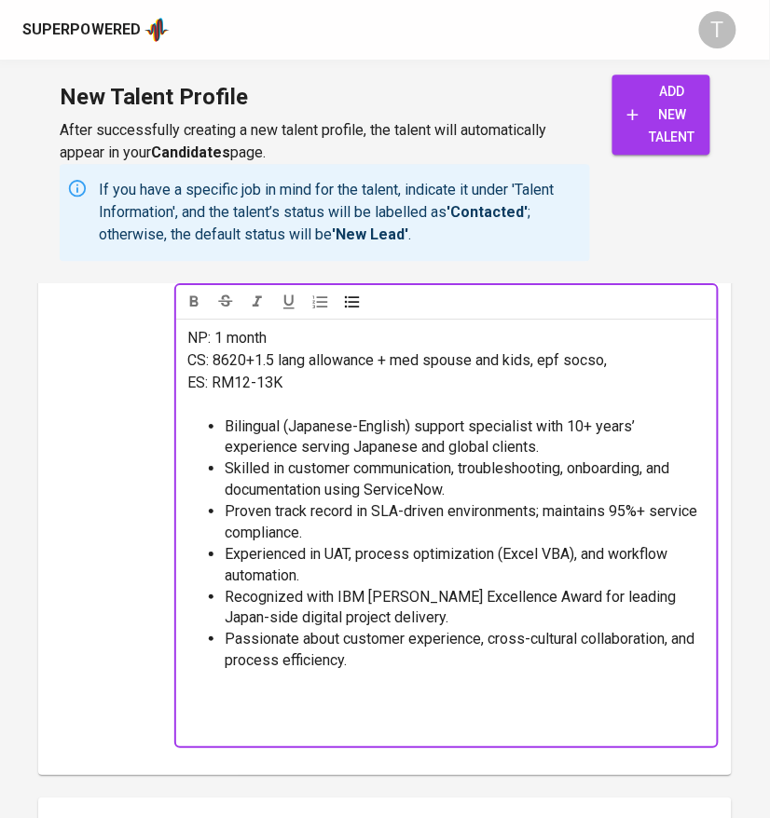
click at [399, 706] on p at bounding box center [445, 705] width 517 height 67
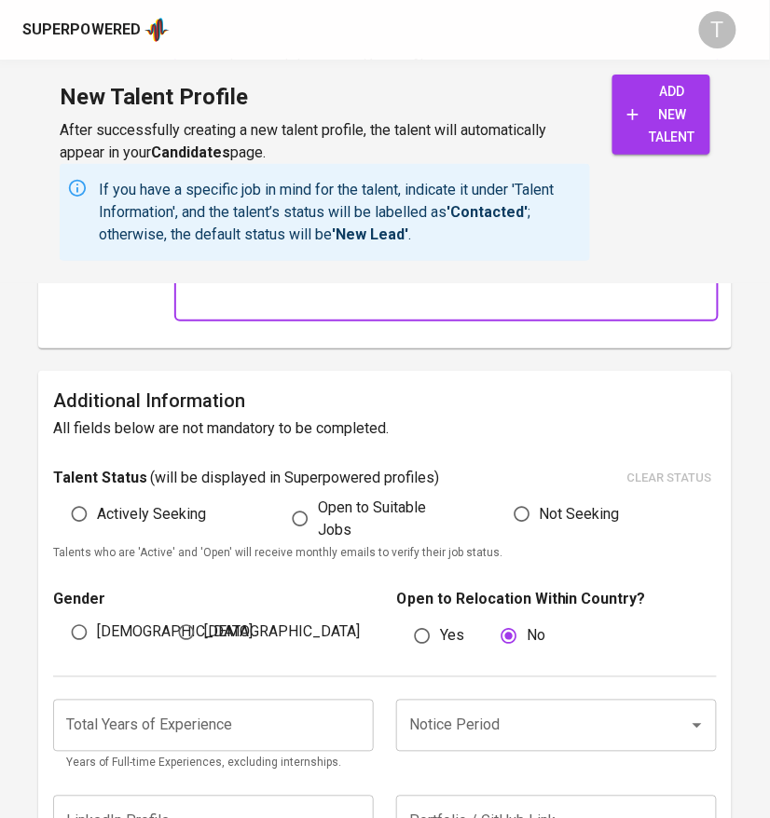
scroll to position [1156, 0]
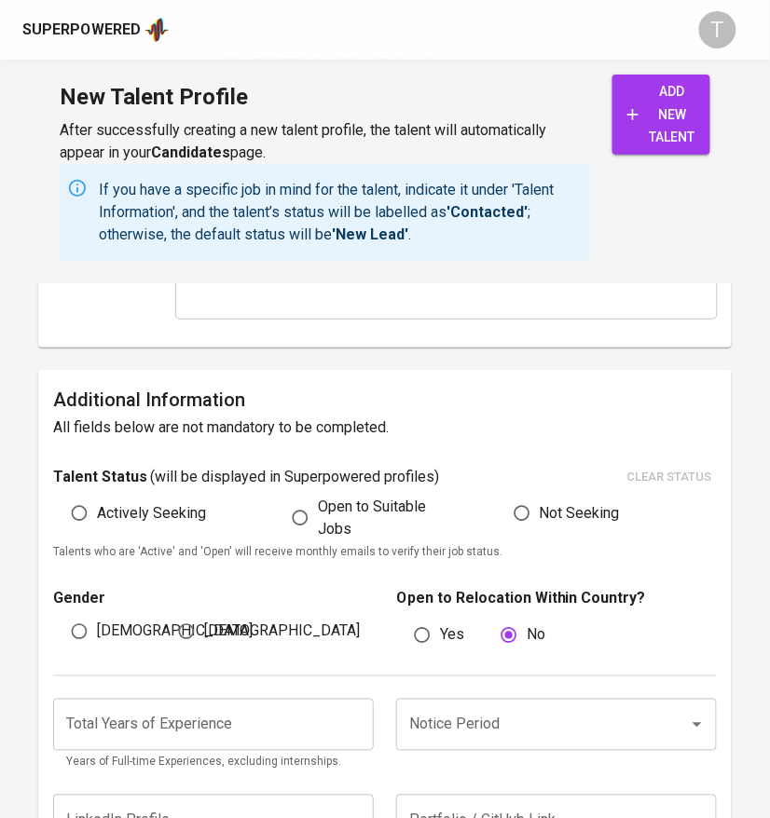
drag, startPoint x: 116, startPoint y: 530, endPoint x: 106, endPoint y: 613, distance: 83.5
click at [115, 525] on span "Actively Seeking" at bounding box center [151, 513] width 109 height 22
click at [97, 531] on input "Actively Seeking" at bounding box center [78, 513] width 35 height 35
radio input "true"
drag, startPoint x: 104, startPoint y: 646, endPoint x: 133, endPoint y: 658, distance: 31.3
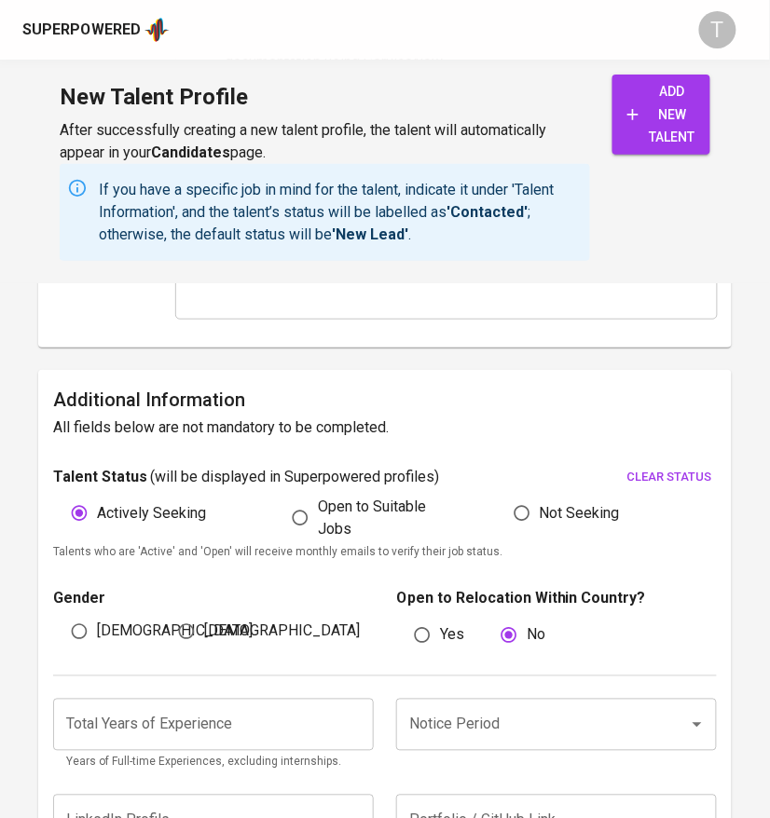
click at [103, 643] on span "[DEMOGRAPHIC_DATA]" at bounding box center [175, 631] width 156 height 22
click at [97, 646] on input "[DEMOGRAPHIC_DATA]" at bounding box center [78, 631] width 35 height 35
radio input "true"
click at [475, 724] on div "Notice Period" at bounding box center [556, 725] width 320 height 52
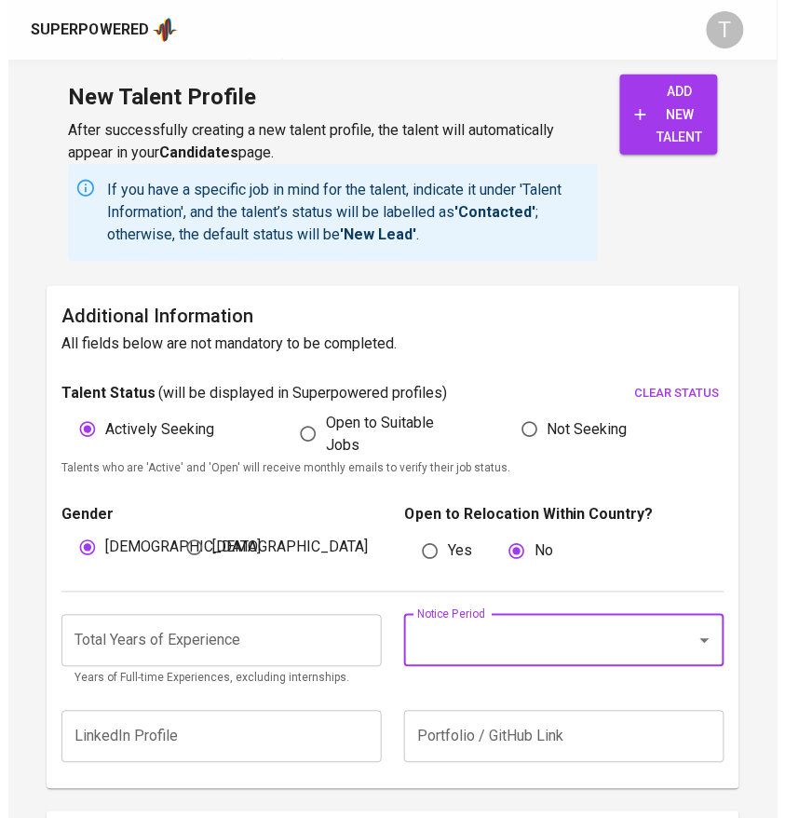
scroll to position [1241, 0]
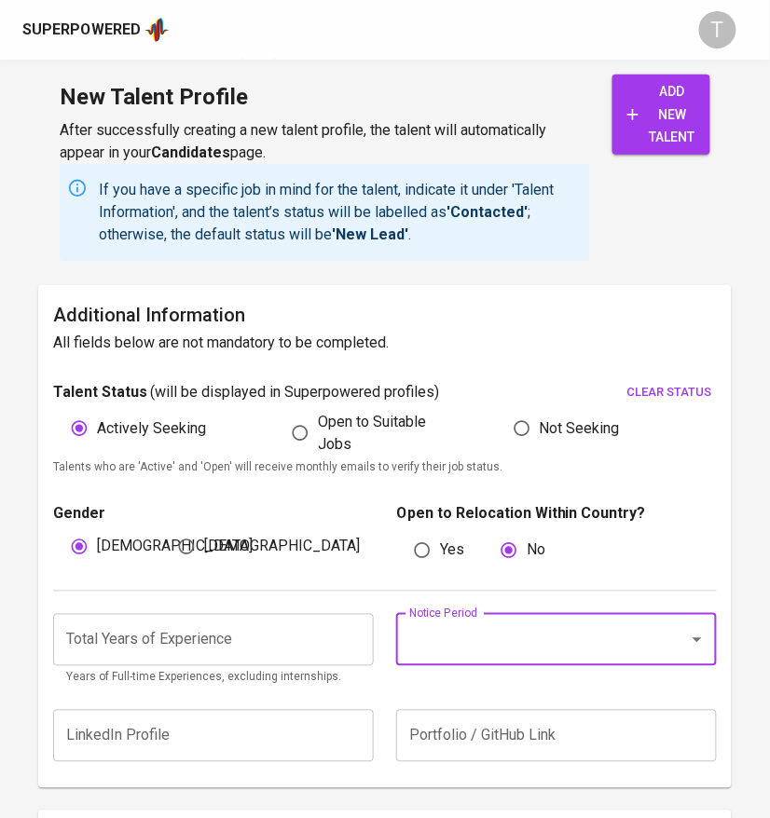
click at [491, 658] on input "Notice Period" at bounding box center [530, 639] width 252 height 35
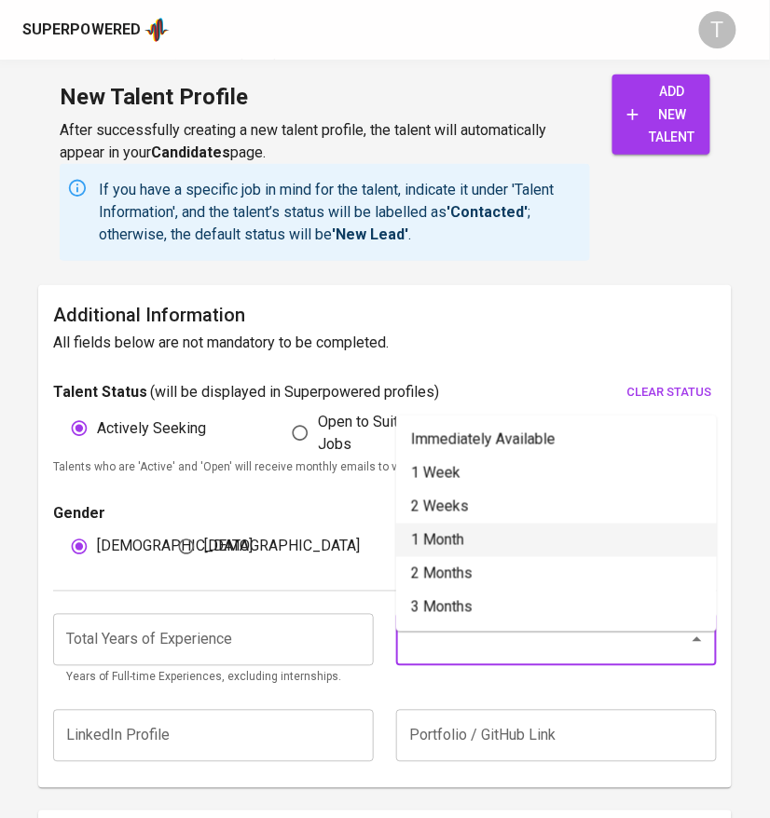
drag, startPoint x: 460, startPoint y: 525, endPoint x: 504, endPoint y: 536, distance: 45.0
click at [464, 527] on li "1 Month" at bounding box center [556, 541] width 320 height 34
type input "1 Month"
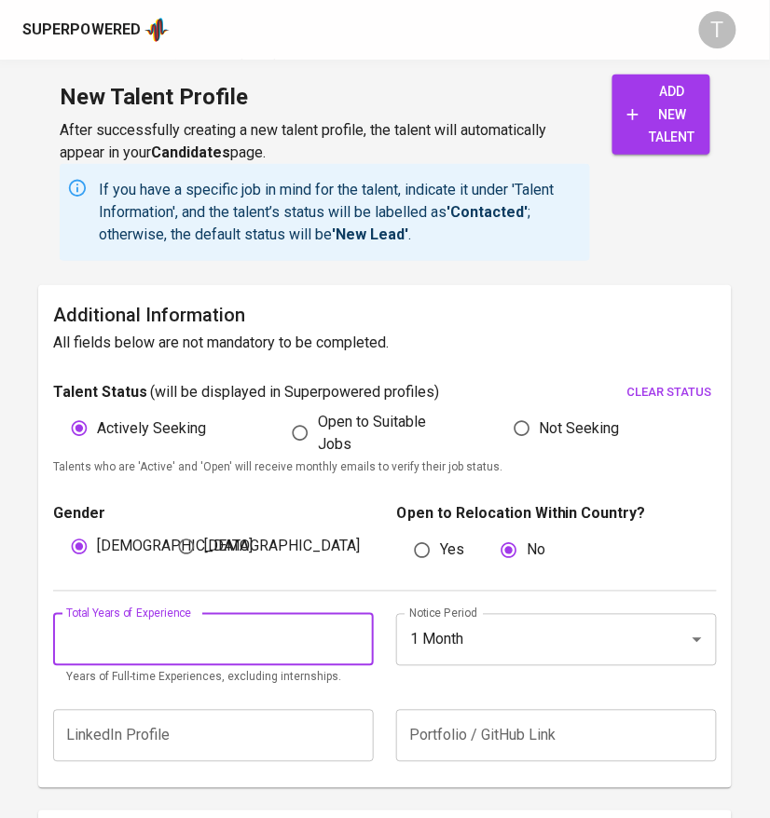
click at [169, 666] on input "number" at bounding box center [213, 640] width 320 height 52
type input "11"
click at [681, 107] on span "add new talent" at bounding box center [661, 114] width 68 height 69
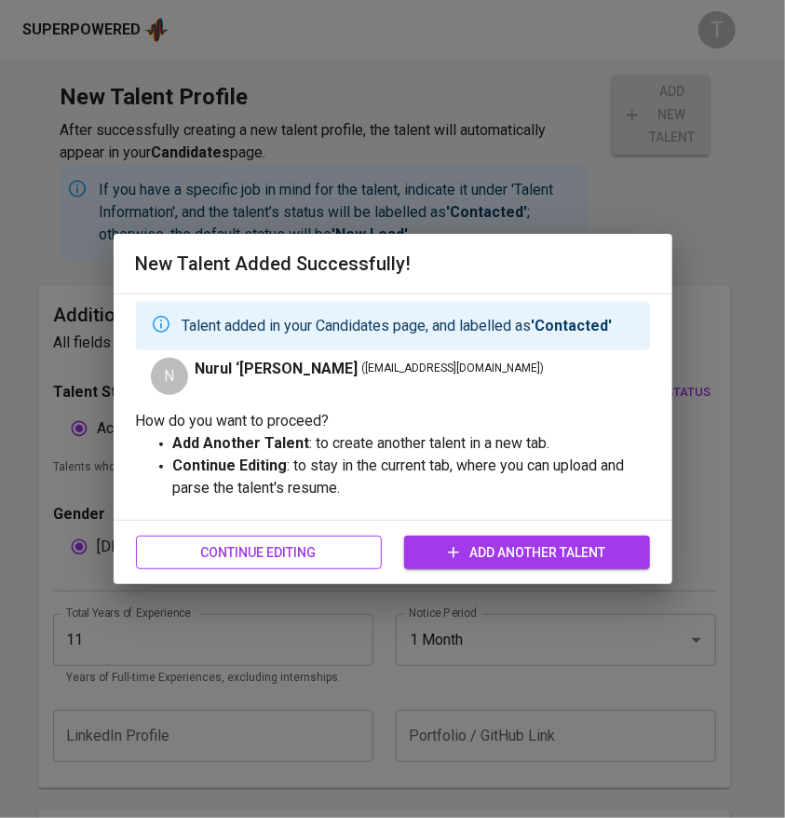
click at [280, 542] on button "Continue Editing" at bounding box center [259, 553] width 246 height 34
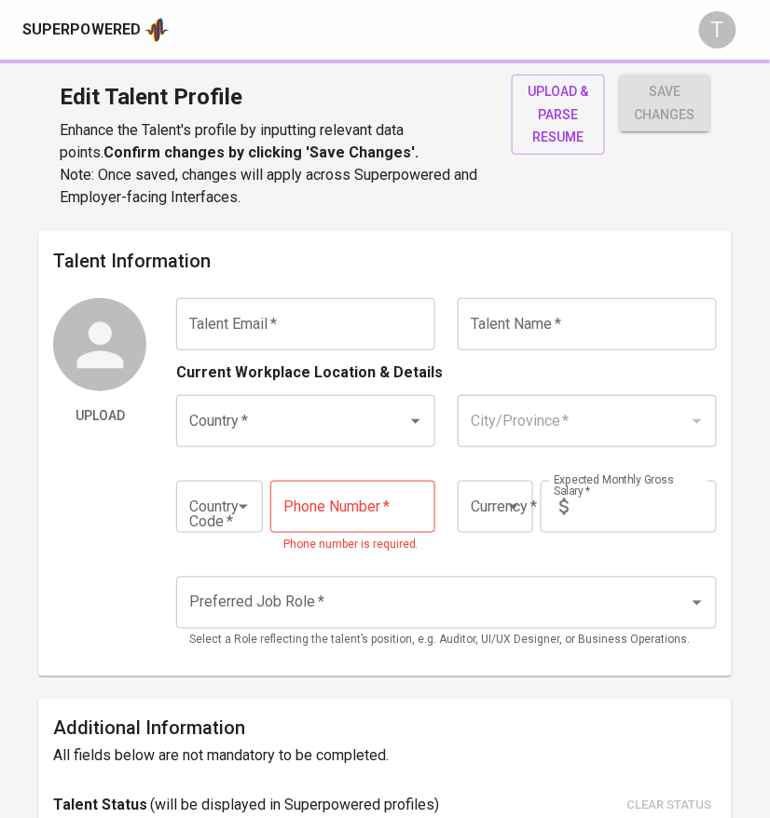
type input "izzati_taipor@yahoo.com.my"
type input "Nurul ‘Izzati Mohd Taipor"
type input "[GEOGRAPHIC_DATA]"
type input "+60"
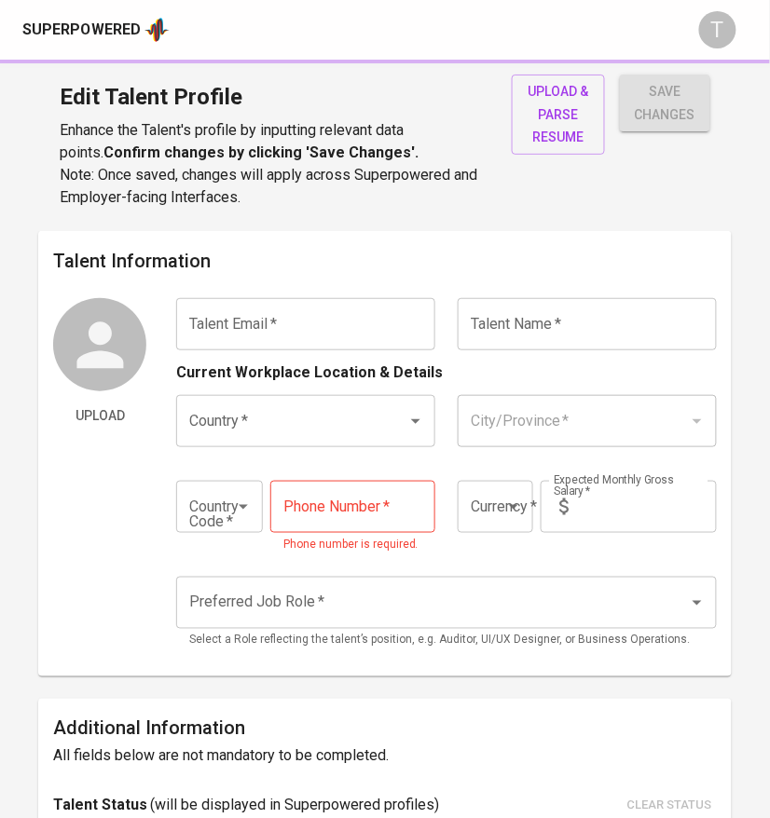
type input "19-375-8358"
type input "MYR"
type input "12,500"
type input "Public Relations Specialist"
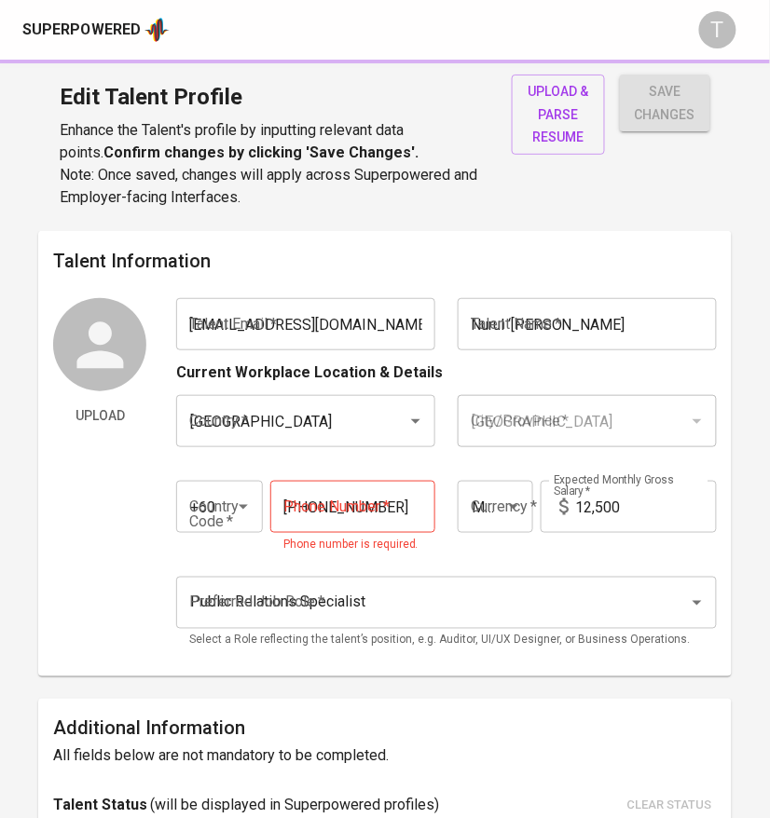
radio input "true"
type input "11"
type input "1 Month"
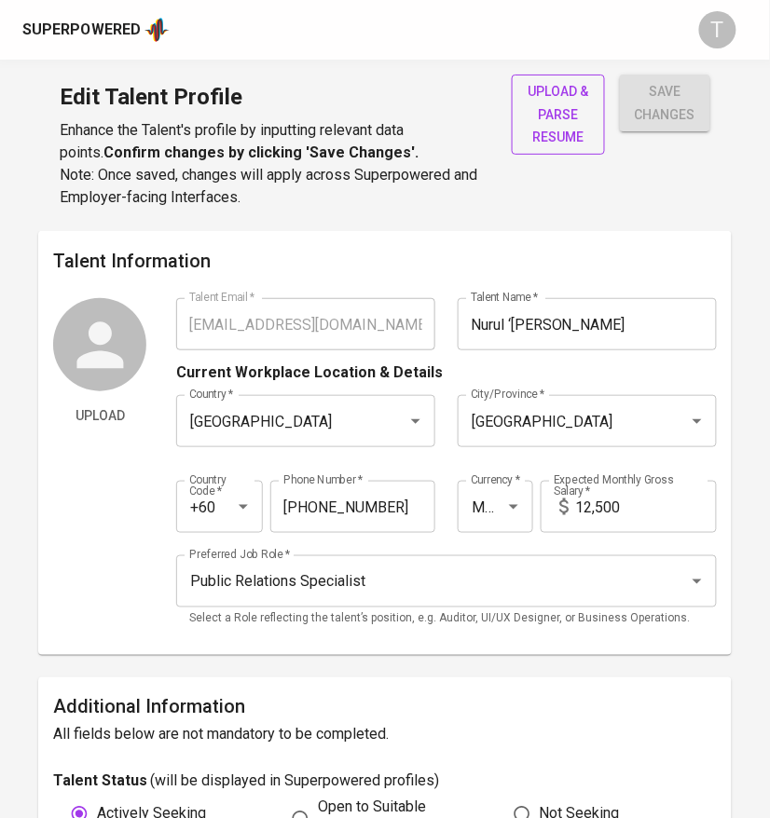
click at [551, 105] on span "upload & parse resume" at bounding box center [557, 114] width 63 height 69
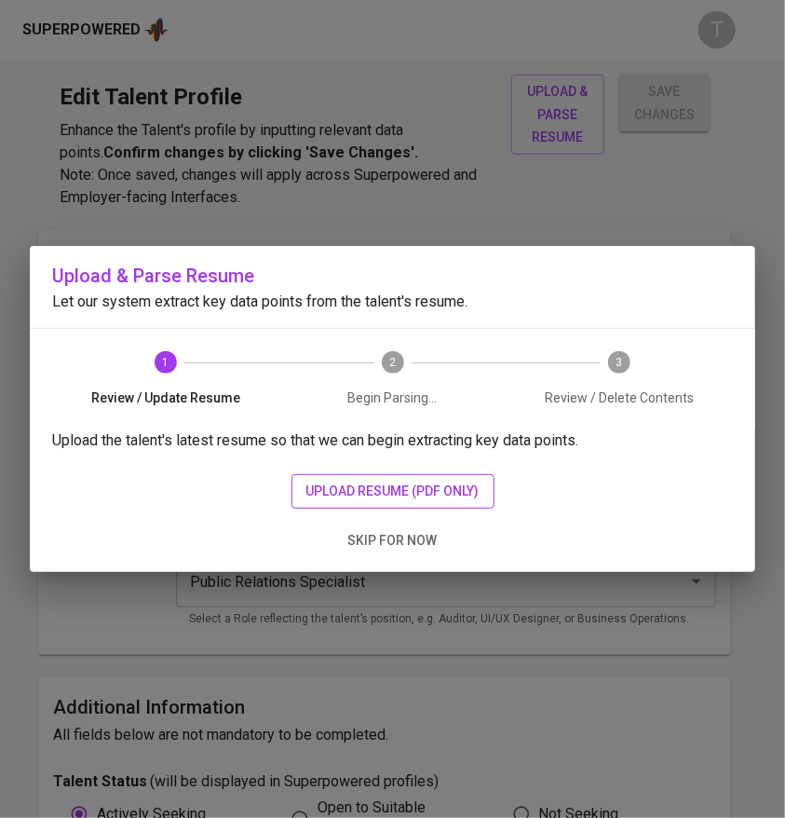
click at [319, 490] on span "upload resume (pdf only)" at bounding box center [393, 491] width 173 height 23
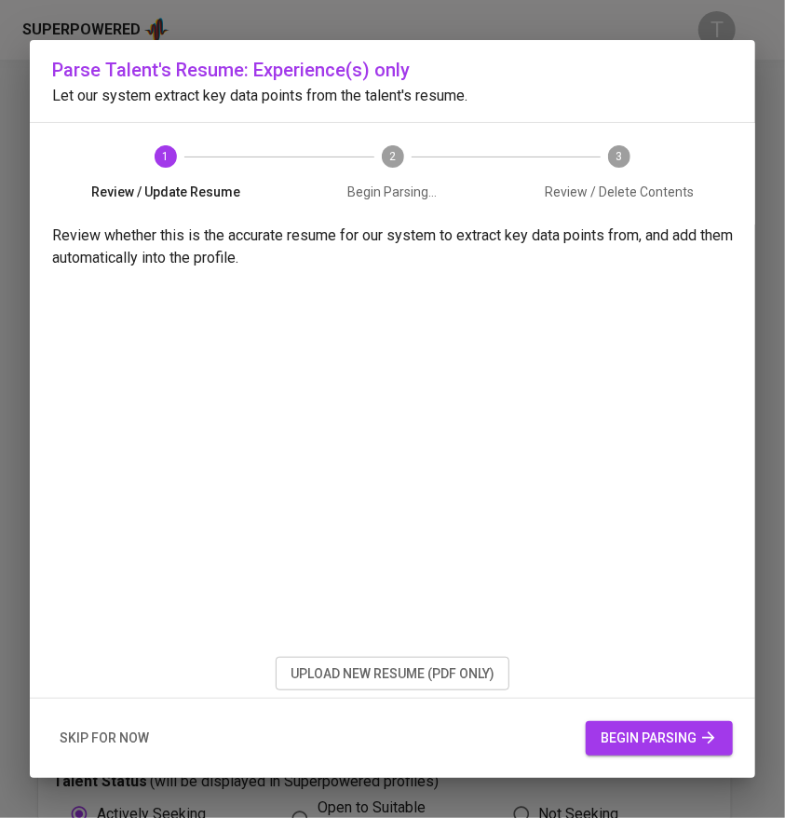
click at [665, 732] on span "begin parsing" at bounding box center [659, 738] width 117 height 23
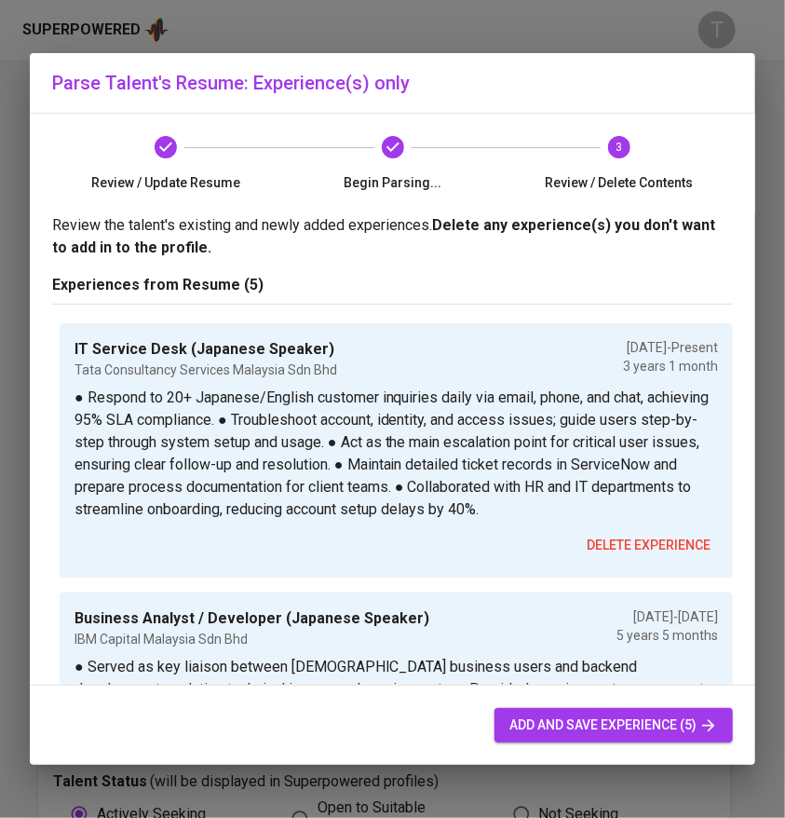
click at [580, 716] on span "add and save experience (5)" at bounding box center [614, 725] width 209 height 23
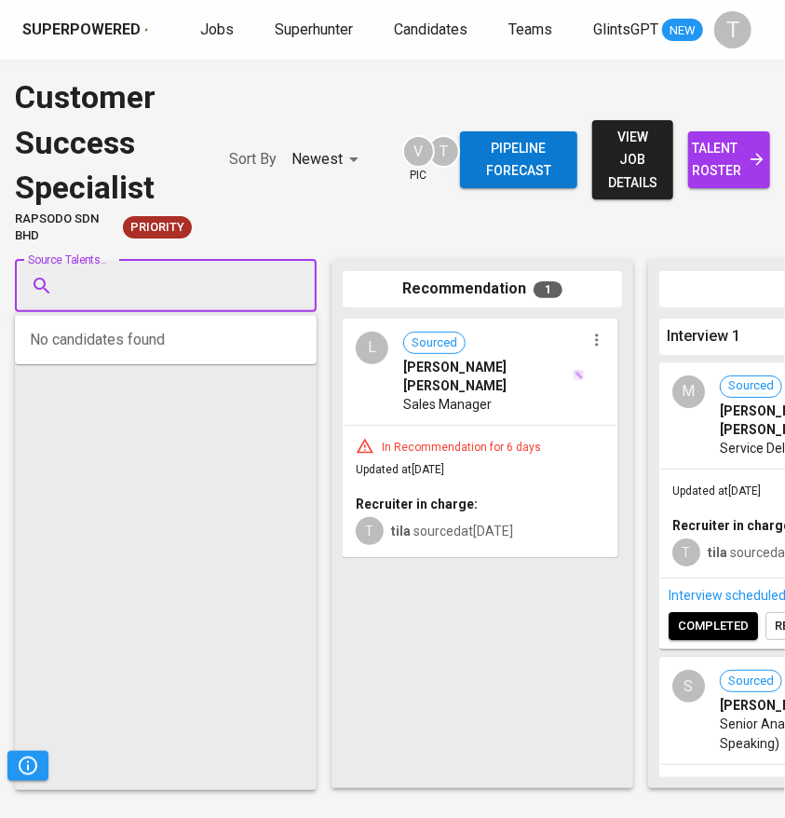
click at [180, 277] on input "Source Talents..." at bounding box center [159, 285] width 196 height 35
paste input "[EMAIL_ADDRESS][DOMAIN_NAME]"
type input "[EMAIL_ADDRESS][DOMAIN_NAME]"
type input "keiko lim"
click at [235, 282] on input "Source Talents..." at bounding box center [159, 285] width 196 height 35
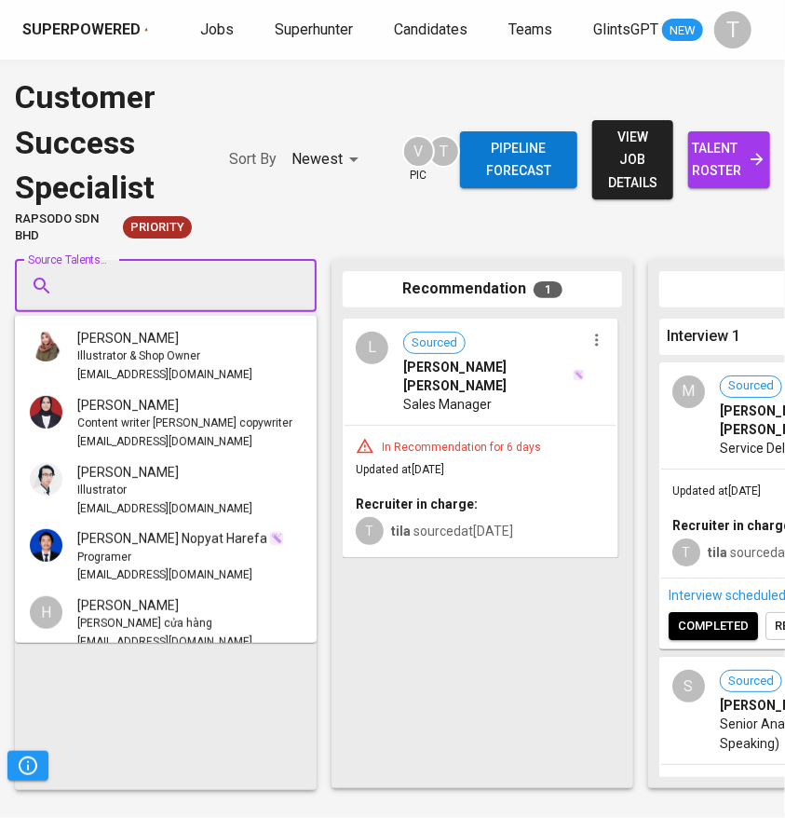
paste input "[EMAIL_ADDRESS][DOMAIN_NAME]"
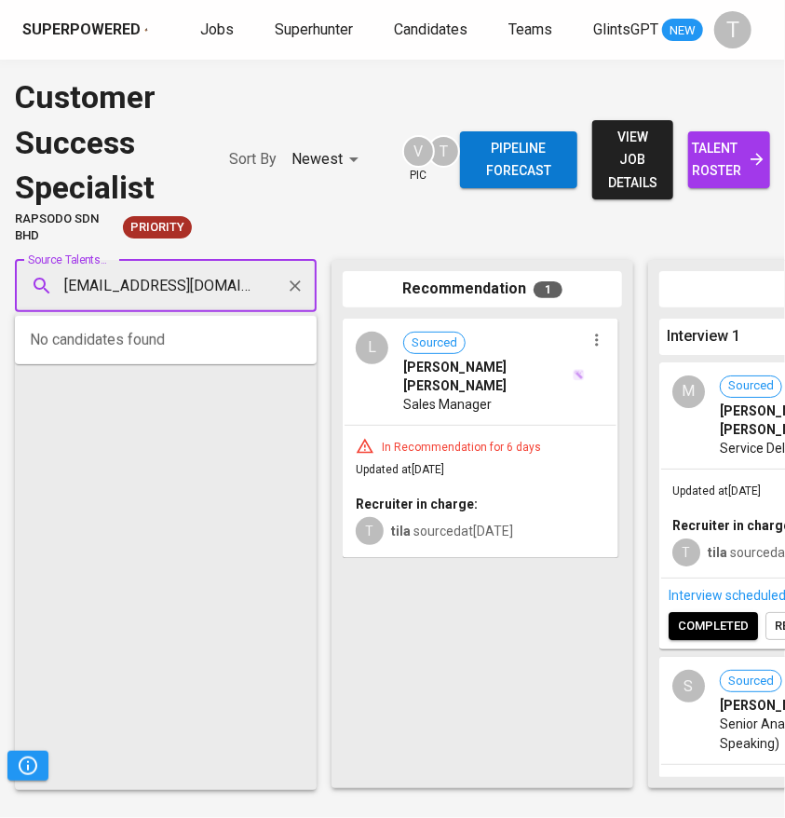
click at [211, 410] on div at bounding box center [166, 575] width 280 height 408
type input "[EMAIL_ADDRESS][DOMAIN_NAME]"
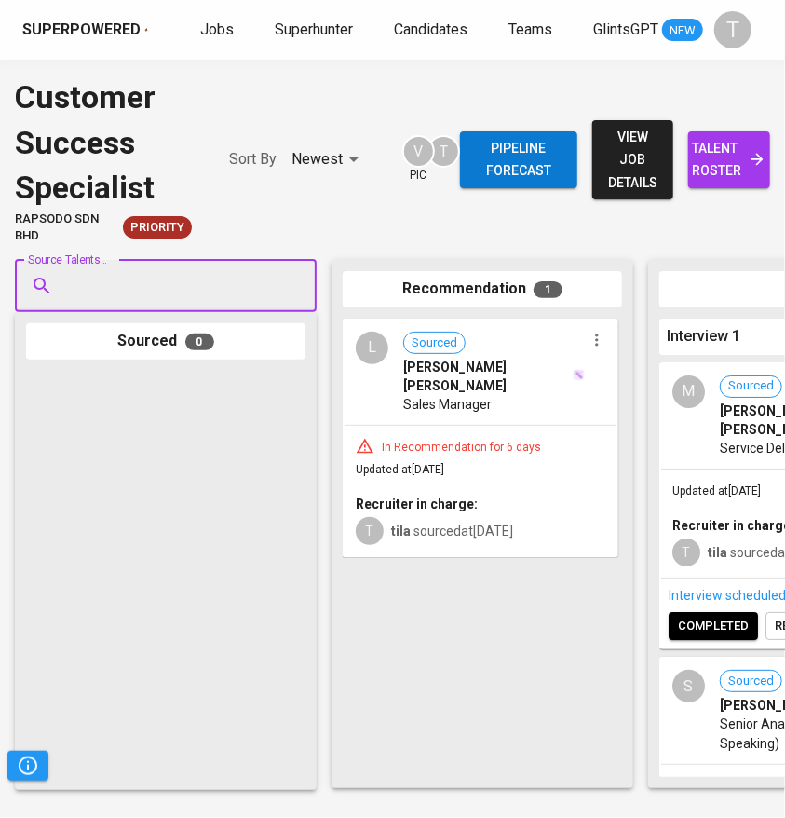
click at [155, 302] on input "Source Talents..." at bounding box center [159, 285] width 196 height 35
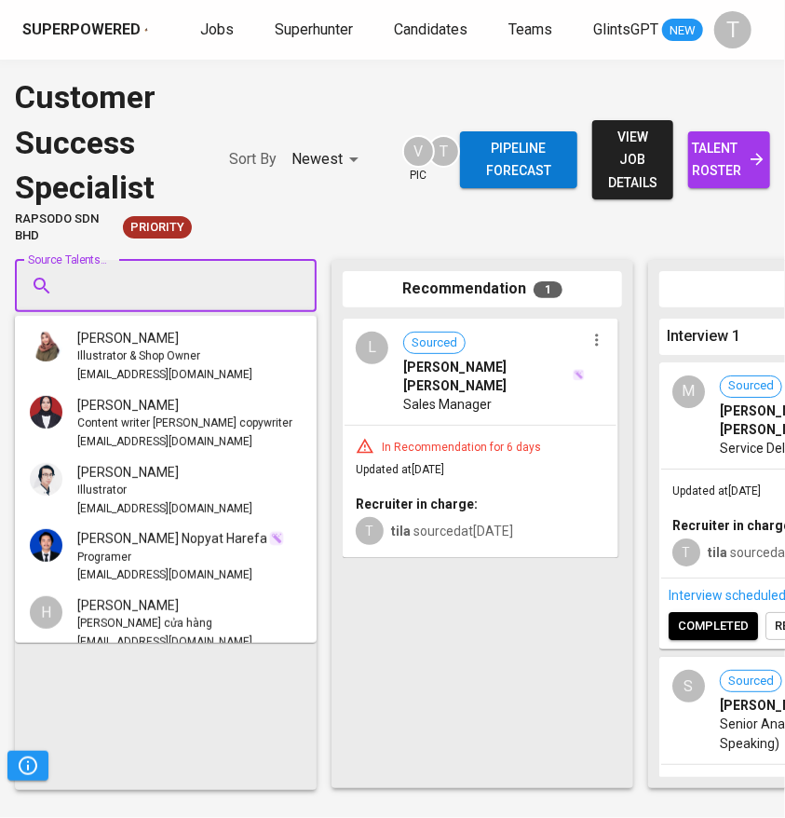
paste input "[EMAIL_ADDRESS][DOMAIN_NAME]"
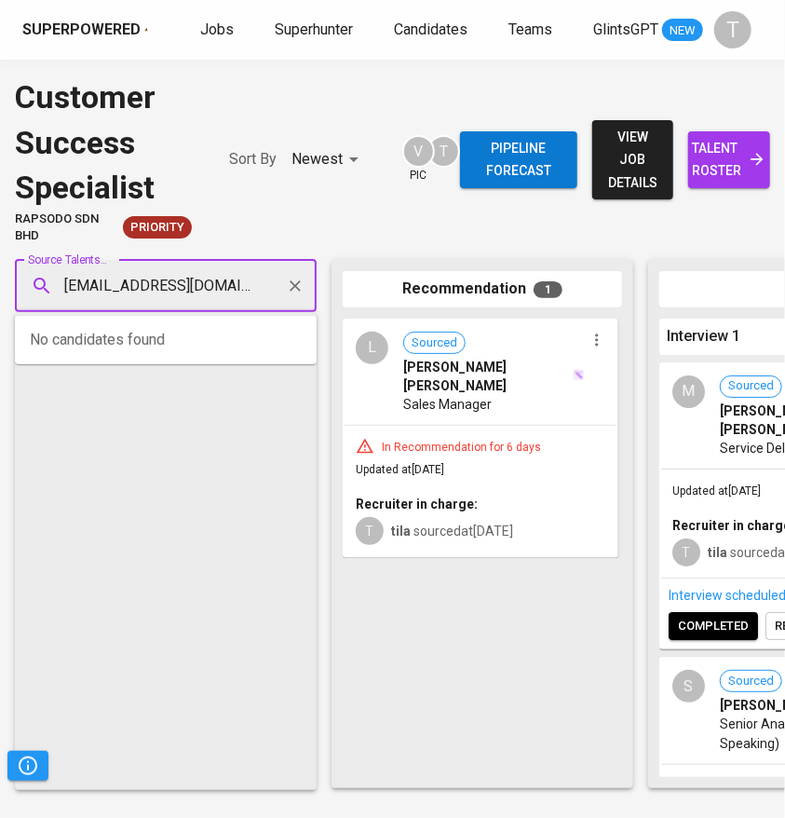
type input "[EMAIL_ADDRESS][DOMAIN_NAME]"
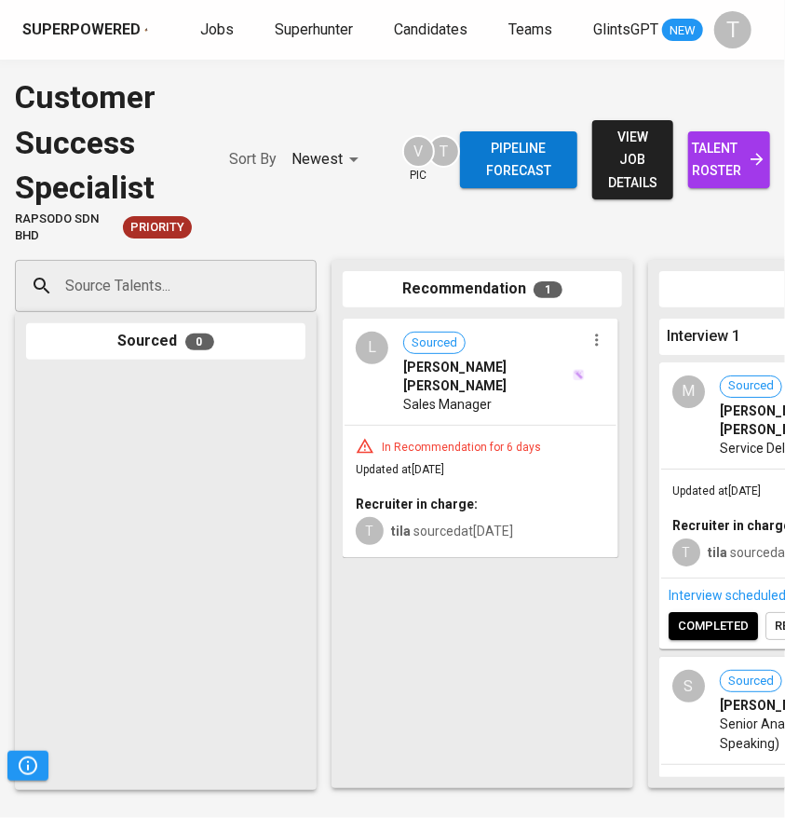
click at [161, 334] on div "Sourced 0" at bounding box center [166, 341] width 280 height 36
click at [165, 294] on input "Source Talents..." at bounding box center [159, 285] width 196 height 35
click at [233, 307] on div "Source Talents..." at bounding box center [166, 286] width 302 height 52
paste input "[EMAIL_ADDRESS][DOMAIN_NAME]"
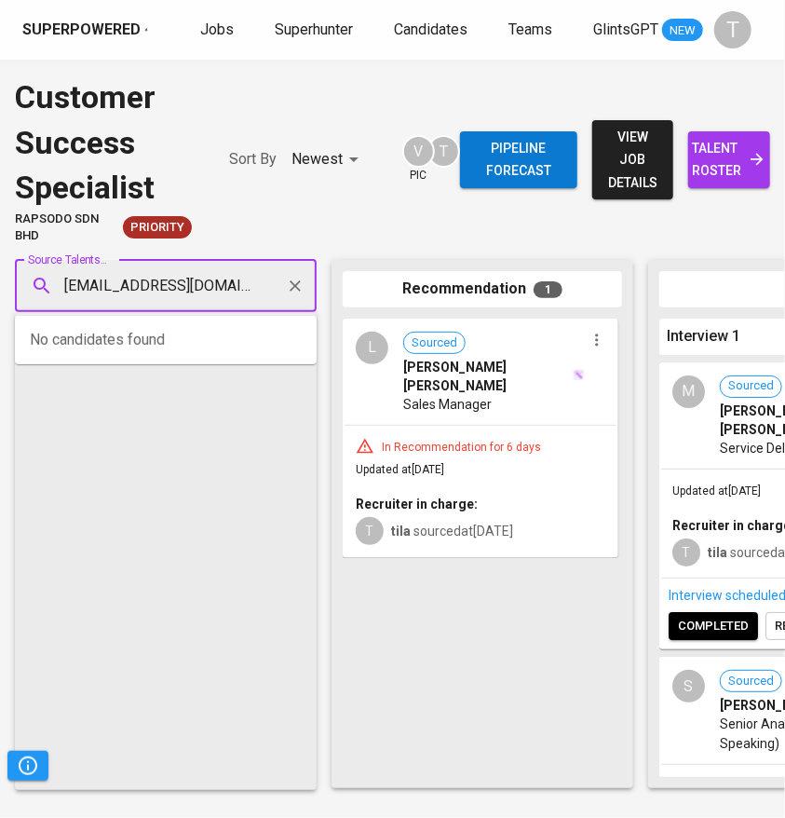
type input "[EMAIL_ADDRESS][DOMAIN_NAME]"
drag, startPoint x: 234, startPoint y: 348, endPoint x: 236, endPoint y: 317, distance: 31.7
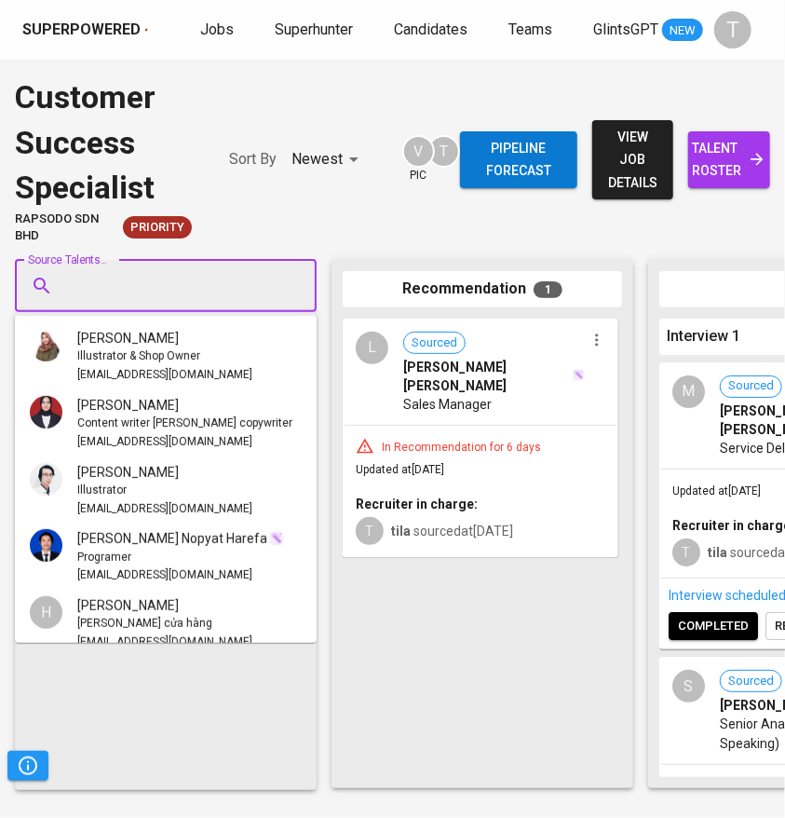
paste input "izzati_taipor@yahoo.com.my"
type input "izzati_taipor@yahoo.com.my"
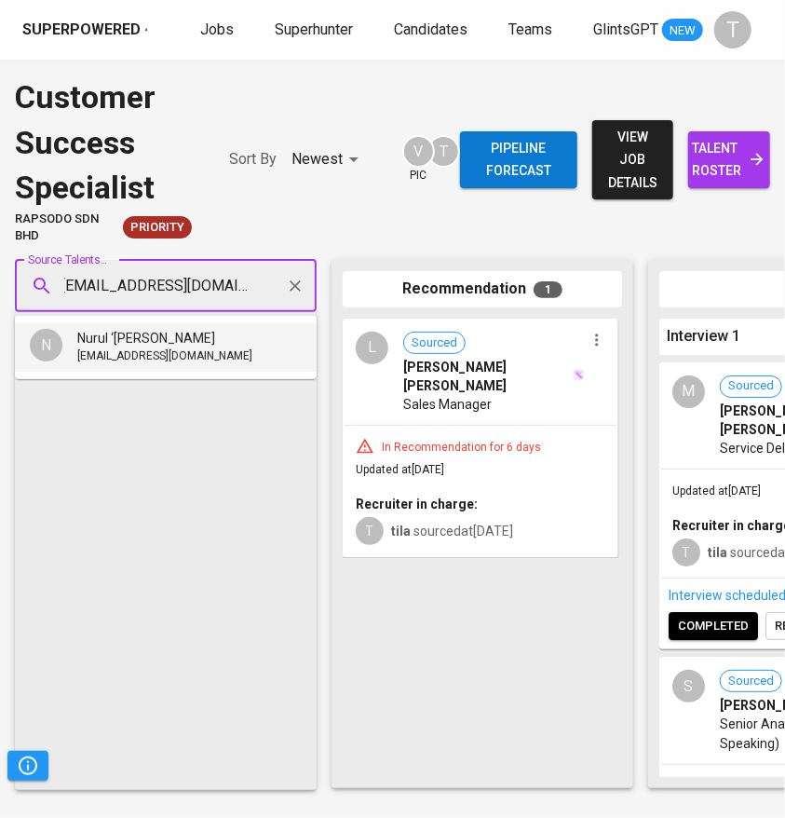
click at [225, 351] on li "N Nurul ‘Izzati Mohd Taipor izzati_taipor@yahoo.com.my" at bounding box center [166, 347] width 302 height 48
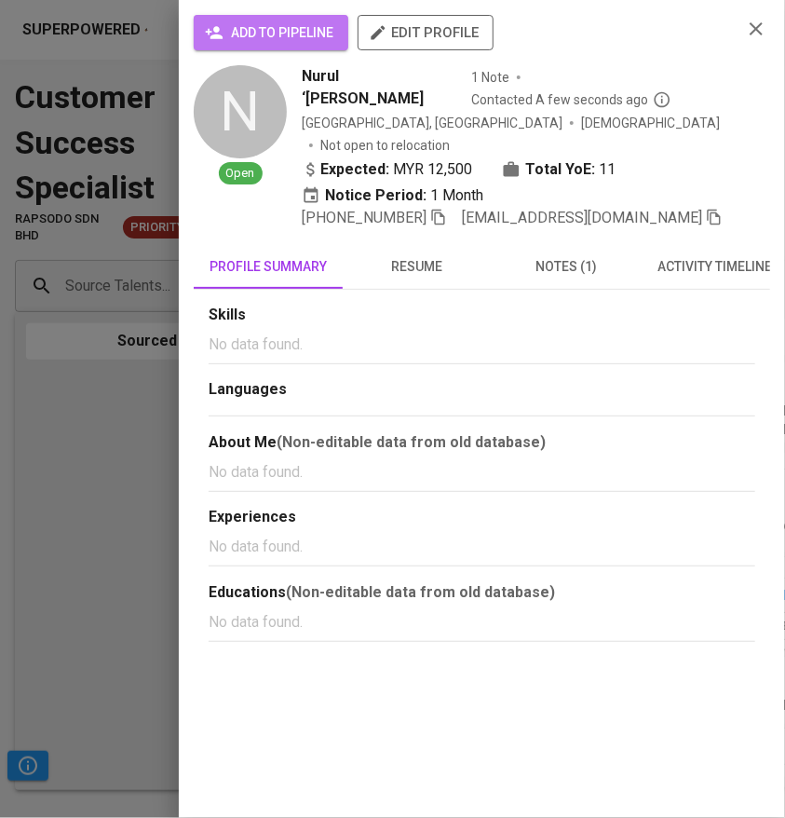
click at [304, 23] on span "add to pipeline" at bounding box center [271, 32] width 125 height 23
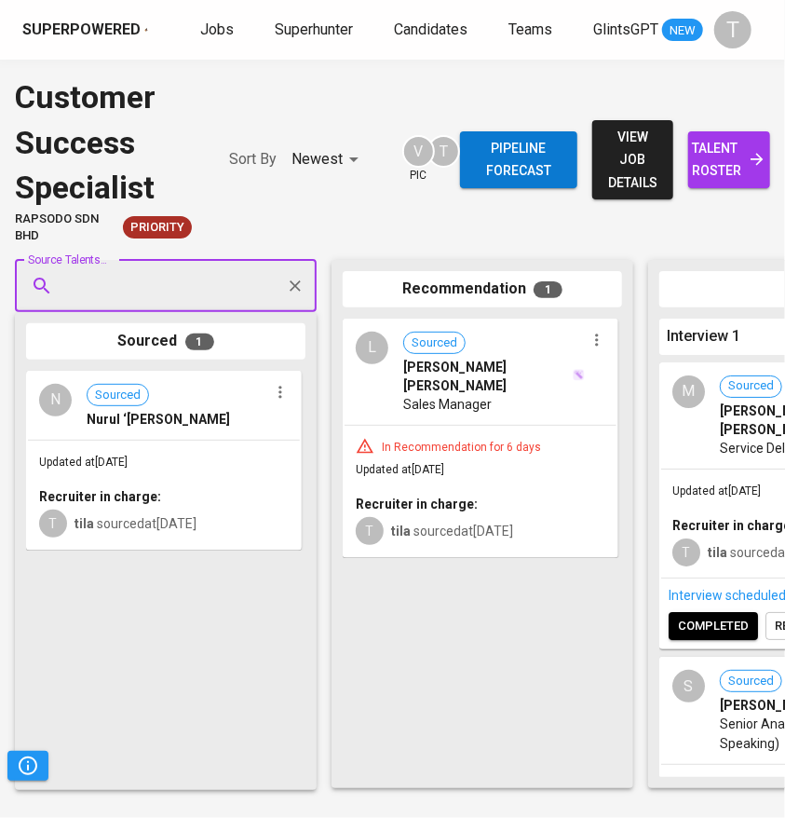
paste input "[EMAIL_ADDRESS][DOMAIN_NAME]"
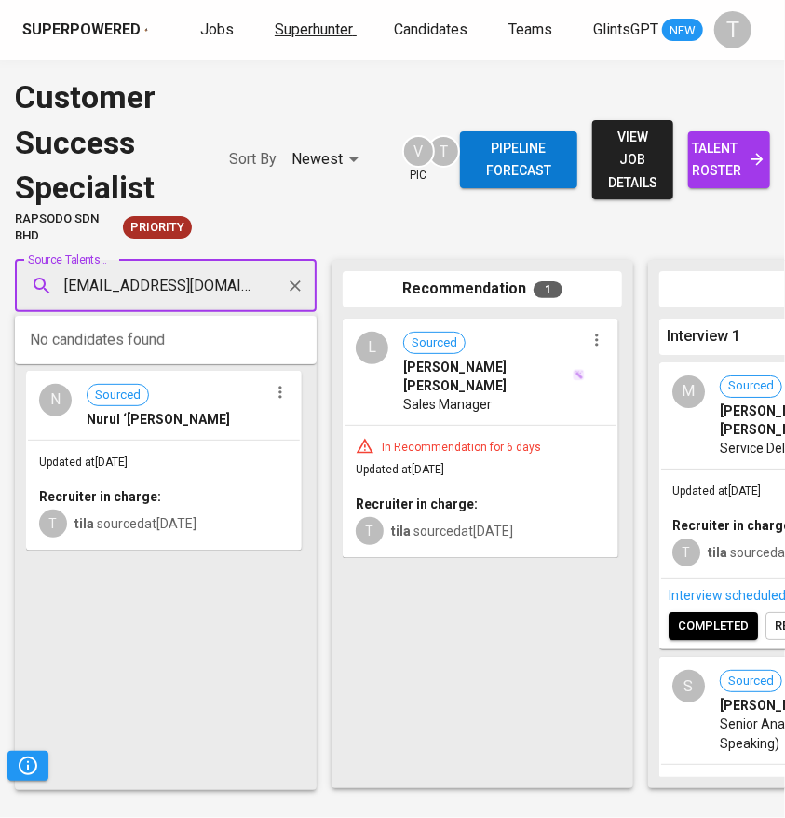
type input "[EMAIL_ADDRESS][DOMAIN_NAME]"
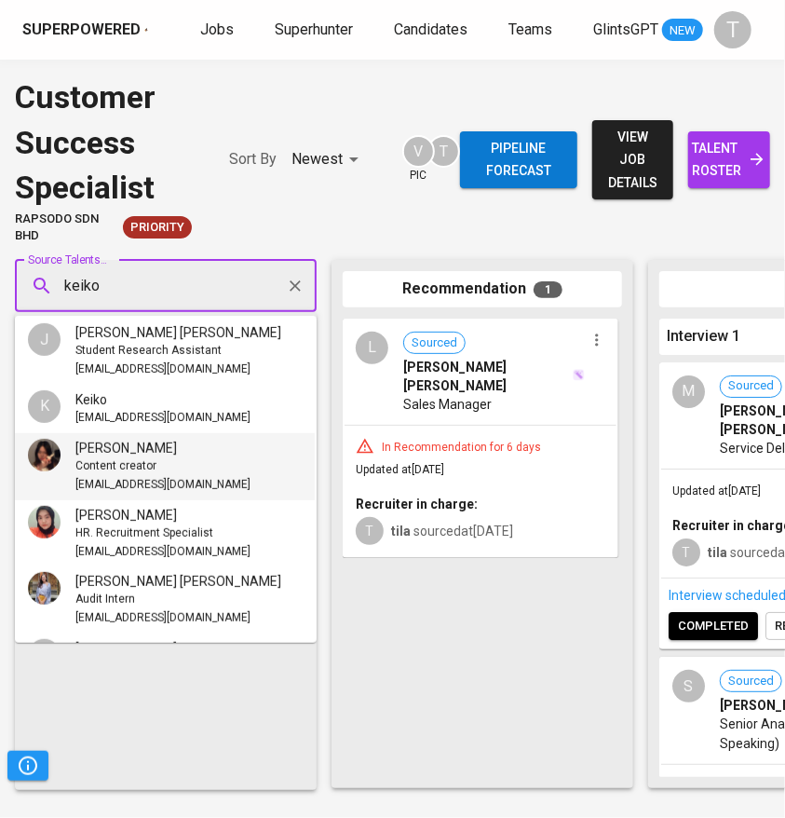
scroll to position [0, 2]
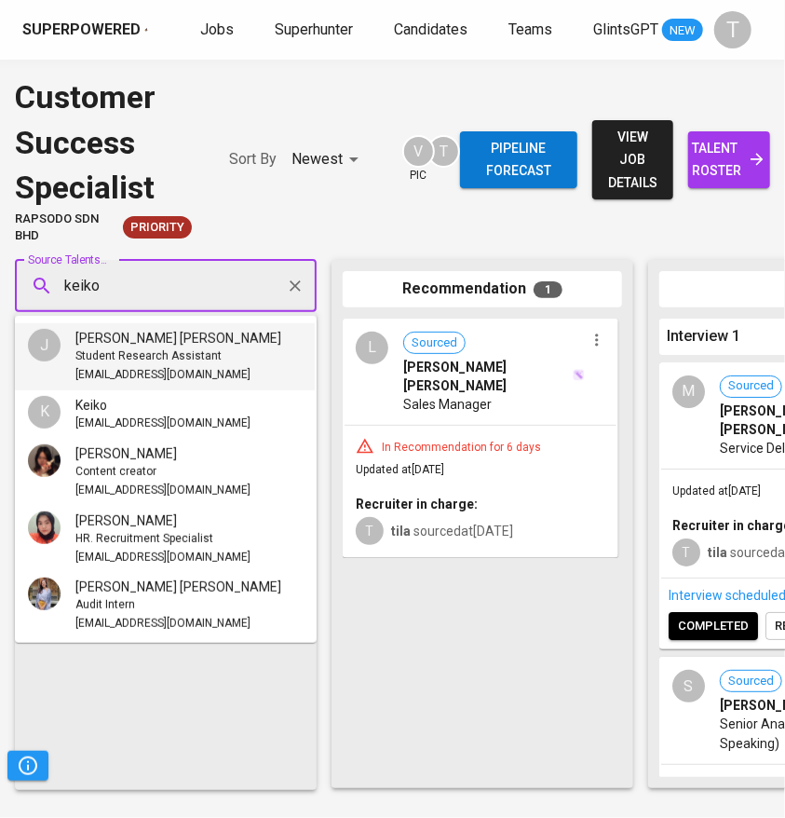
type input "keiko"
click at [258, 210] on div "Customer Success Specialist Rapsodo Sdn Bhd Priority Sort By Newest NEWEST V pi…" at bounding box center [237, 160] width 445 height 170
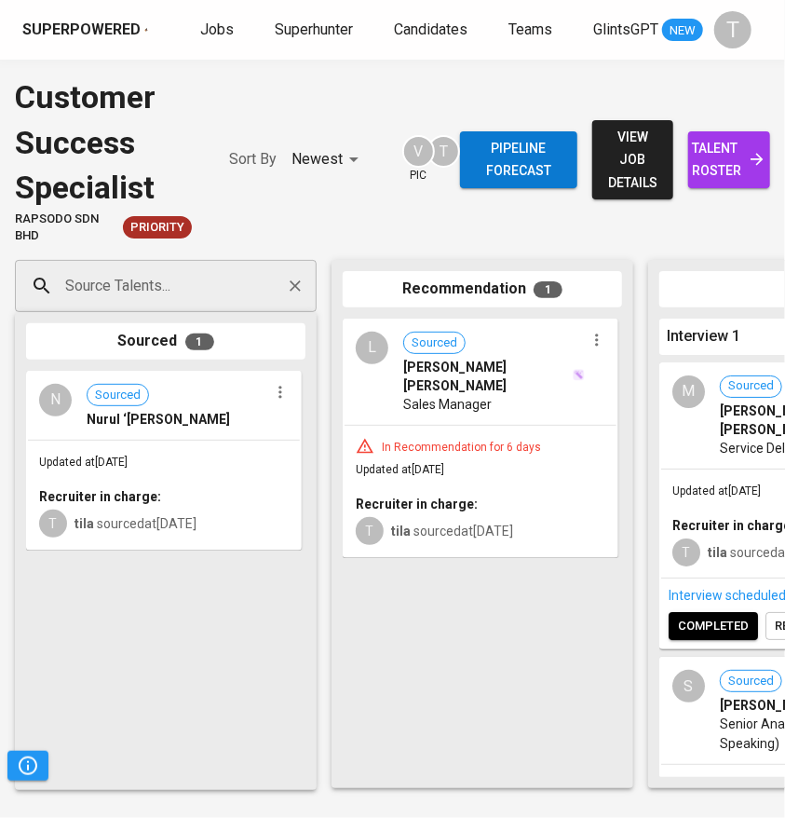
click at [203, 276] on input "Source Talents..." at bounding box center [159, 285] width 196 height 35
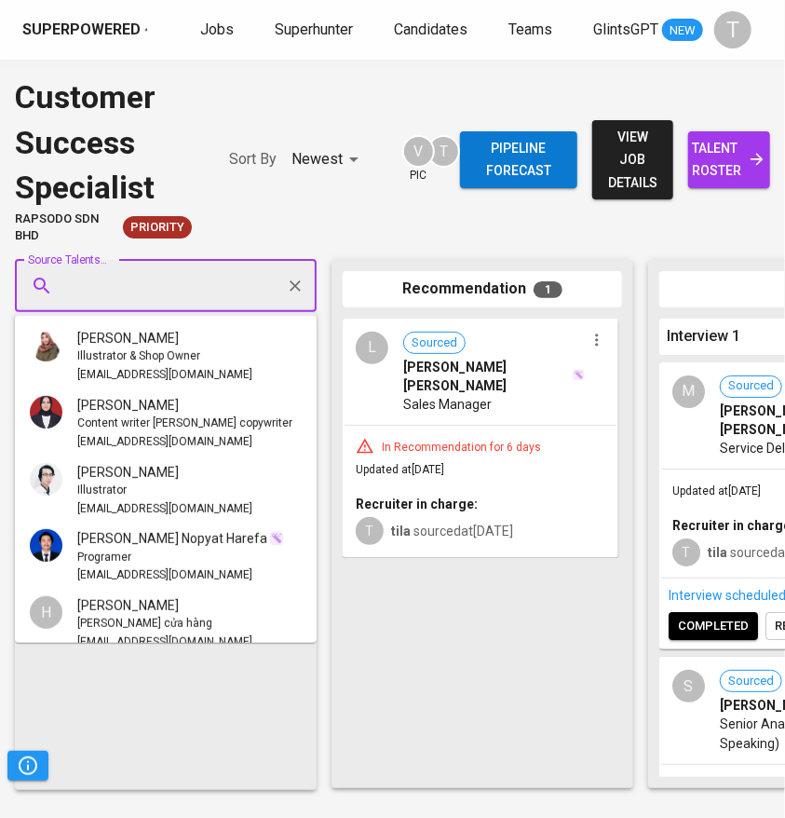
paste input "[EMAIL_ADDRESS][DOMAIN_NAME]"
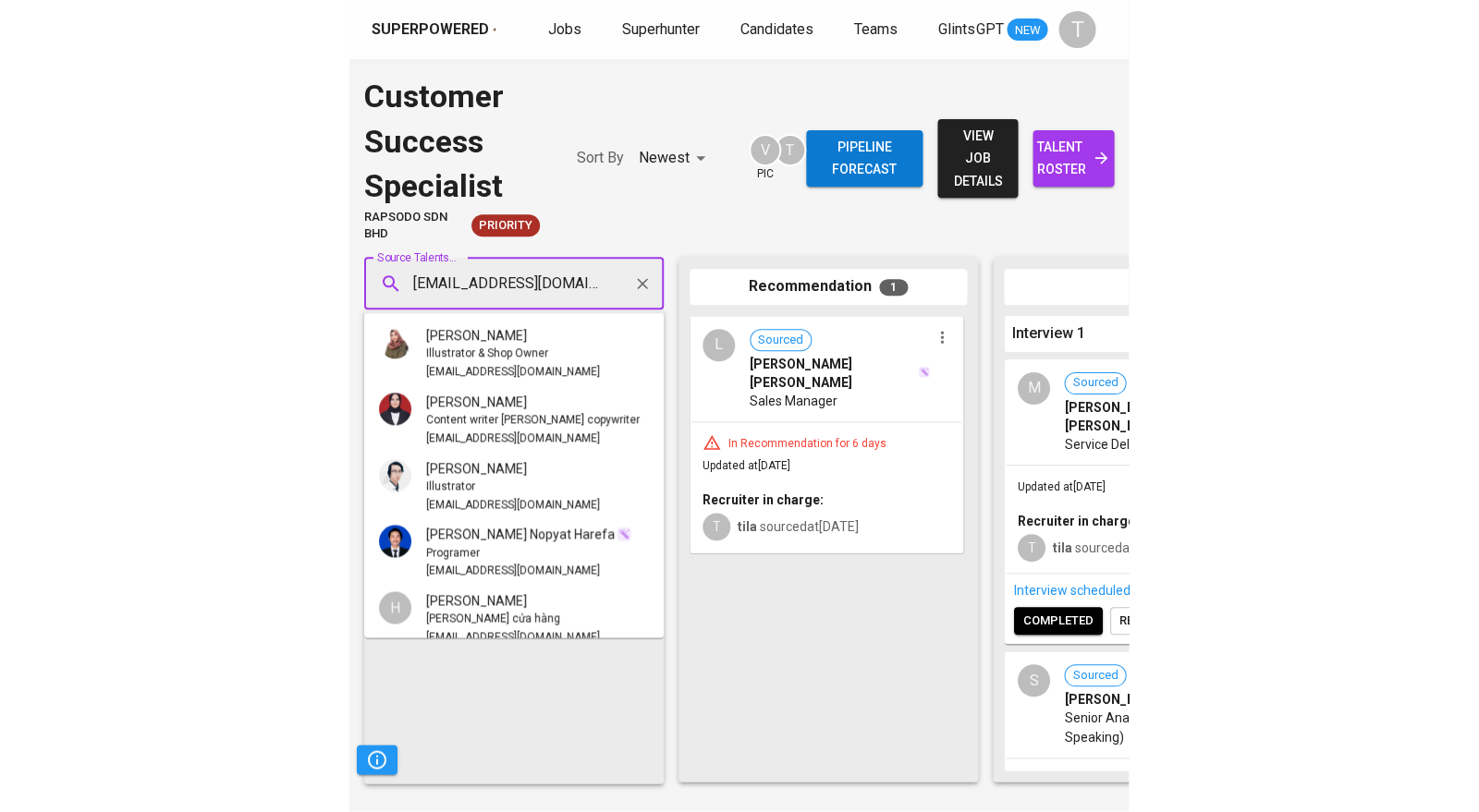
scroll to position [0, 0]
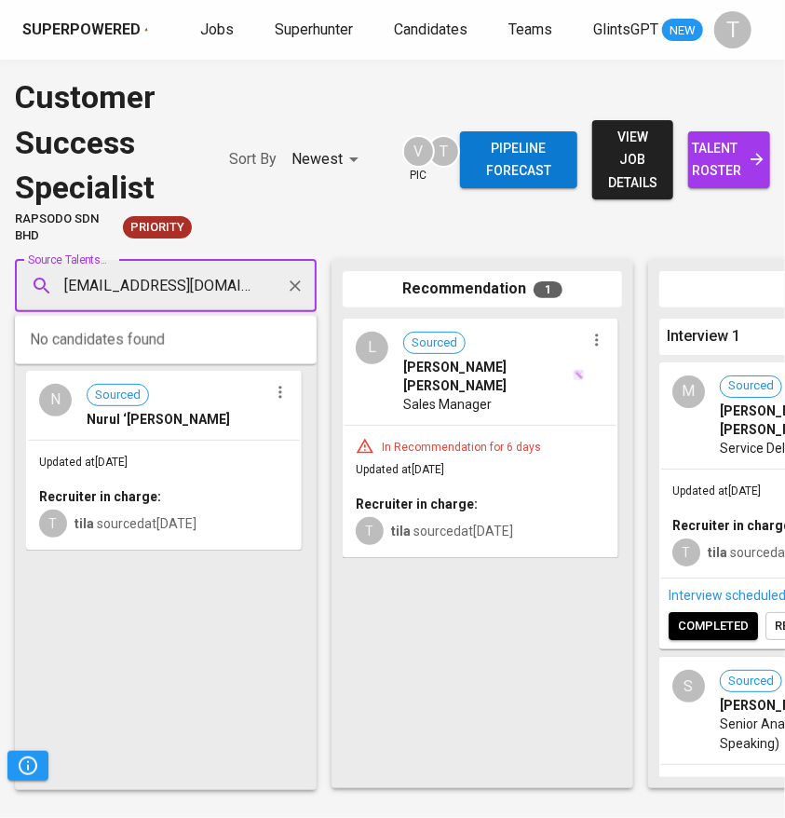
type input "[EMAIL_ADDRESS][DOMAIN_NAME]"
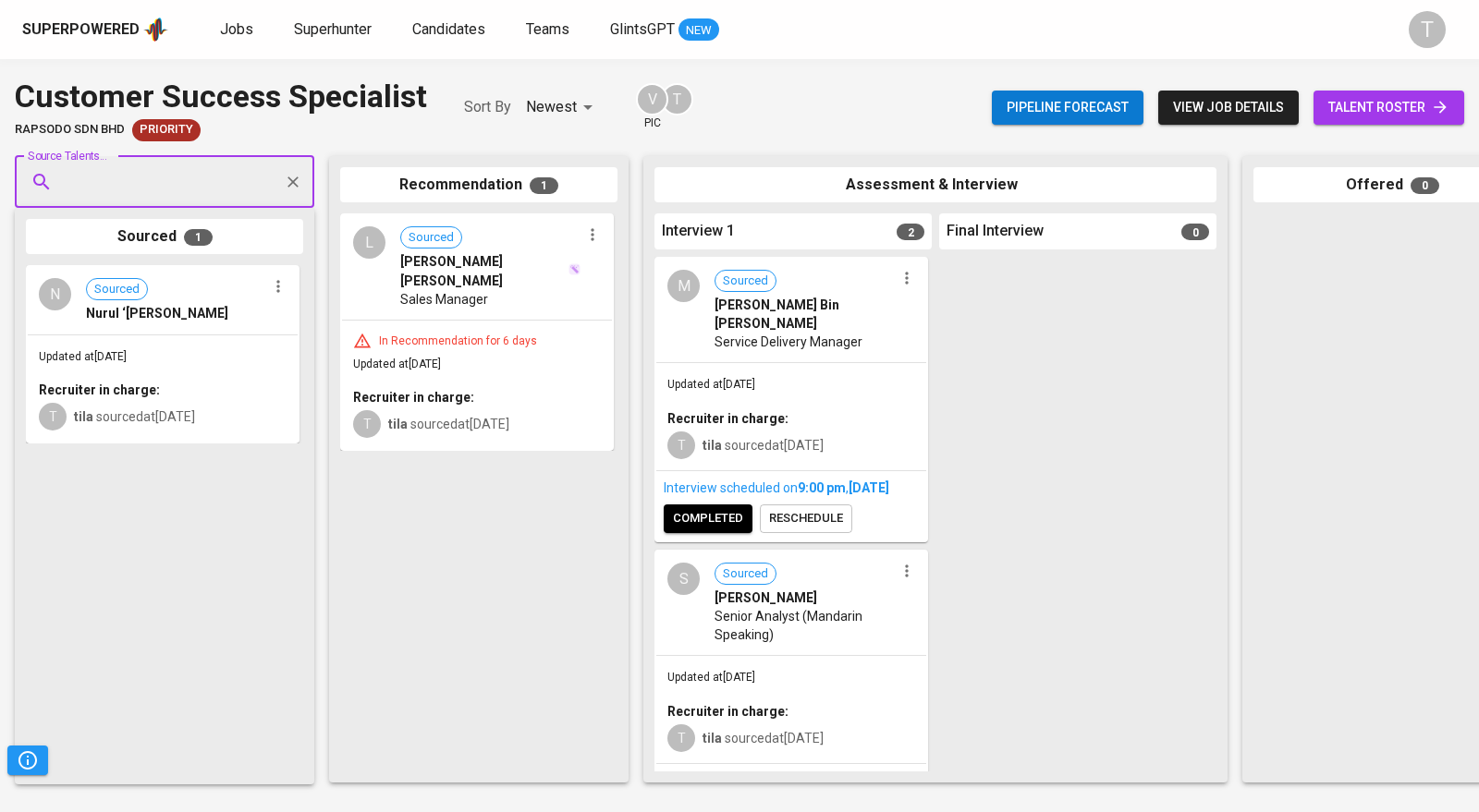
paste input "[EMAIL_ADDRESS][DOMAIN_NAME]"
type input "[EMAIL_ADDRESS][DOMAIN_NAME]"
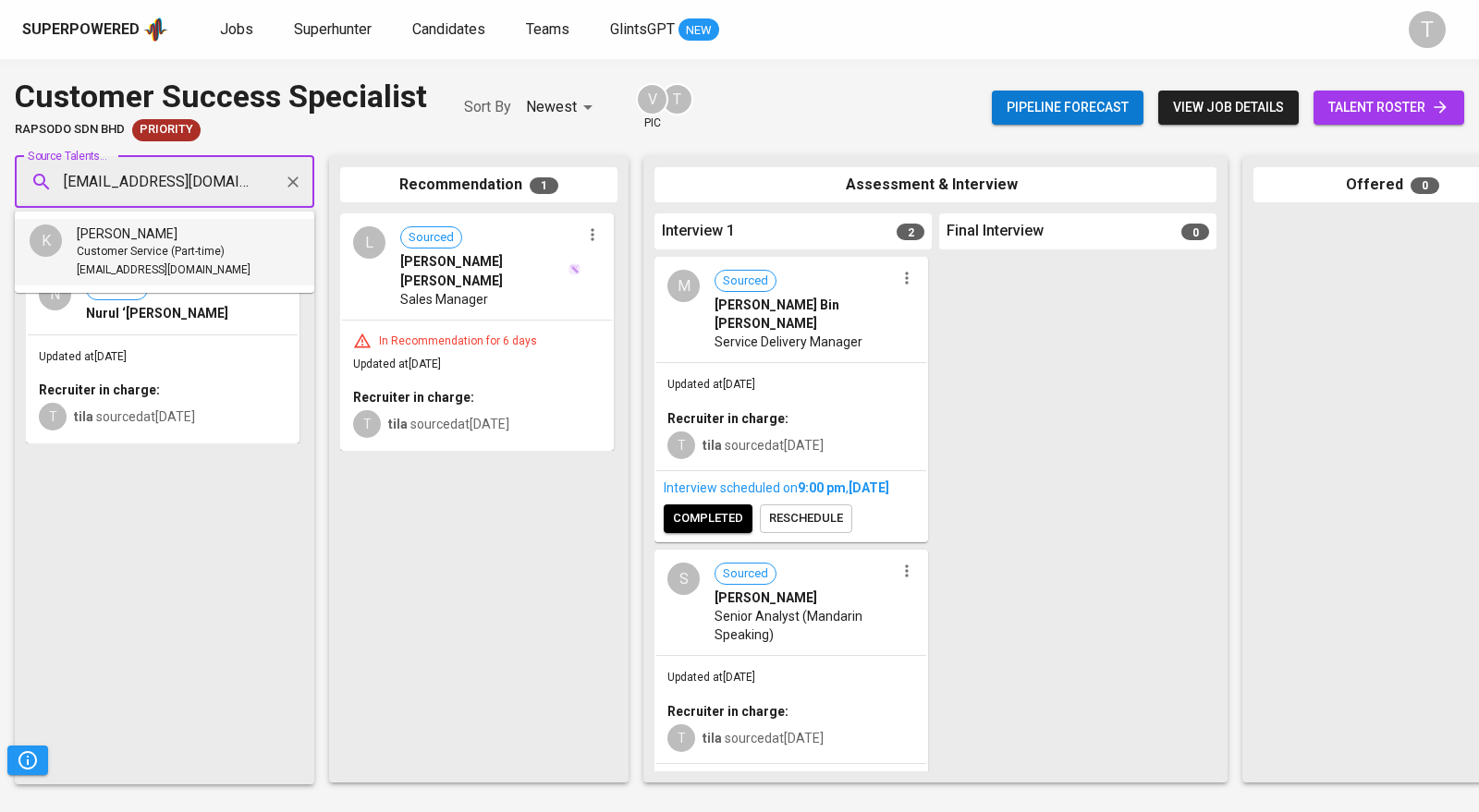
click at [209, 260] on span "Customer Service (Part-time)" at bounding box center [150, 252] width 148 height 19
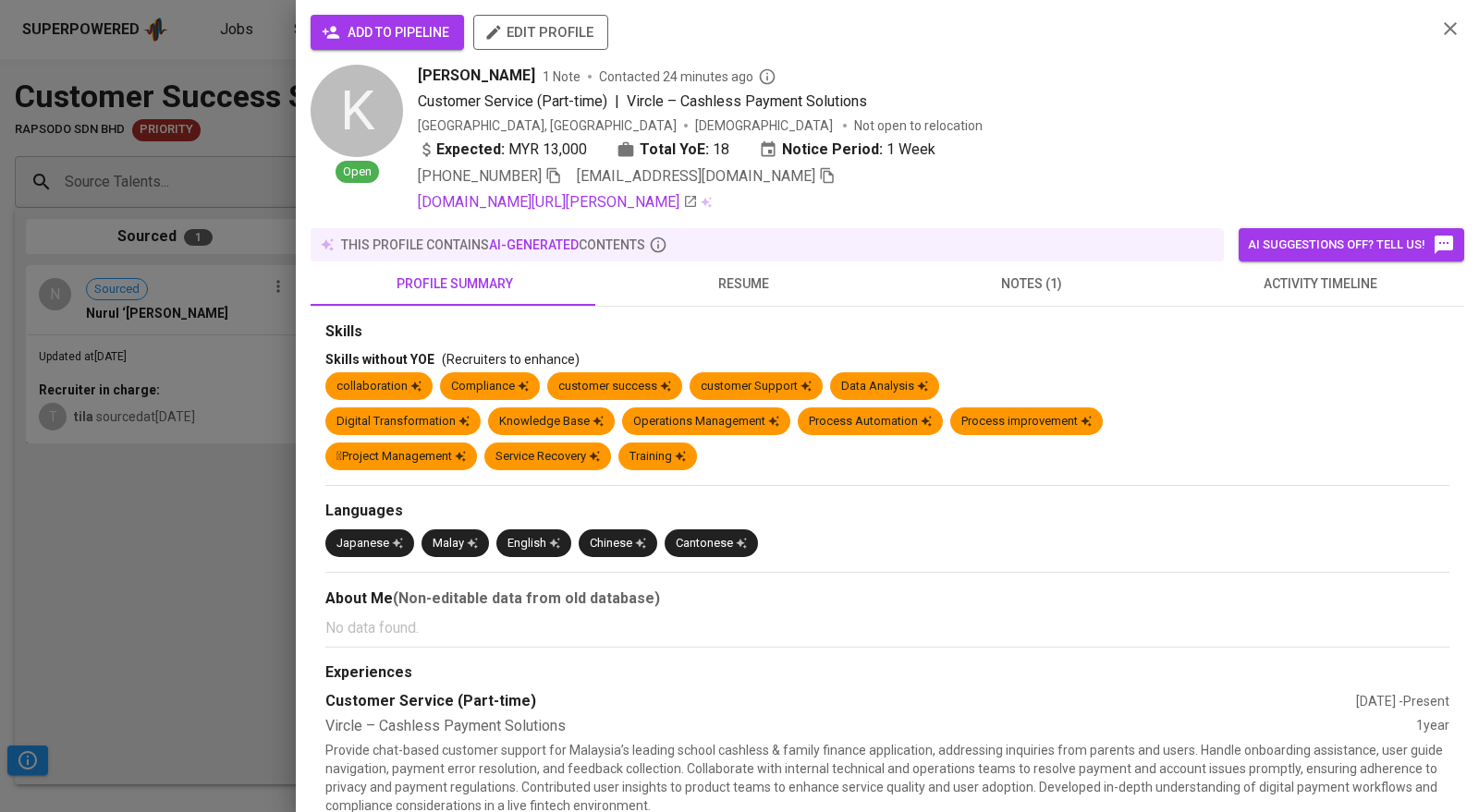
click at [426, 33] on span "add to pipeline" at bounding box center [387, 32] width 124 height 23
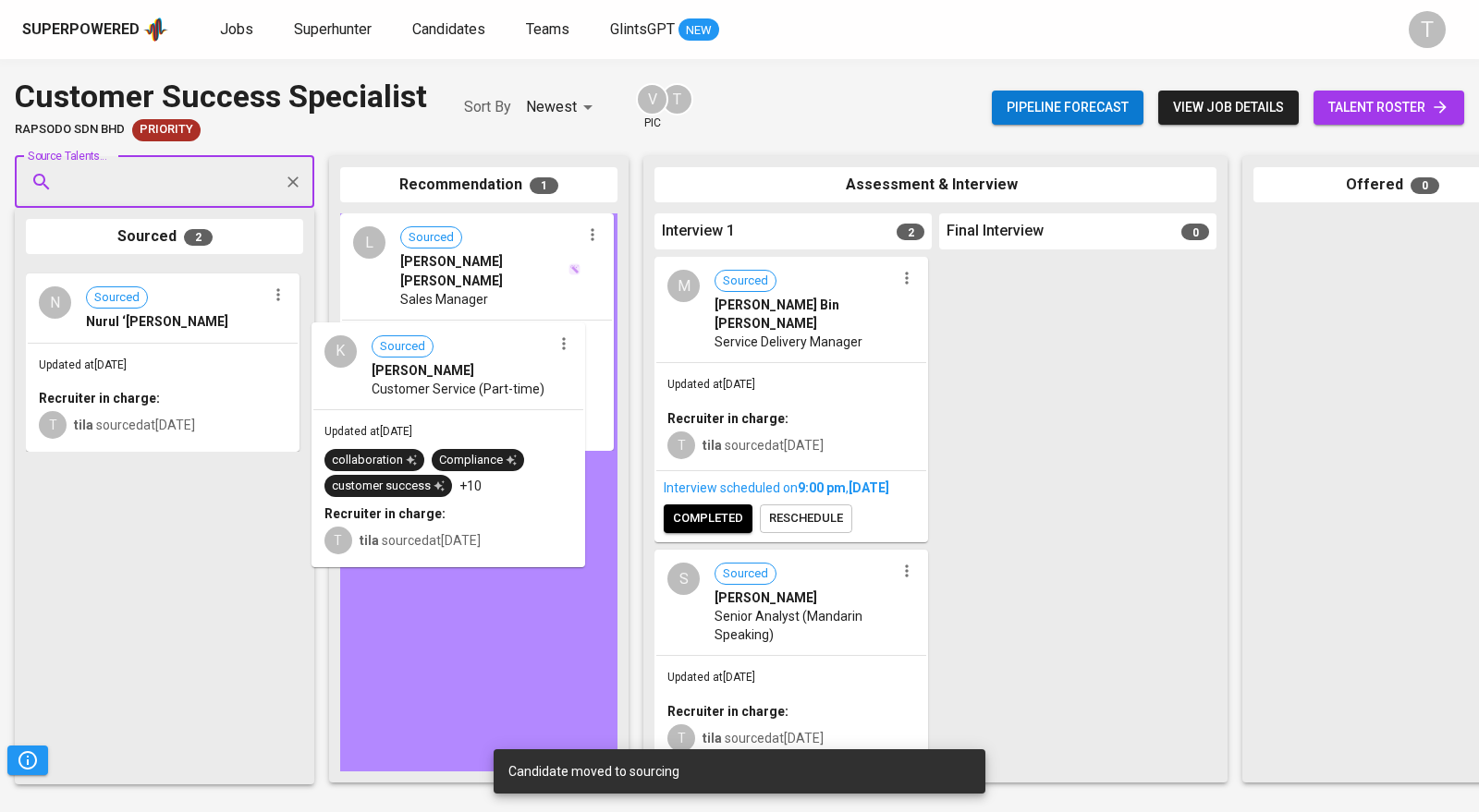
drag, startPoint x: 202, startPoint y: 370, endPoint x: 494, endPoint y: 426, distance: 297.3
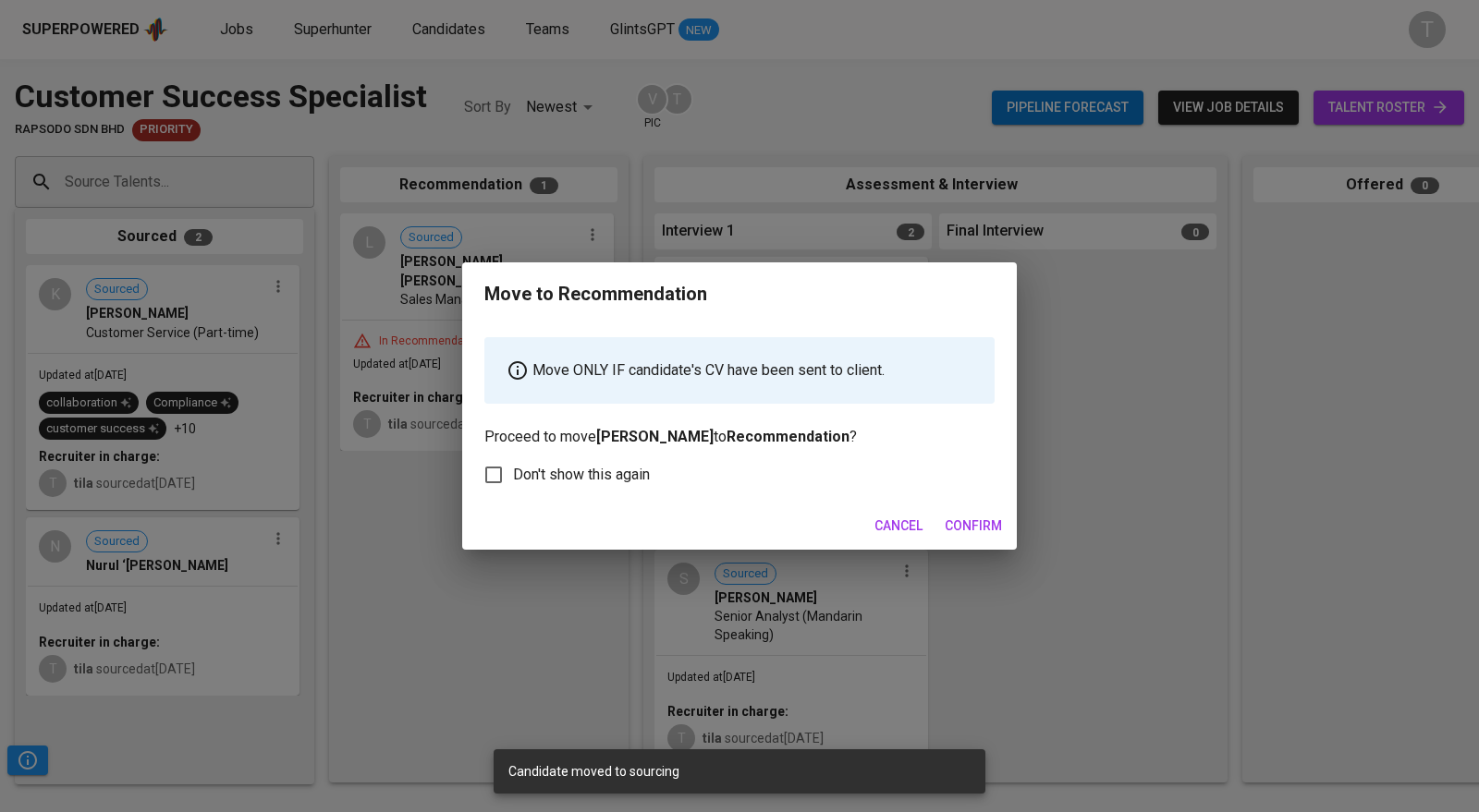
click at [778, 522] on span "Confirm" at bounding box center [973, 525] width 58 height 23
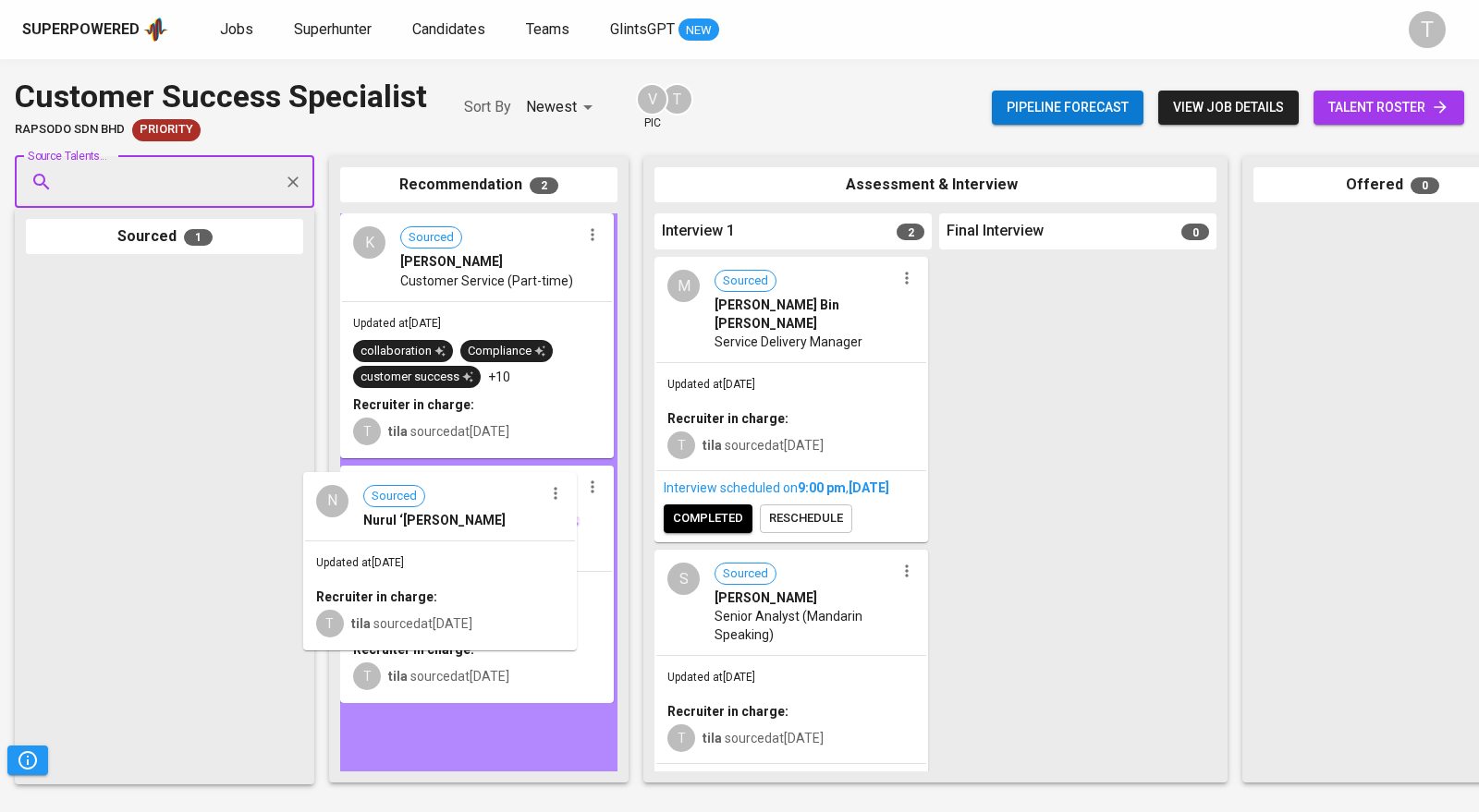
drag, startPoint x: 142, startPoint y: 364, endPoint x: 485, endPoint y: 585, distance: 408.0
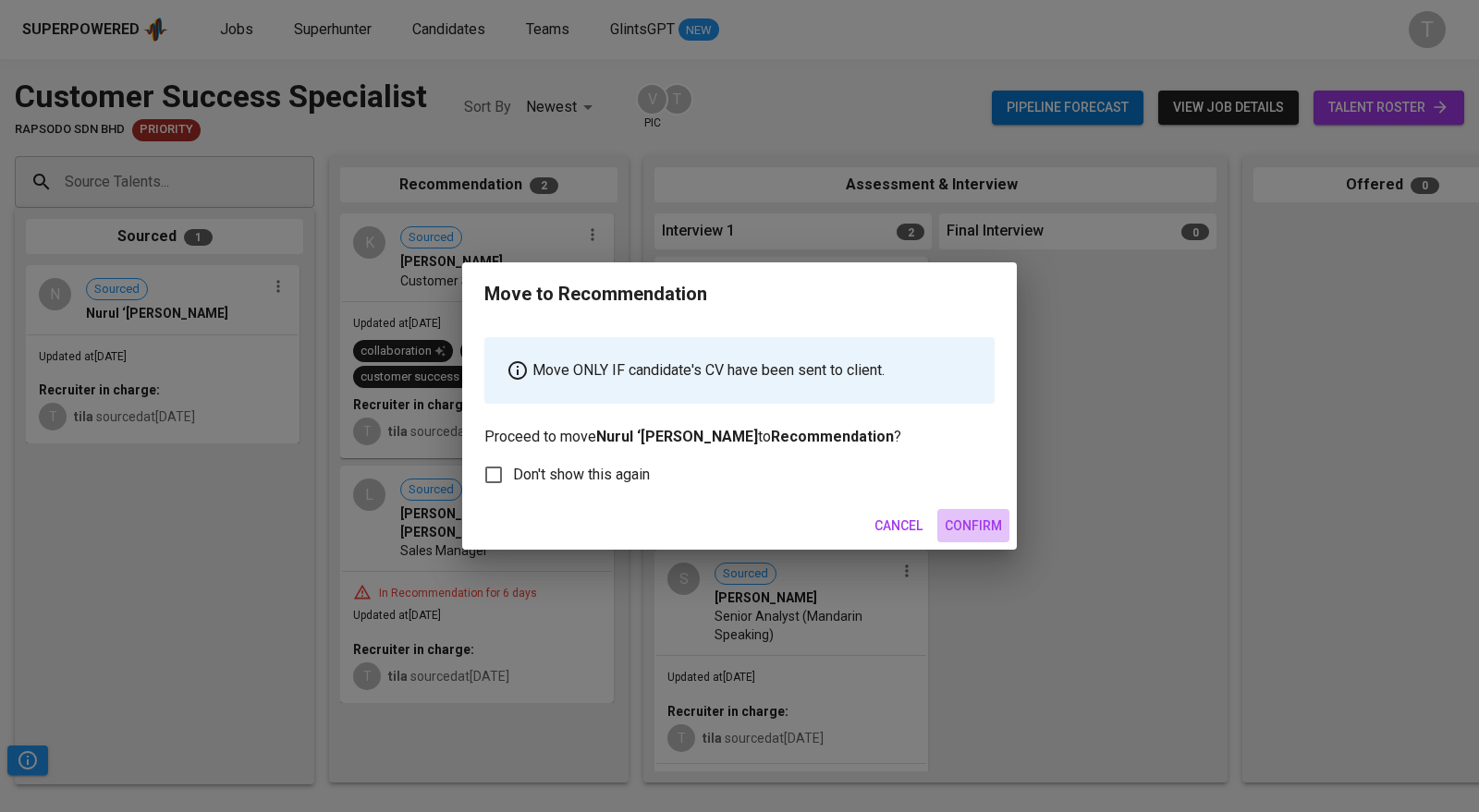
click at [778, 524] on span "Confirm" at bounding box center [973, 525] width 58 height 23
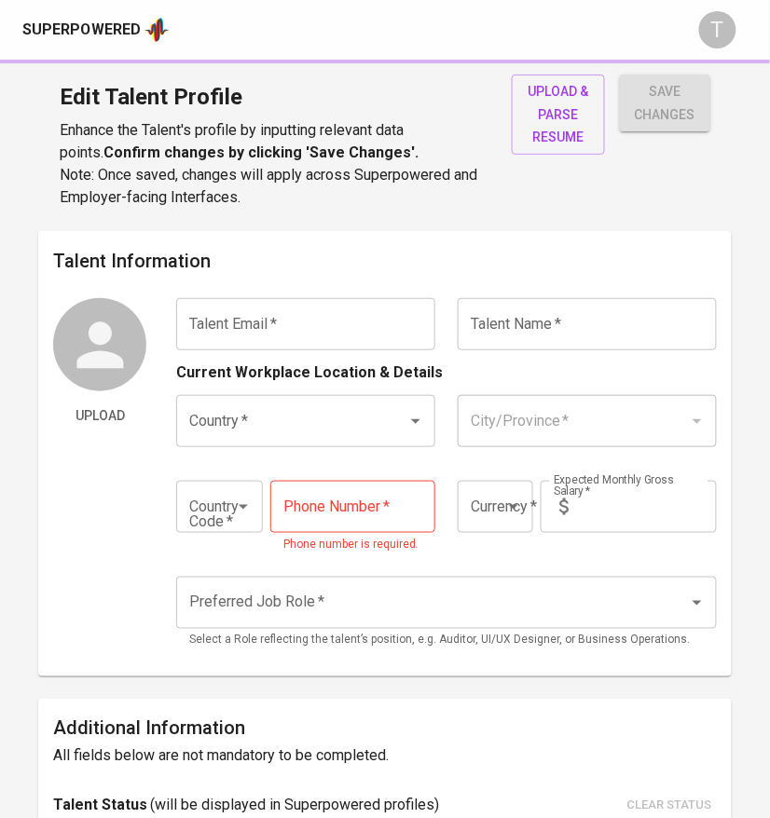
type input "[EMAIL_ADDRESS][DOMAIN_NAME]"
type input "[PERSON_NAME]"
type input "[GEOGRAPHIC_DATA]"
type input "+60"
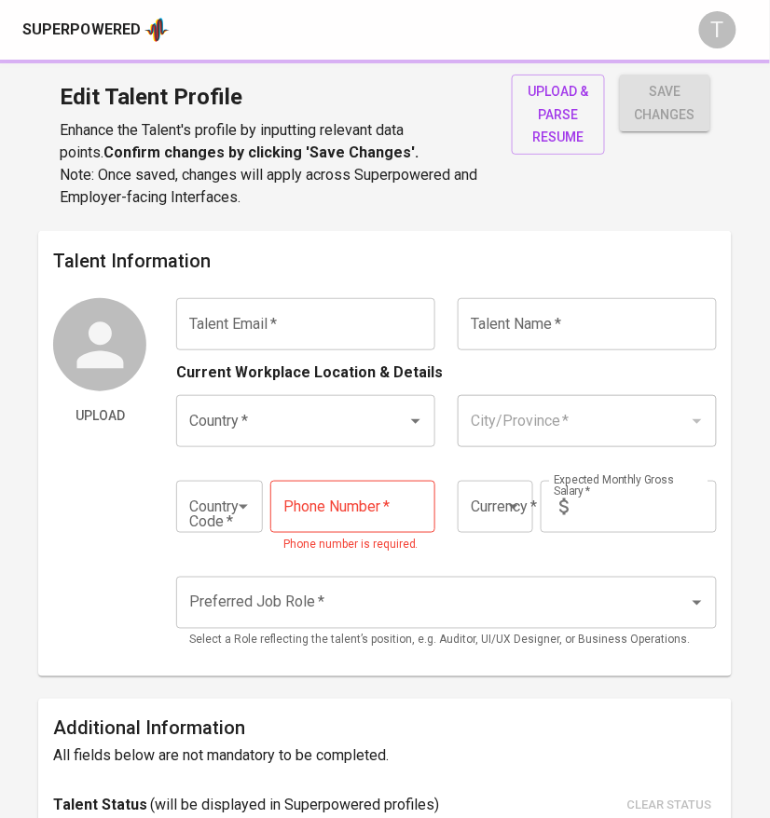
type input "[PHONE_NUMBER]"
type input "MYR"
type input "13,000"
type input "Public Relations Manager"
radio input "true"
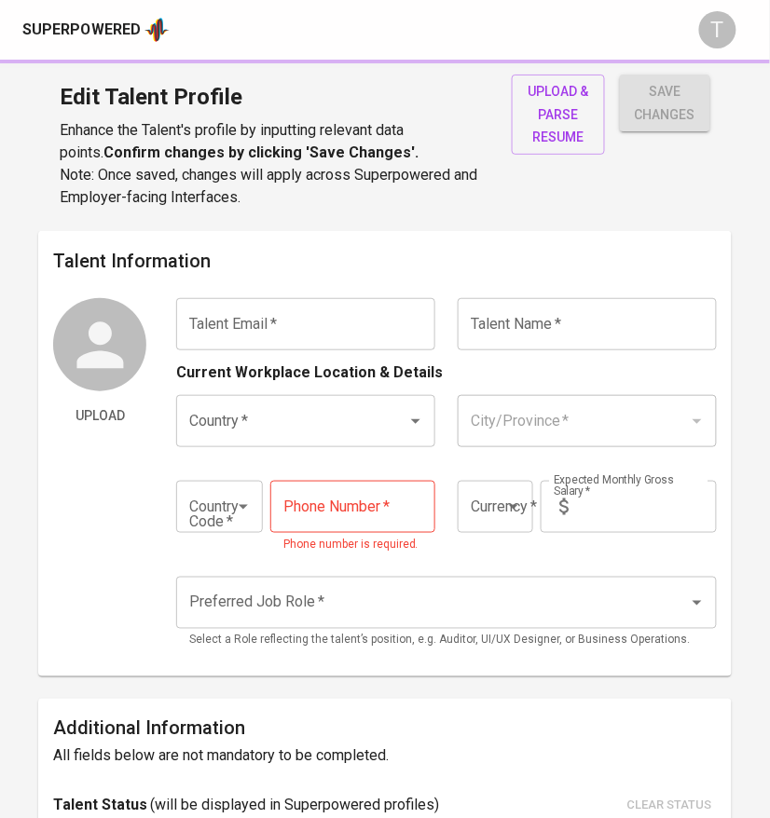
radio input "true"
type input "18"
type input "1 Week"
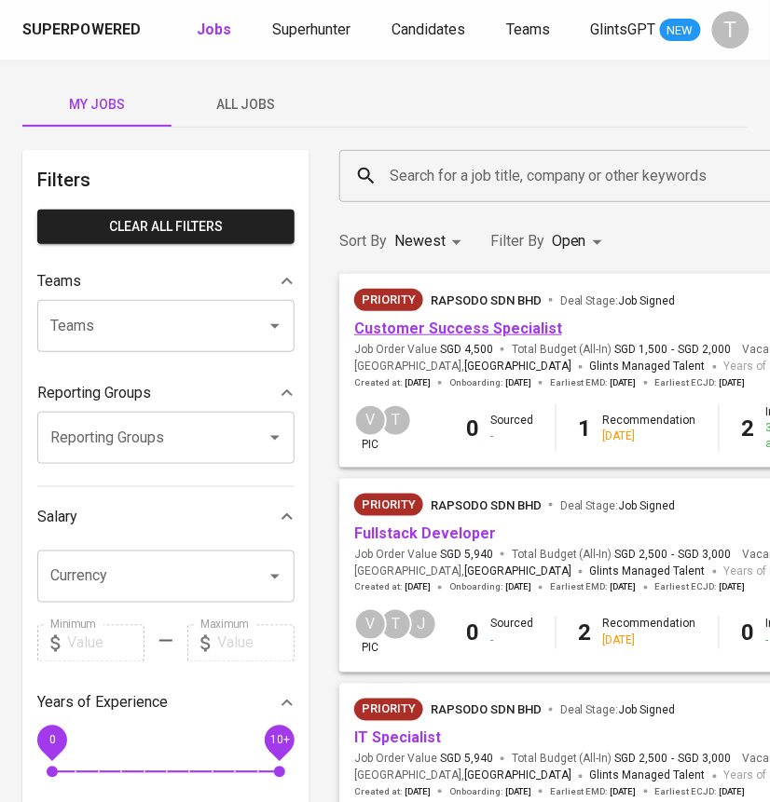
click at [477, 332] on link "Customer Success Specialist" at bounding box center [458, 329] width 208 height 18
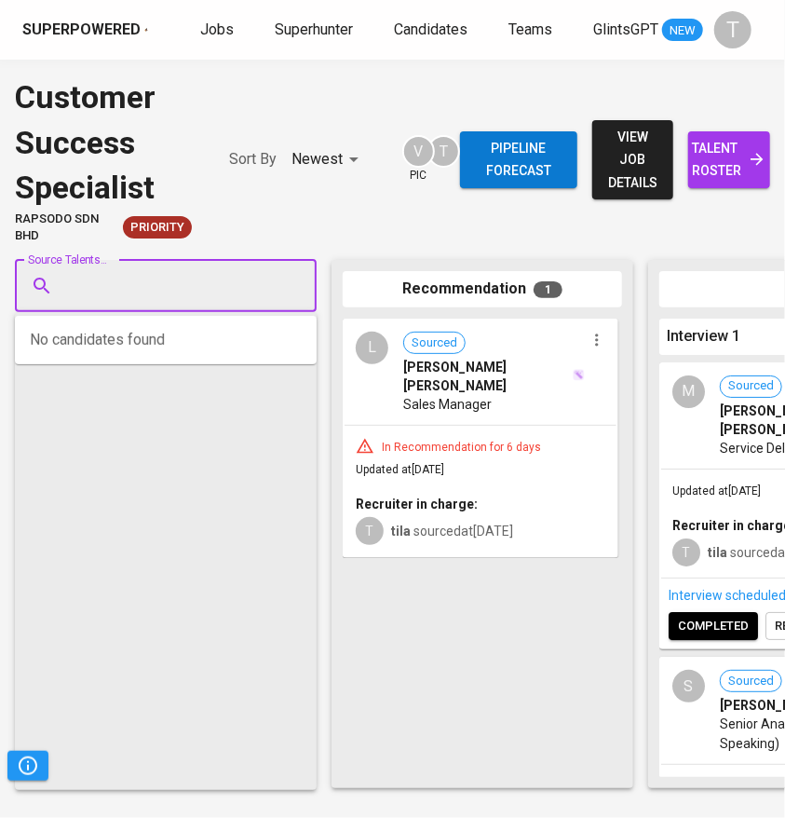
click at [224, 295] on input "Source Talents..." at bounding box center [159, 285] width 196 height 35
paste input "[EMAIL_ADDRESS][DOMAIN_NAME]"
type input "[EMAIL_ADDRESS][DOMAIN_NAME]"
click at [211, 24] on span "Jobs" at bounding box center [217, 29] width 34 height 18
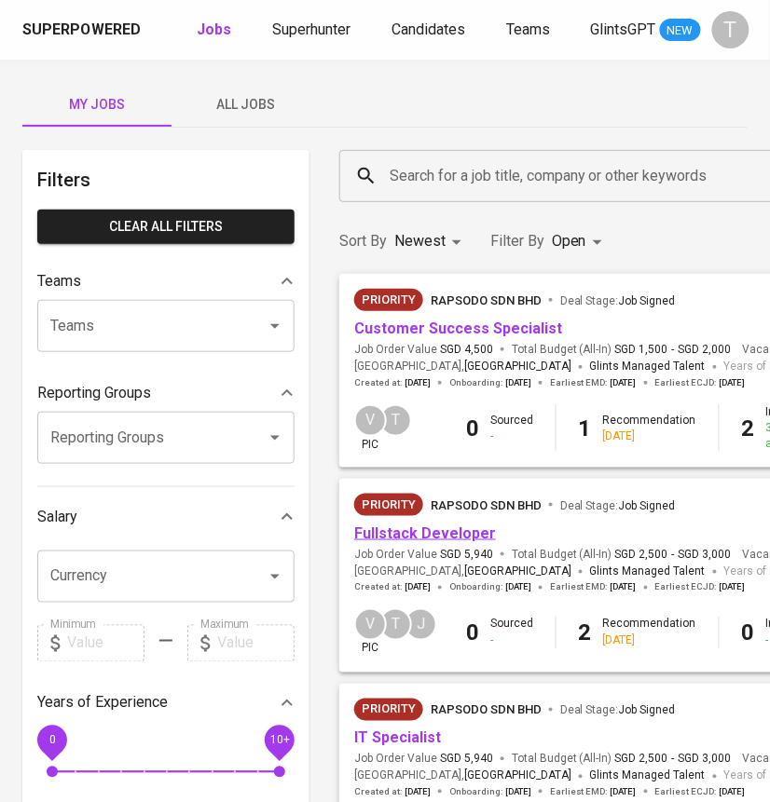
click at [425, 529] on link "Fullstack Developer" at bounding box center [425, 534] width 142 height 18
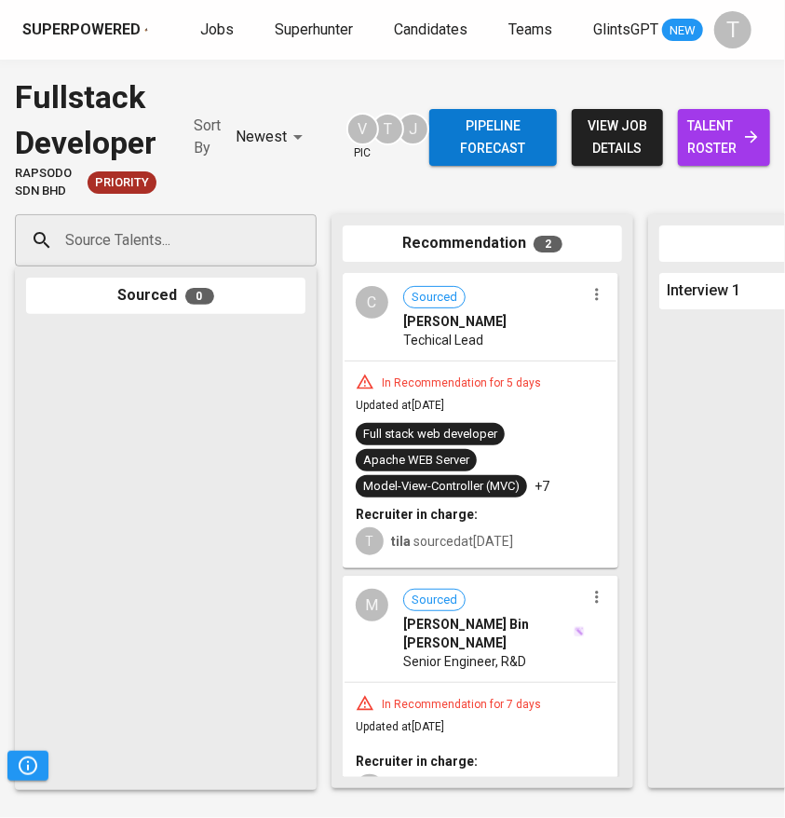
click at [166, 238] on input "Source Talents..." at bounding box center [159, 240] width 196 height 35
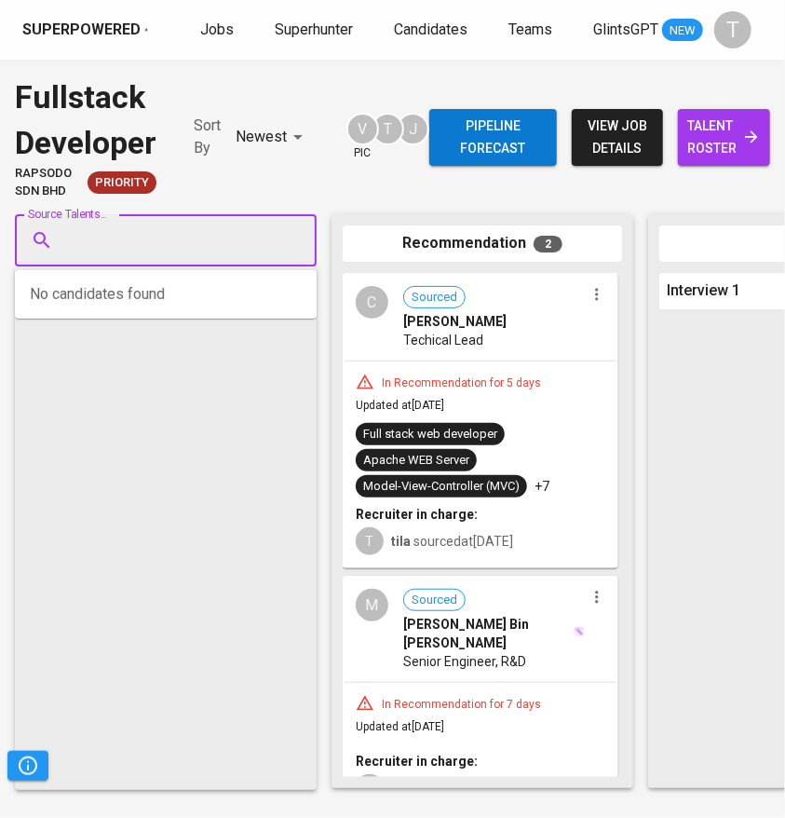
paste input "[EMAIL_ADDRESS][DOMAIN_NAME]"
type input "[EMAIL_ADDRESS][DOMAIN_NAME]"
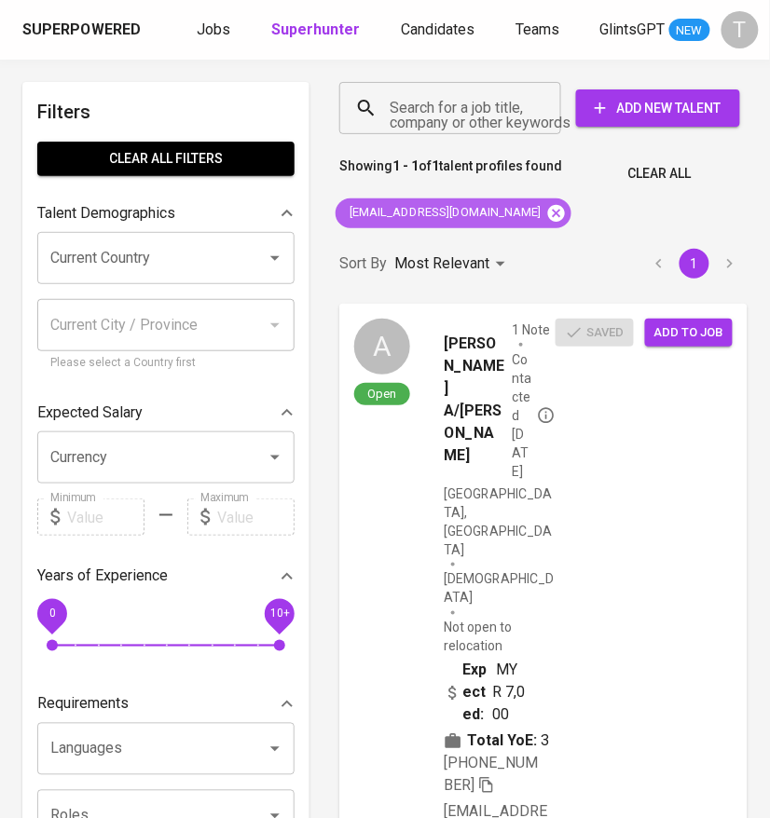
click at [548, 217] on icon at bounding box center [556, 212] width 17 height 17
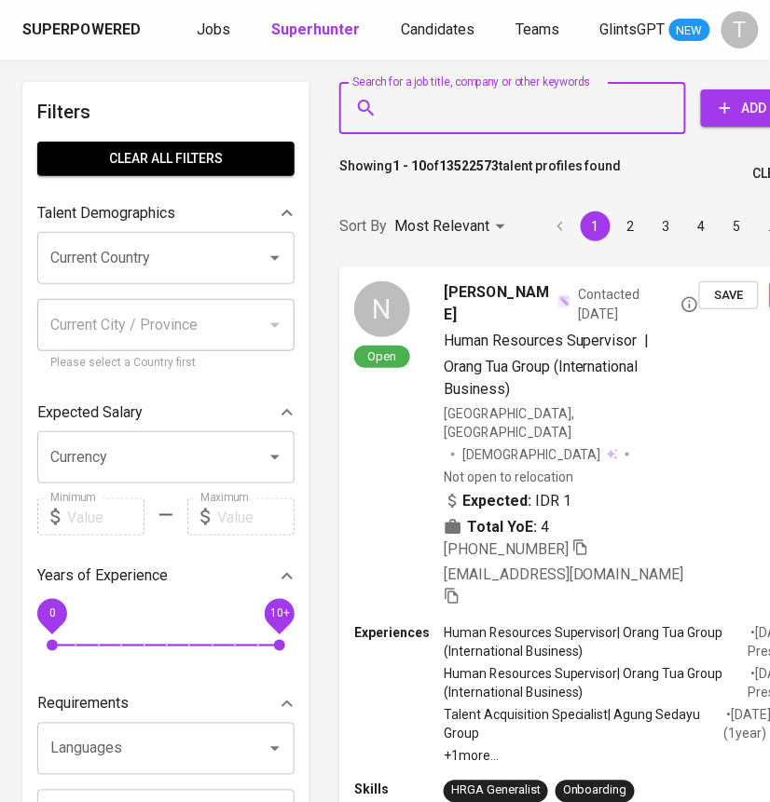
click at [416, 103] on input "Search for a job title, company or other keywords" at bounding box center [517, 107] width 265 height 35
paste input "[EMAIL_ADDRESS][DOMAIN_NAME]"
type input "[EMAIL_ADDRESS][DOMAIN_NAME]"
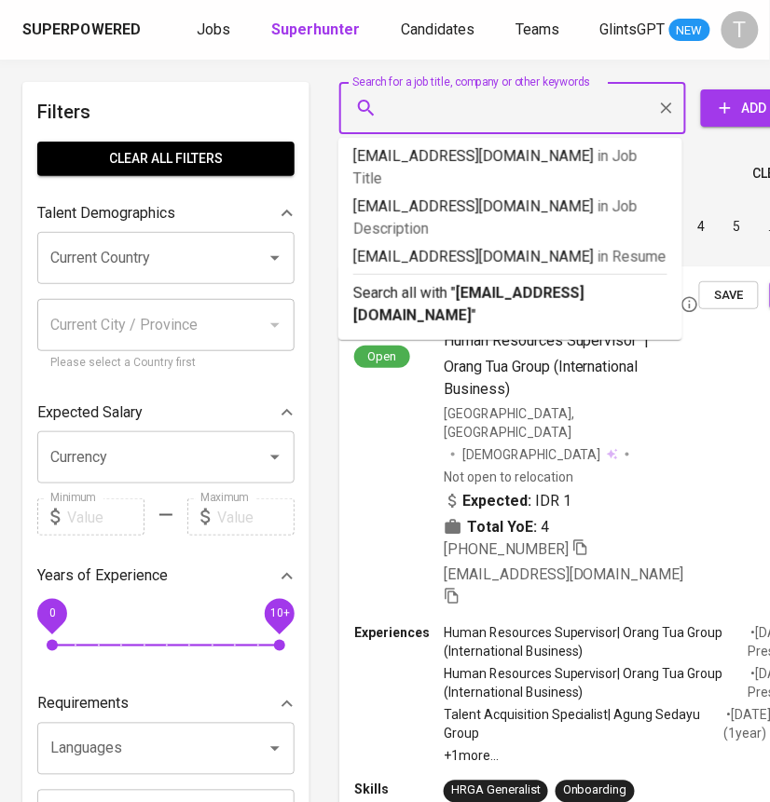
click at [596, 105] on input "Search for a job title, company or other keywords" at bounding box center [517, 107] width 265 height 35
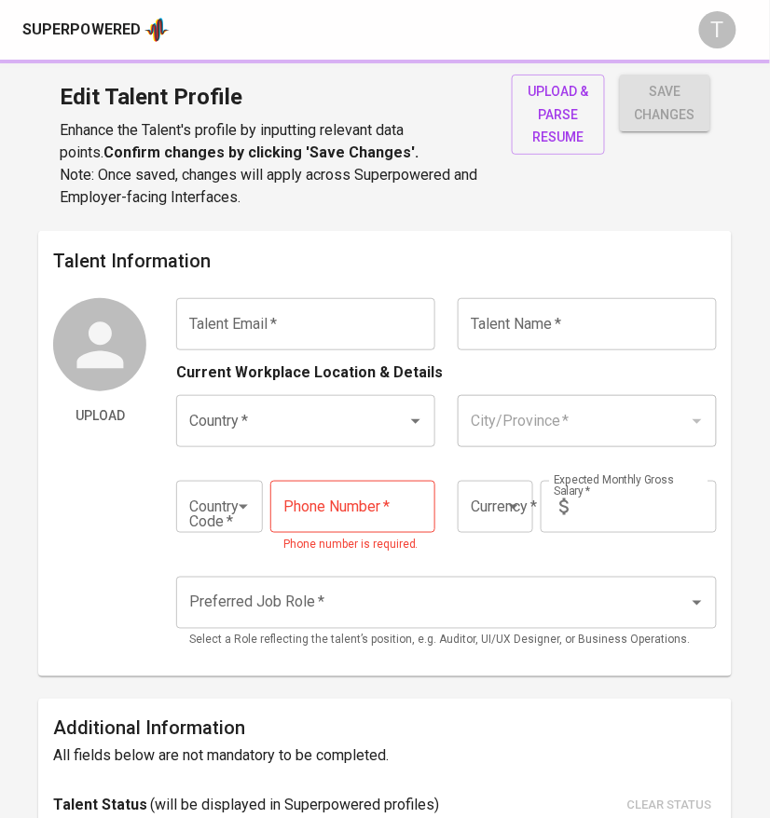
type input "[EMAIL_ADDRESS][DOMAIN_NAME]"
type input "[PERSON_NAME]"
type input "[GEOGRAPHIC_DATA]"
type input "+60"
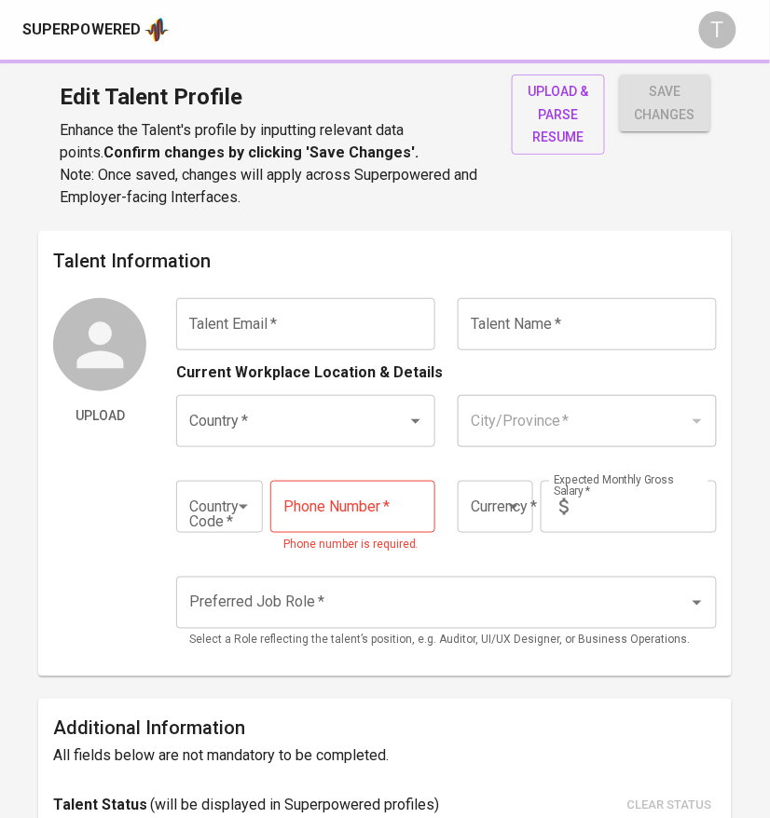
type input "[PHONE_NUMBER]"
type input "MYR"
type input "13,000"
type input "Public Relations Manager"
radio input "true"
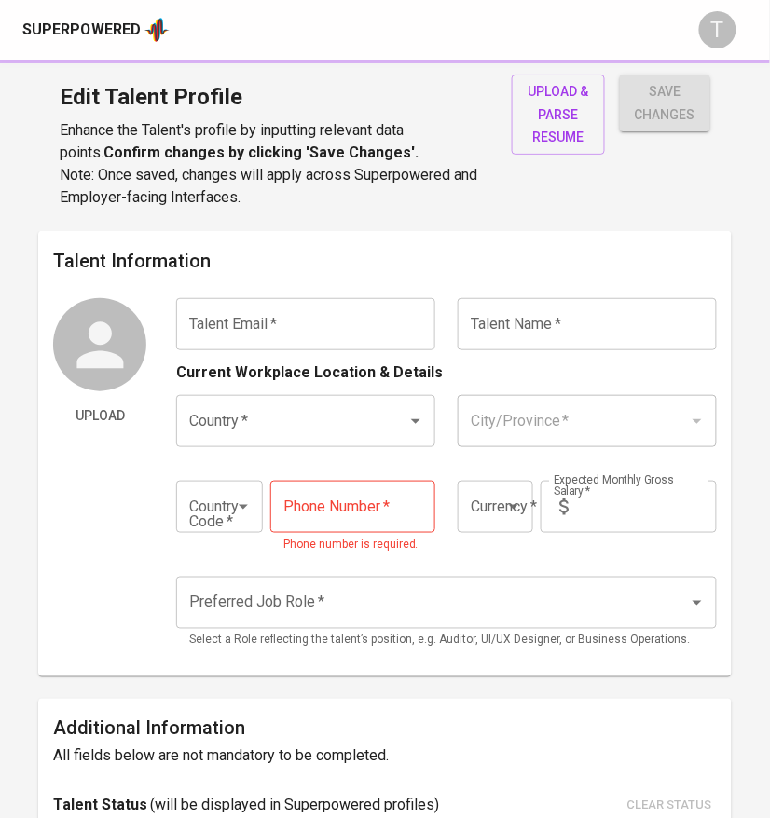
radio input "true"
type input "18"
type input "1 Week"
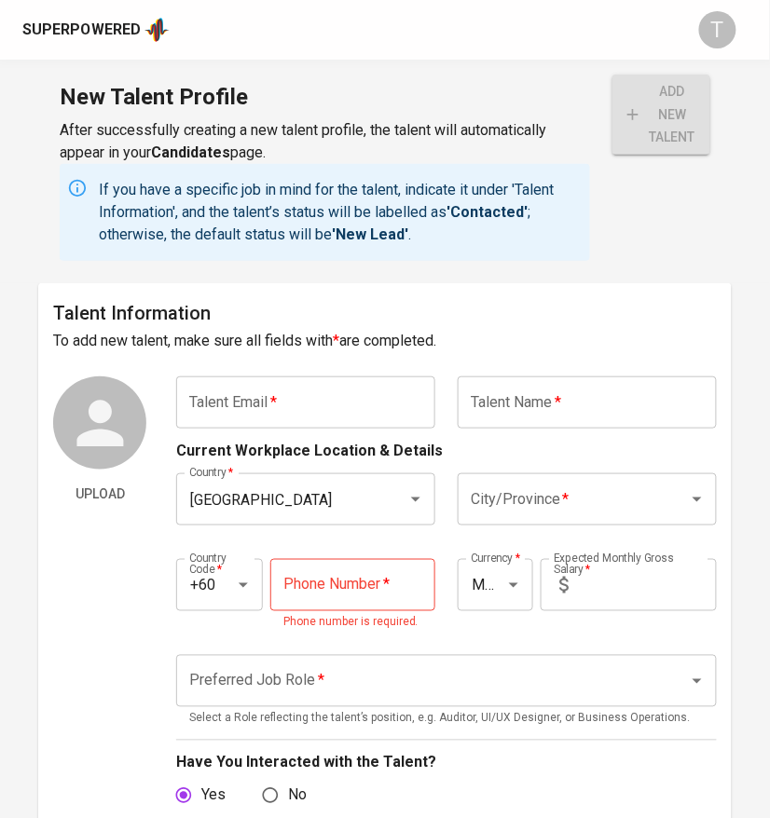
click at [280, 387] on input "text" at bounding box center [305, 402] width 259 height 52
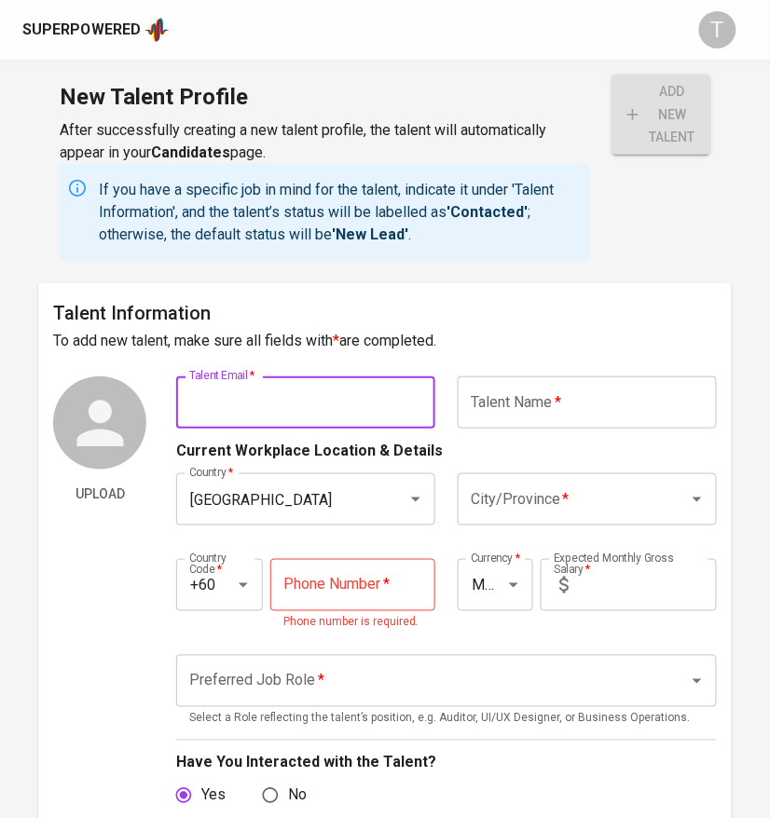
paste input "[EMAIL_ADDRESS][DOMAIN_NAME]"
type input "[EMAIL_ADDRESS][DOMAIN_NAME]"
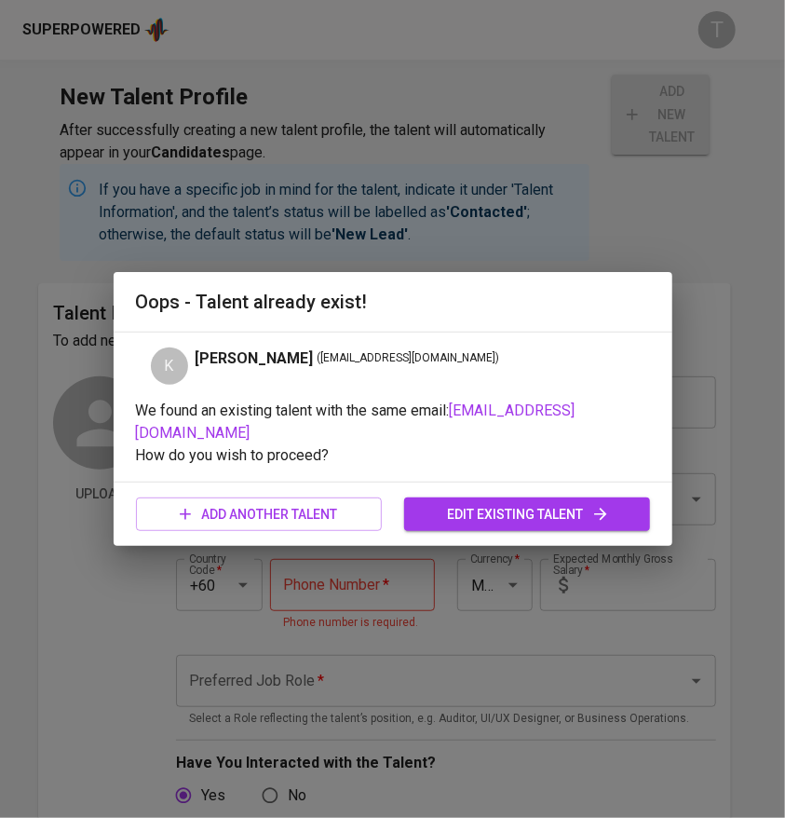
click at [466, 503] on span "edit existing talent" at bounding box center [527, 514] width 216 height 23
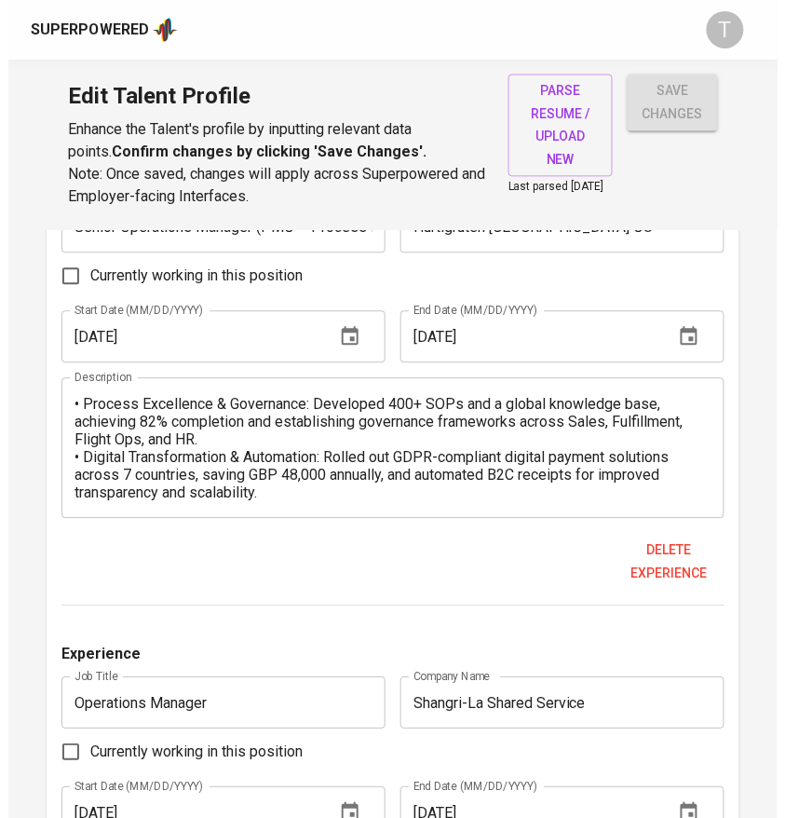
scroll to position [1711, 0]
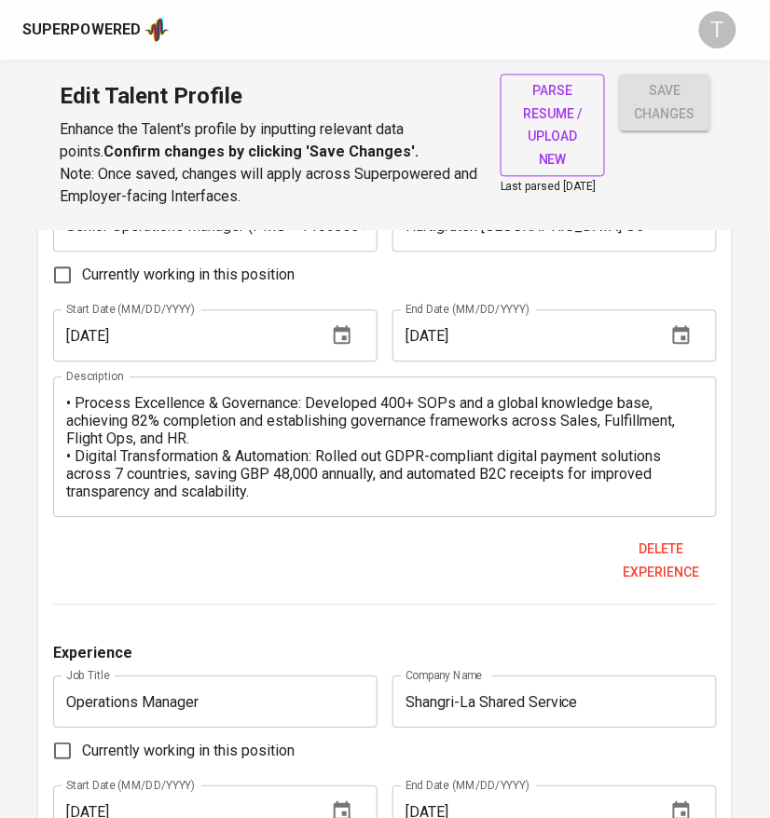
click at [565, 114] on span "parse resume / upload new" at bounding box center [552, 125] width 75 height 91
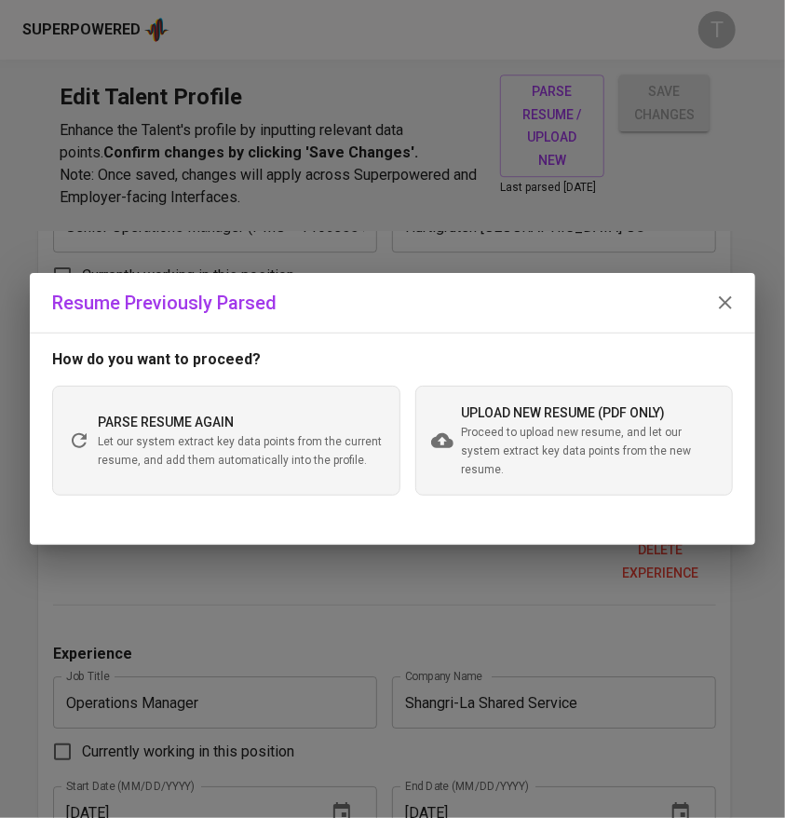
click at [336, 443] on span "Let our system extract key data points from the current resume, and add them au…" at bounding box center [241, 451] width 287 height 37
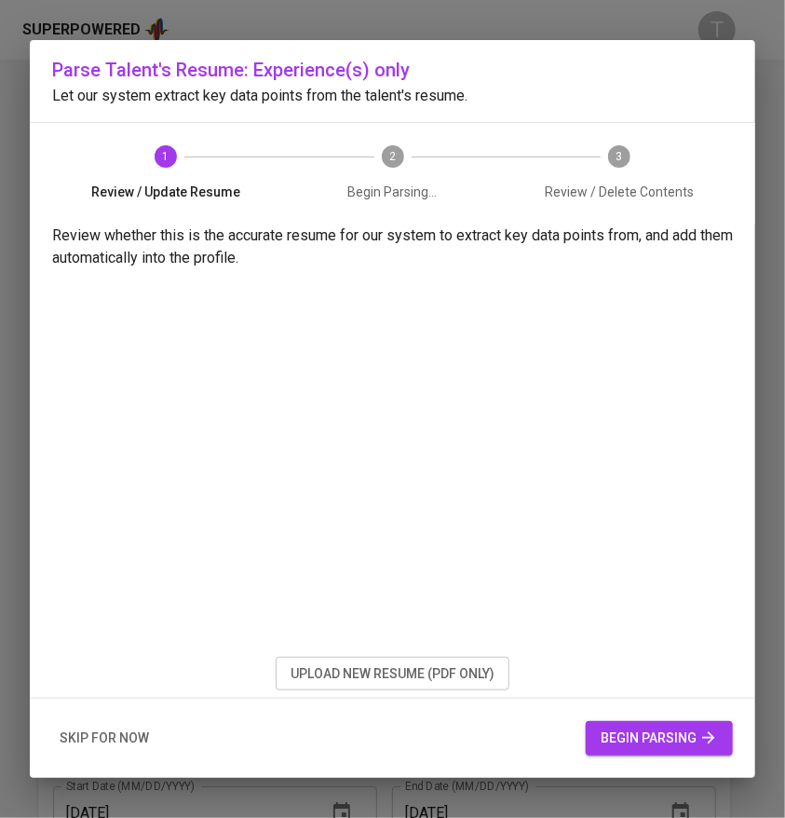
click at [642, 739] on span "begin parsing" at bounding box center [659, 738] width 117 height 23
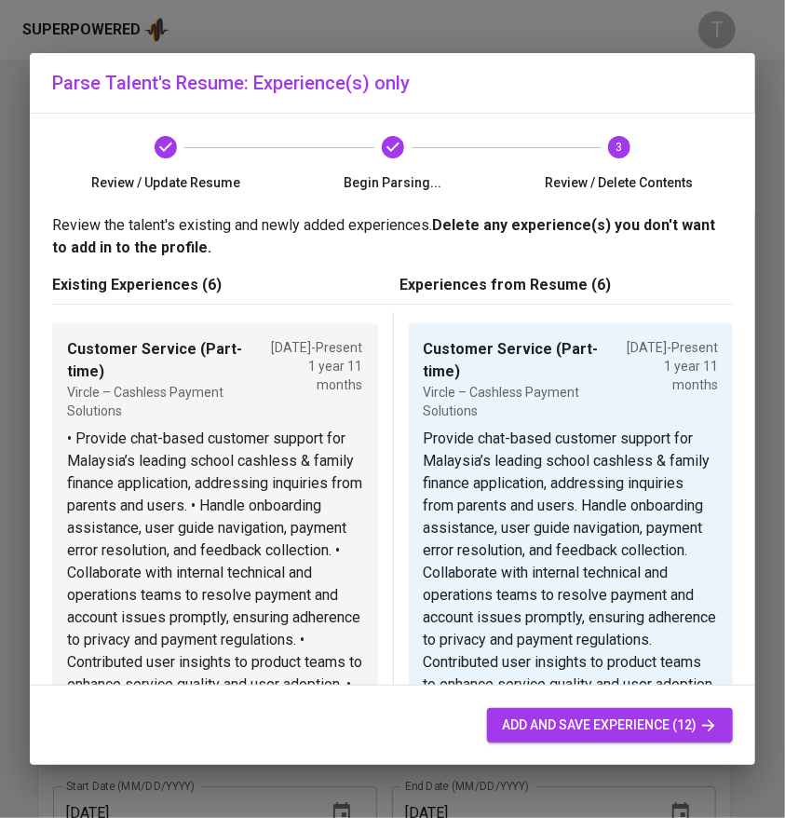
click at [525, 725] on span "add and save experience (12)" at bounding box center [610, 725] width 216 height 23
click at [511, 718] on span "add and save experience (12)" at bounding box center [610, 725] width 216 height 23
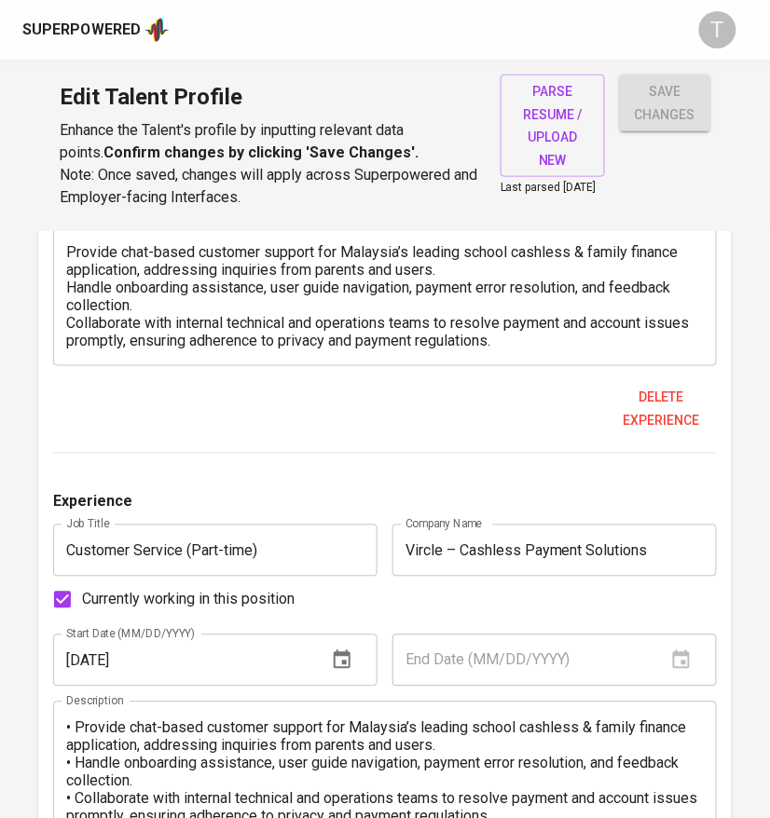
scroll to position [1385, 0]
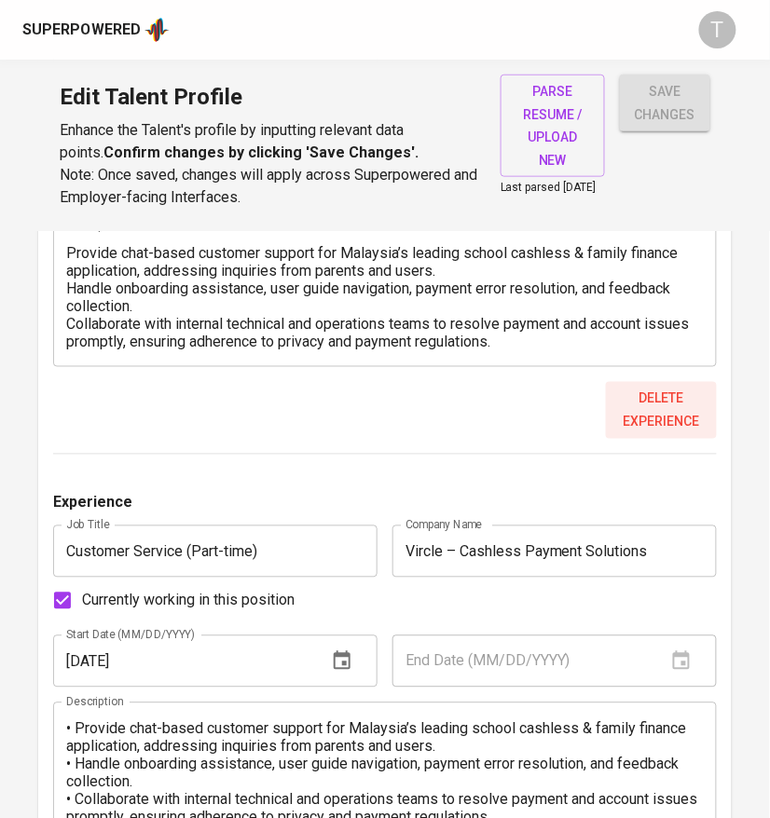
click at [676, 420] on span "Delete experience" at bounding box center [661, 411] width 96 height 46
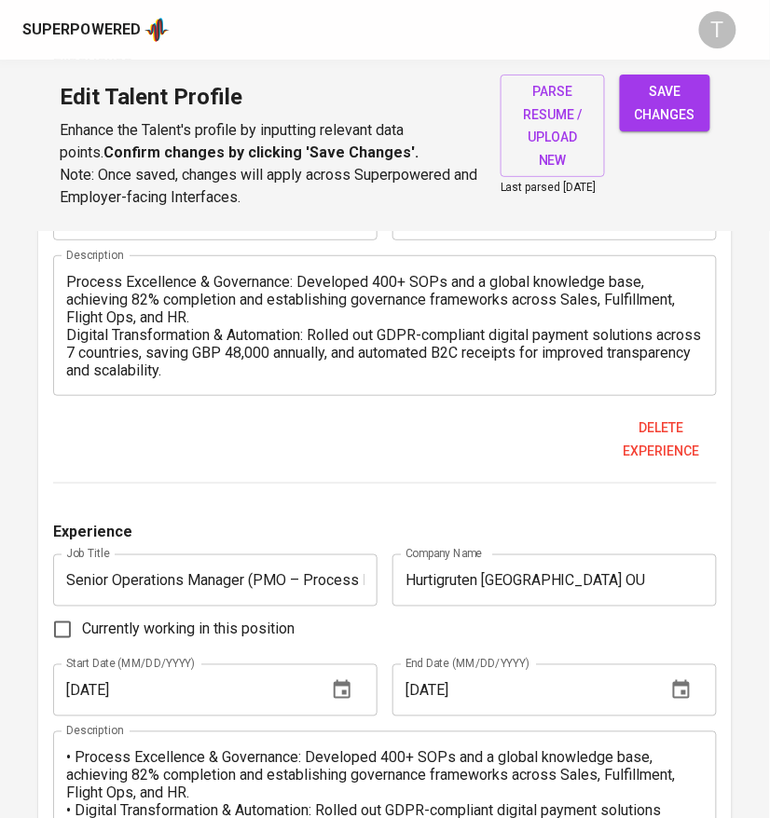
scroll to position [2308, 0]
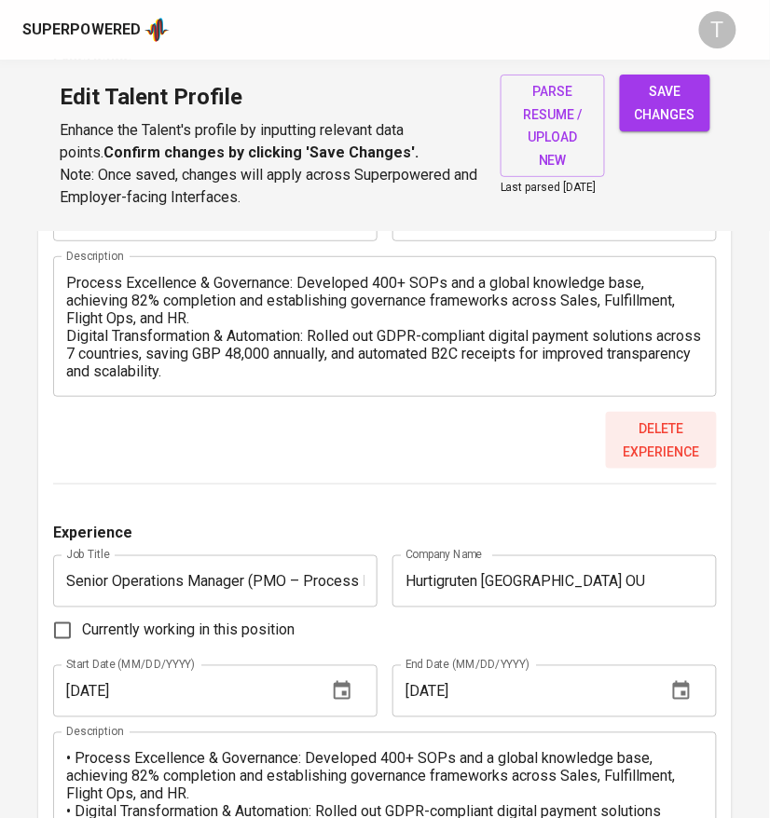
click at [648, 442] on span "Delete experience" at bounding box center [661, 440] width 96 height 46
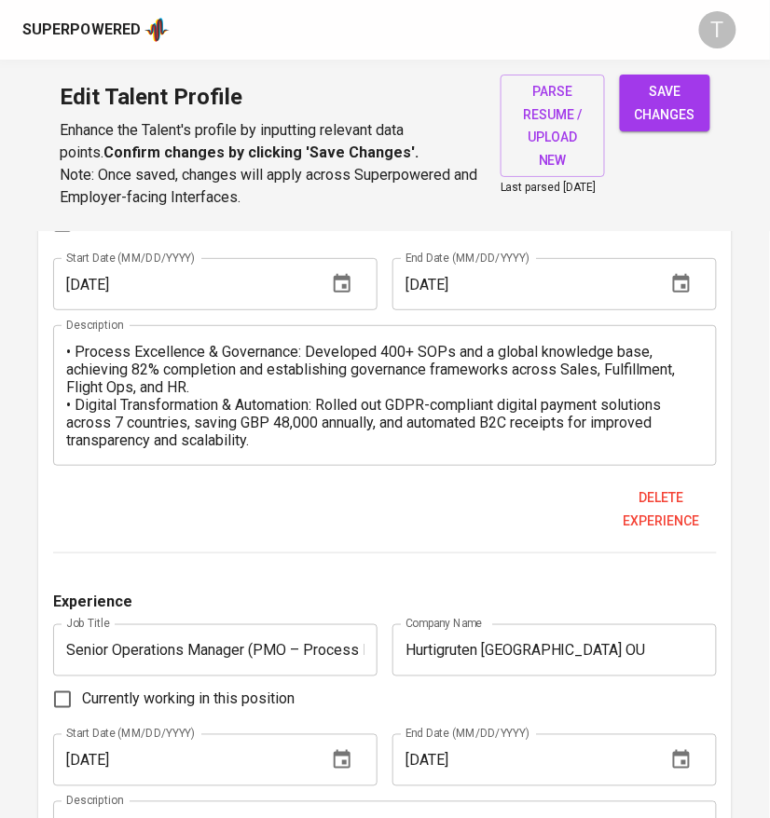
scroll to position [2240, 0]
click at [669, 526] on span "Delete experience" at bounding box center [661, 508] width 96 height 46
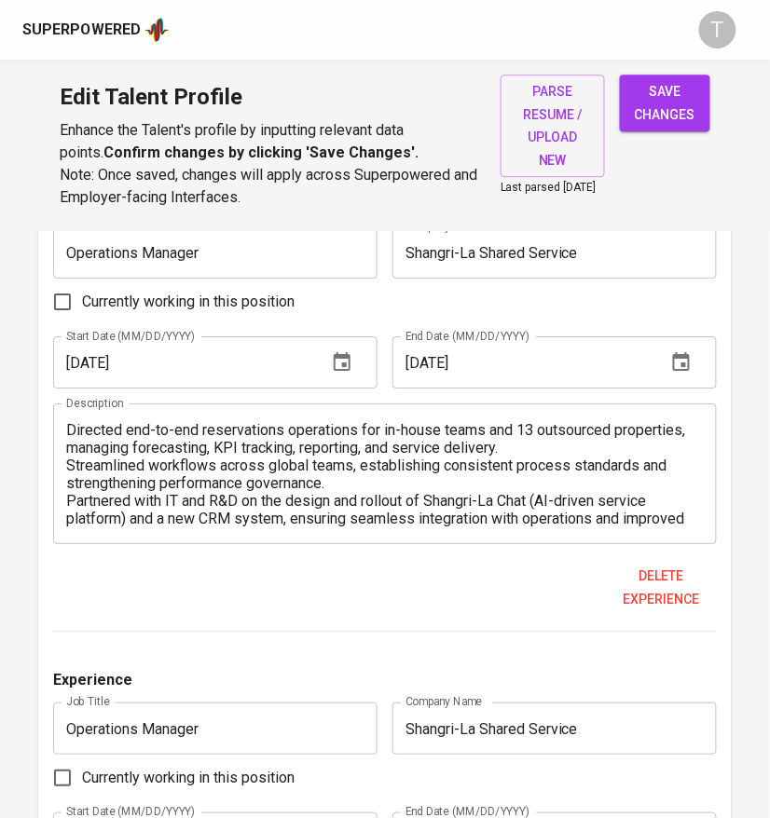
scroll to position [3127, 0]
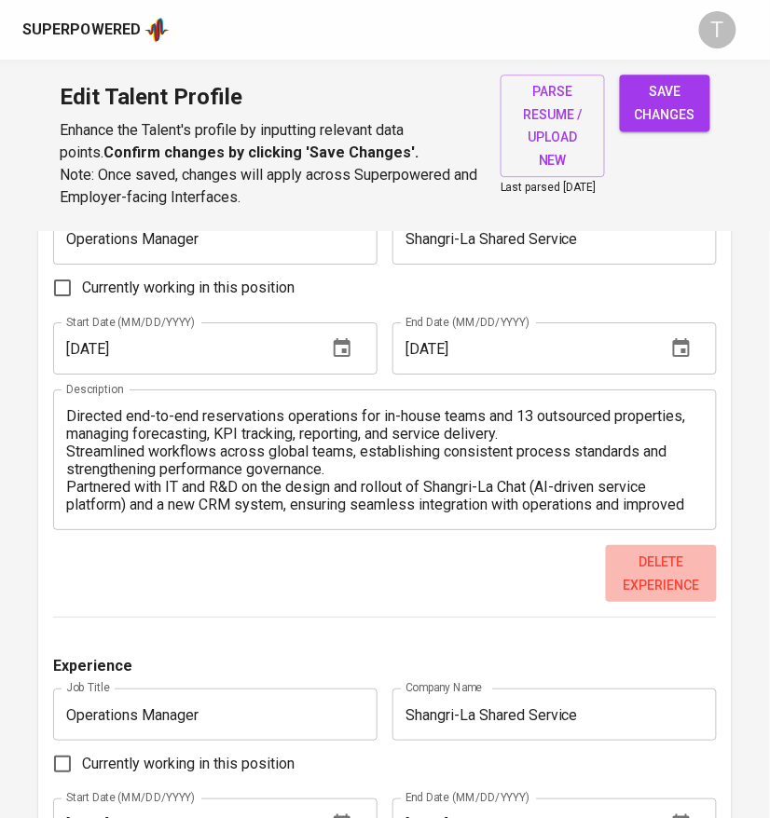
click at [663, 575] on span "Delete experience" at bounding box center [661, 574] width 96 height 46
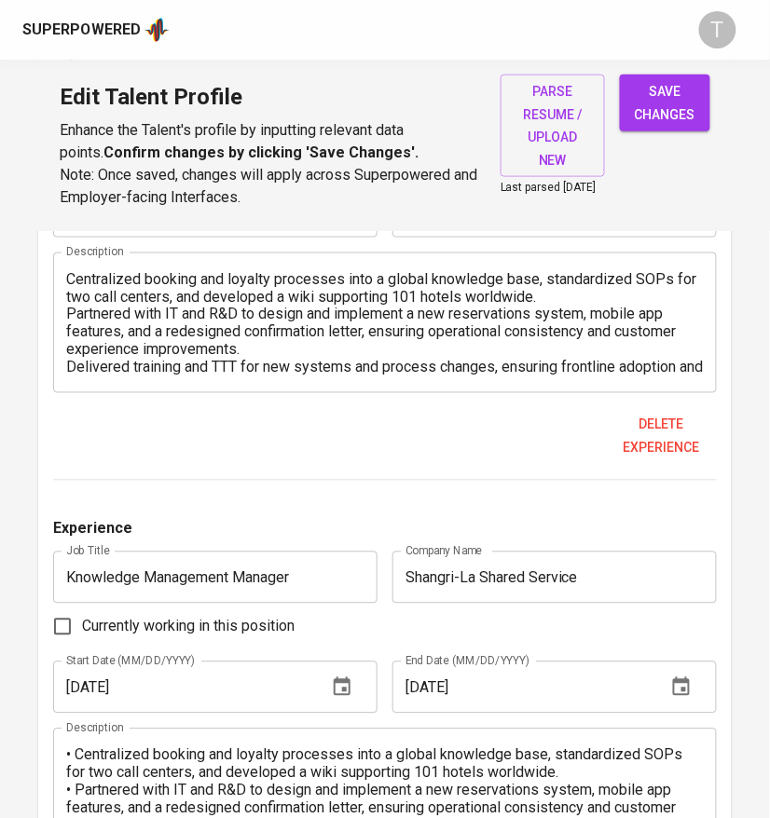
scroll to position [3743, 0]
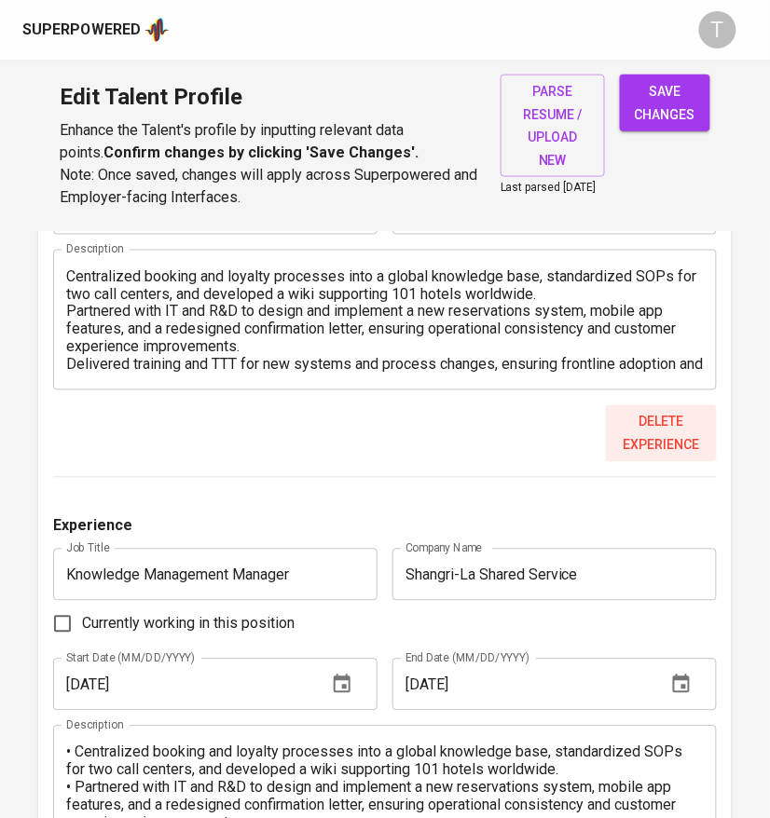
click at [673, 435] on span "Delete experience" at bounding box center [661, 434] width 96 height 46
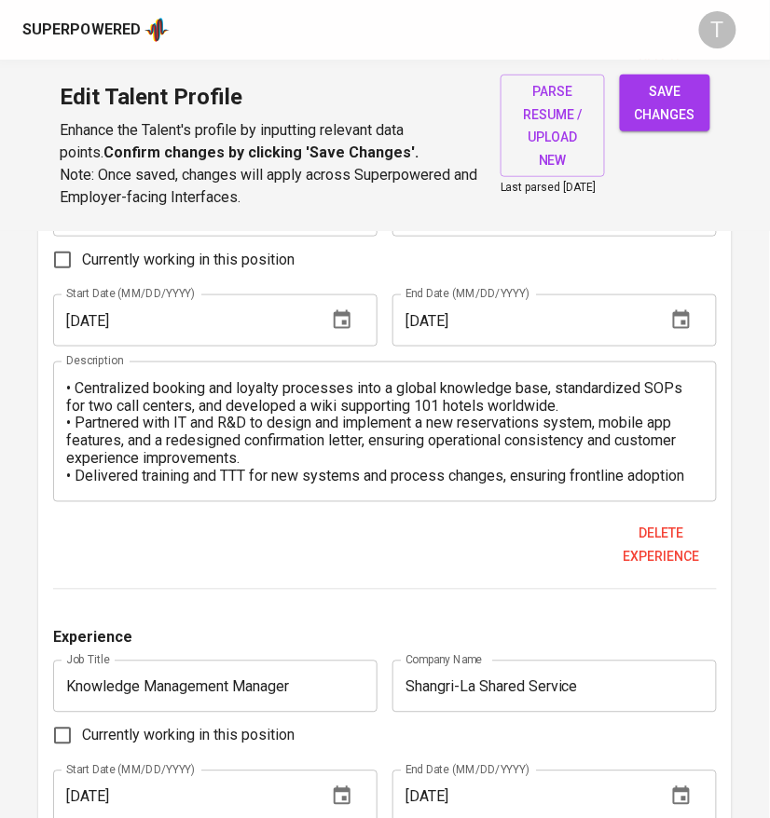
scroll to position [3636, 0]
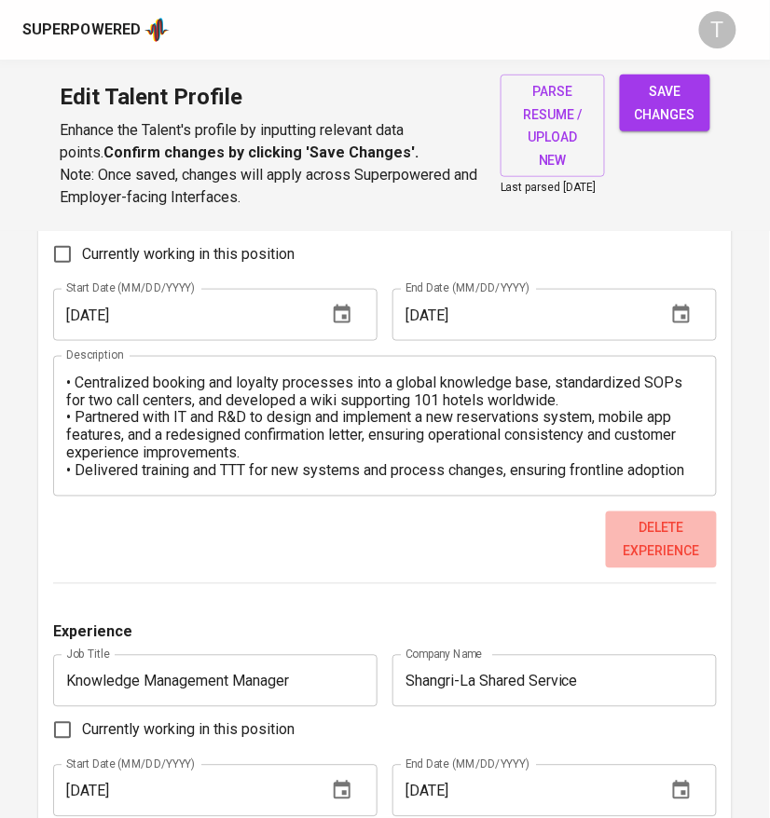
click at [612, 534] on button "Delete experience" at bounding box center [661, 539] width 111 height 57
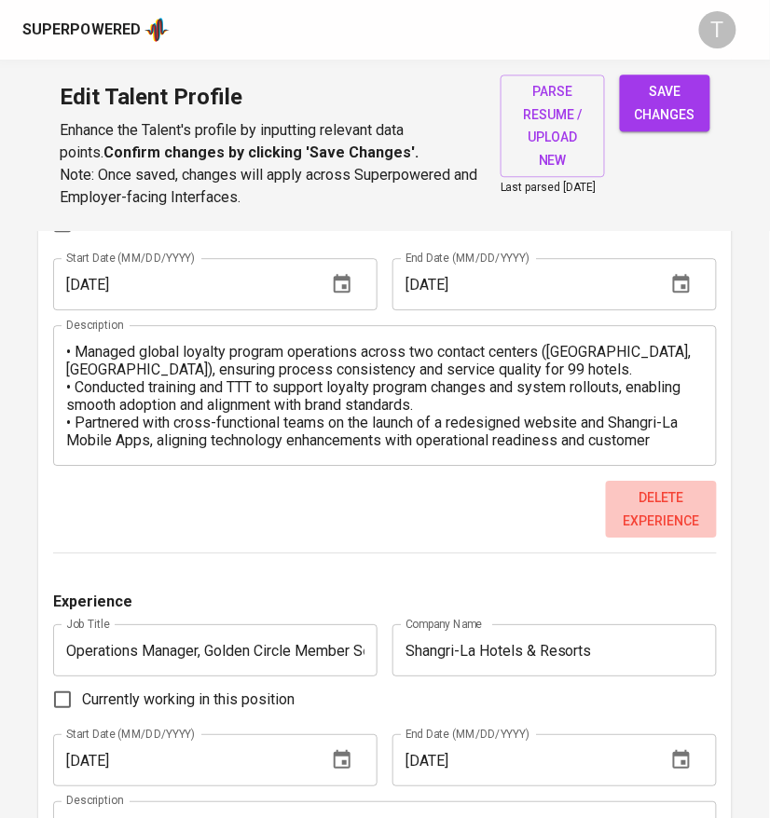
click at [615, 525] on span "Delete experience" at bounding box center [661, 509] width 96 height 46
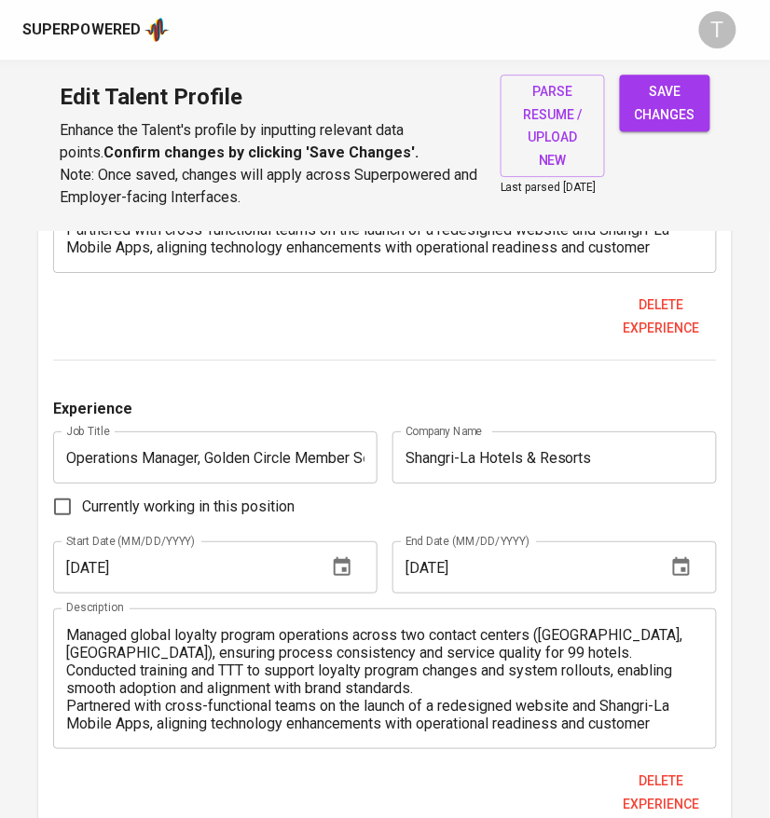
scroll to position [4335, 0]
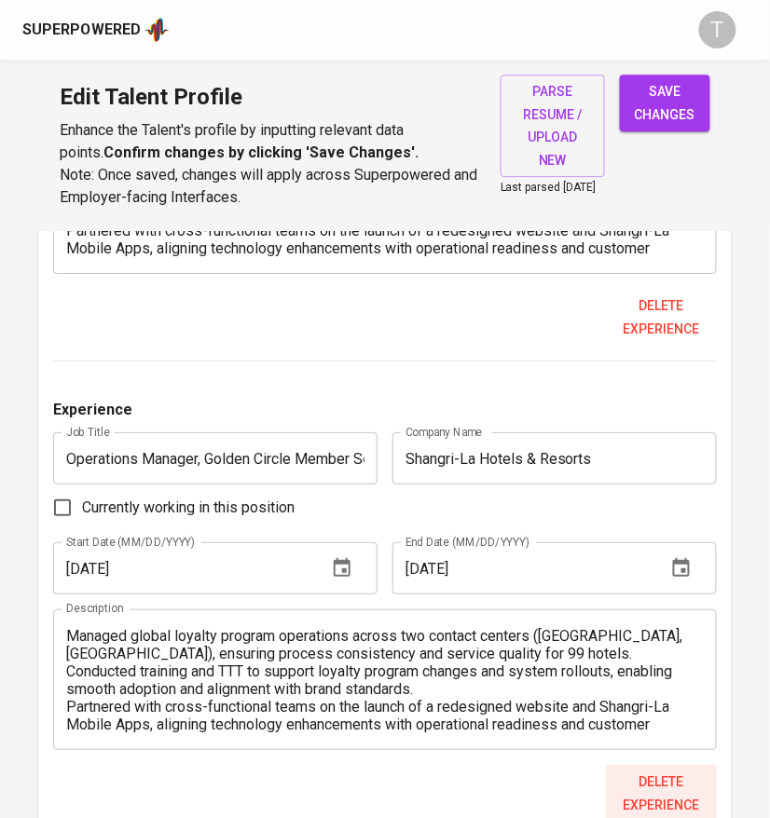
click at [652, 784] on span "Delete experience" at bounding box center [661, 793] width 96 height 46
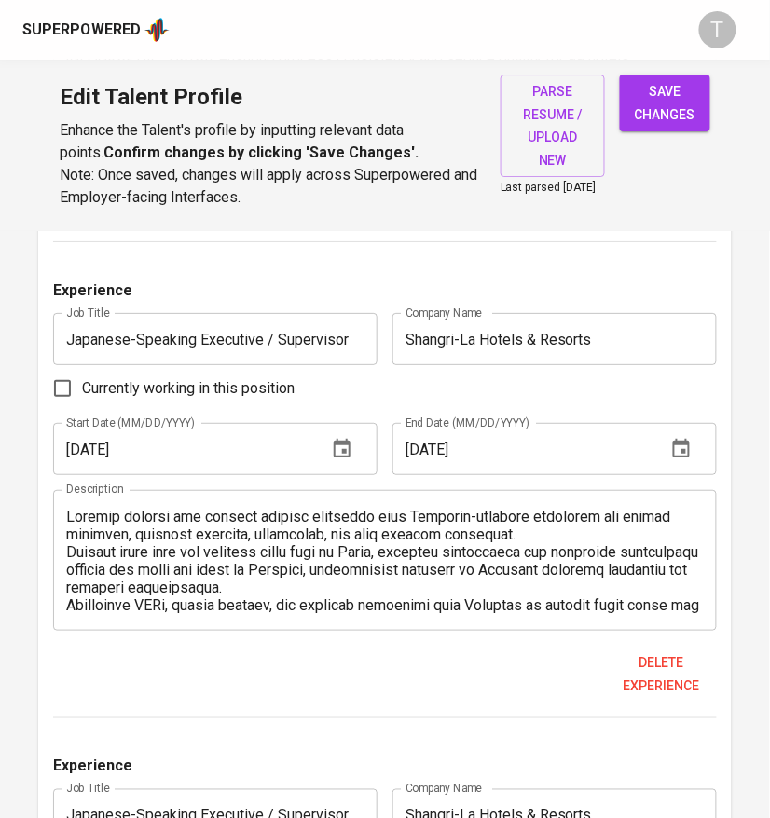
scroll to position [4458, 0]
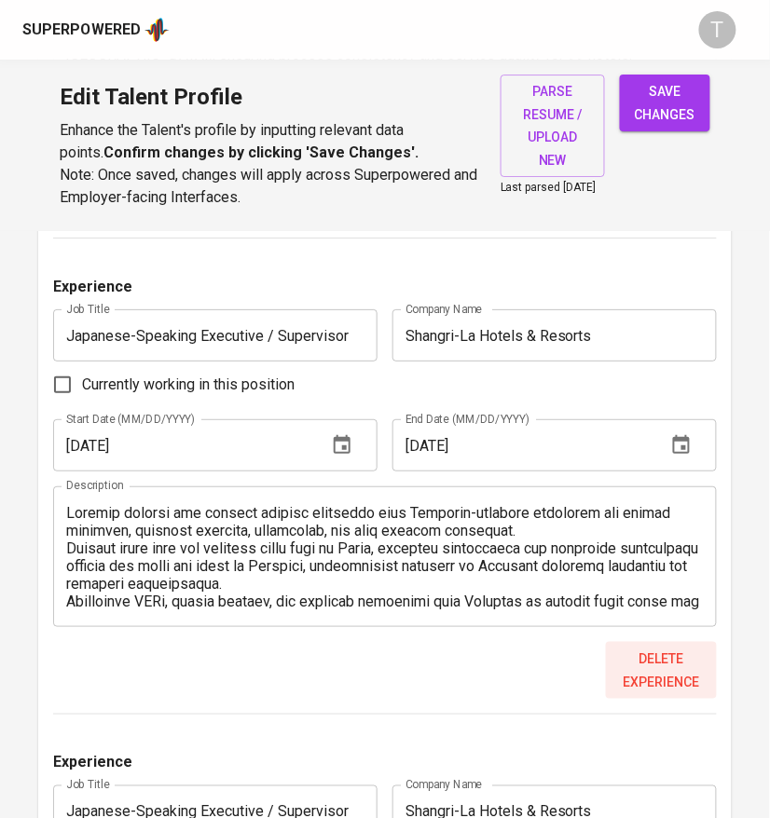
click at [667, 686] on span "Delete experience" at bounding box center [661, 671] width 96 height 46
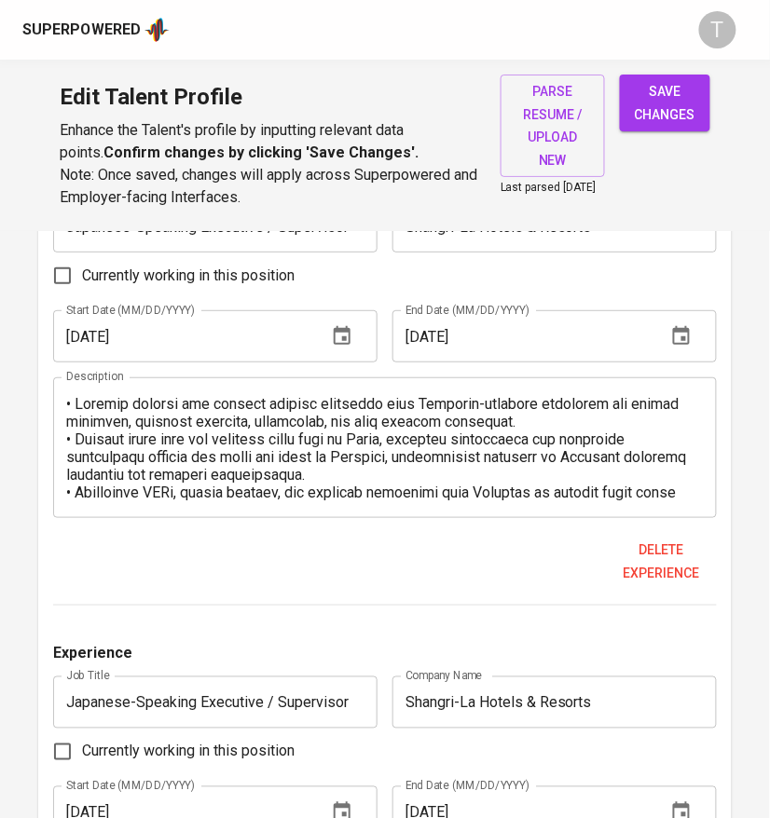
scroll to position [4568, 0]
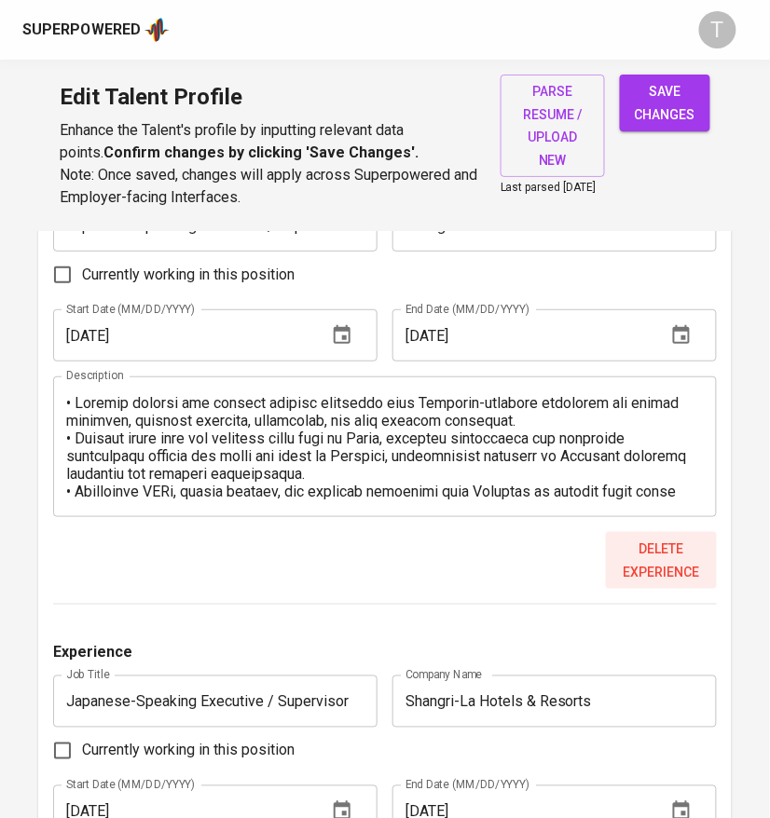
click at [682, 567] on span "Delete experience" at bounding box center [661, 561] width 96 height 46
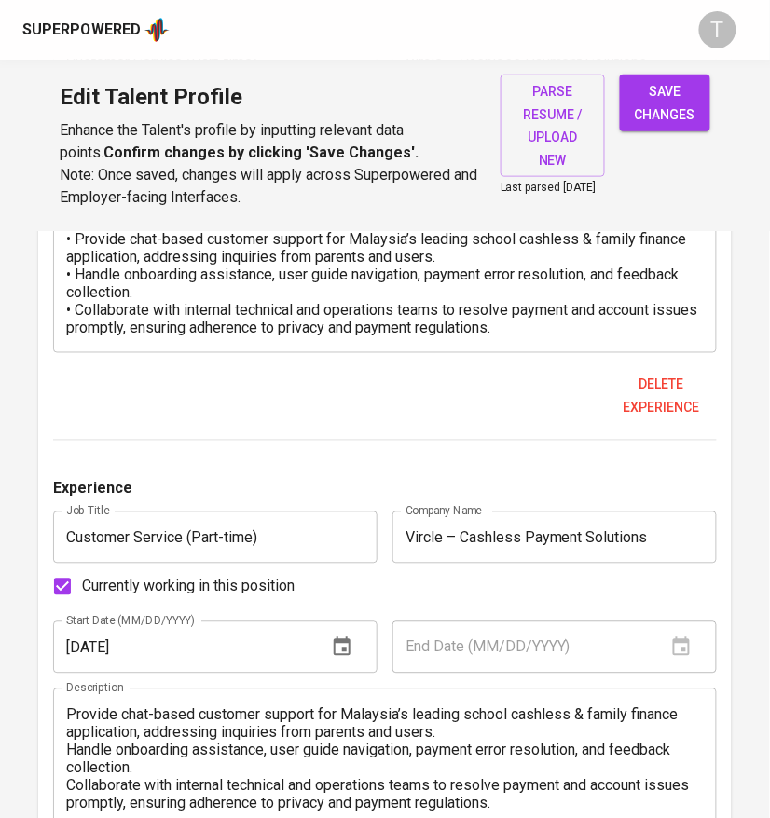
scroll to position [1248, 0]
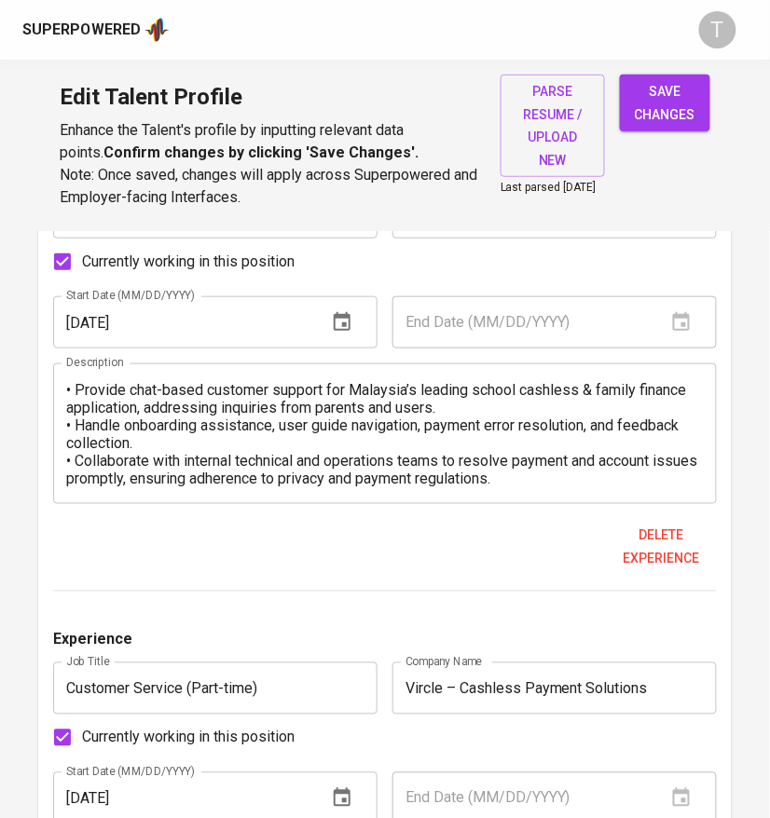
click at [680, 113] on span "save changes" at bounding box center [664, 103] width 61 height 46
type textarea "Provide chat-based customer support for Malaysia’s leading school cashless & fa…"
type textarea "• Provide chat-based customer support for Malaysia’s leading school cashless & …"
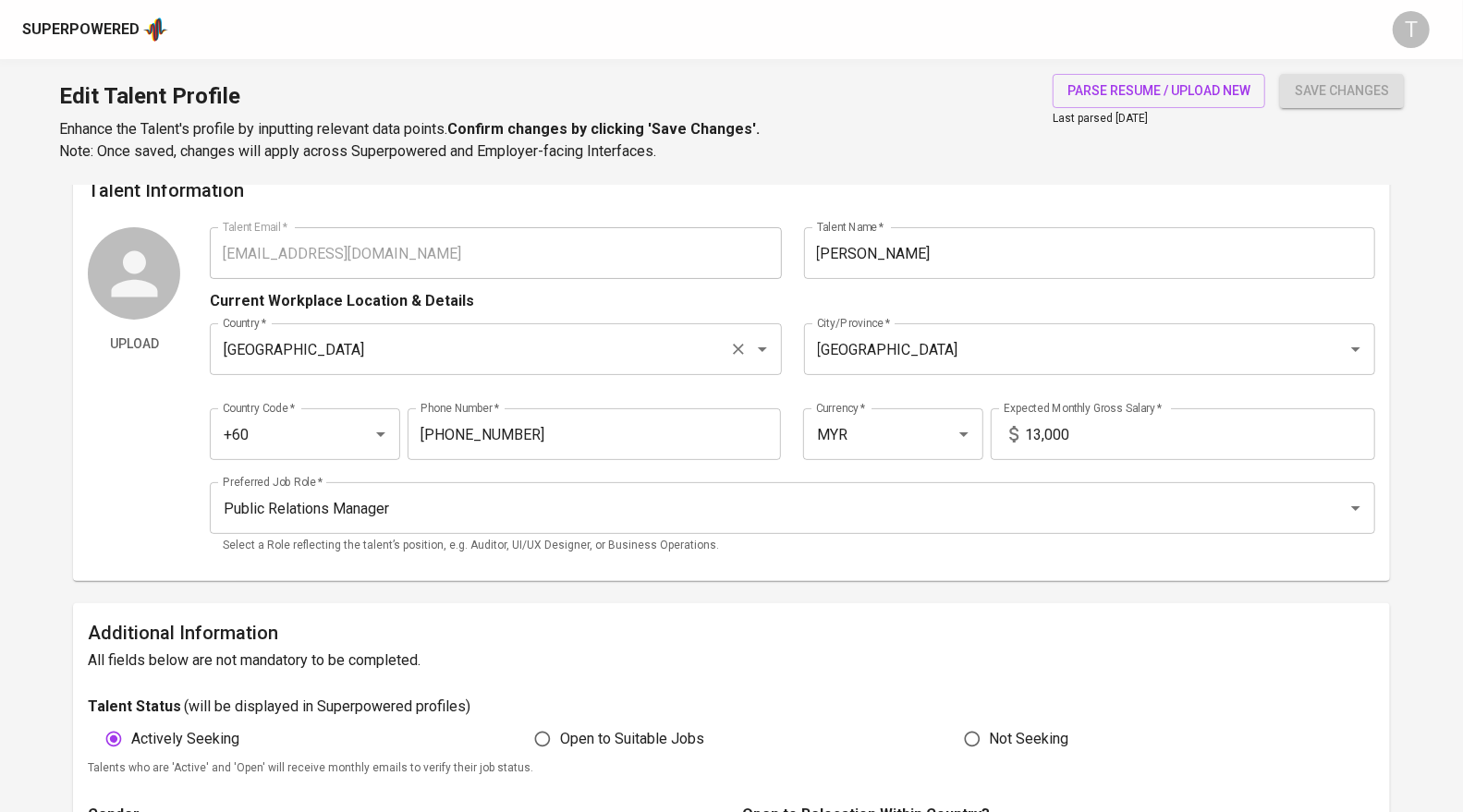
scroll to position [0, 0]
